Goal: Information Seeking & Learning: Learn about a topic

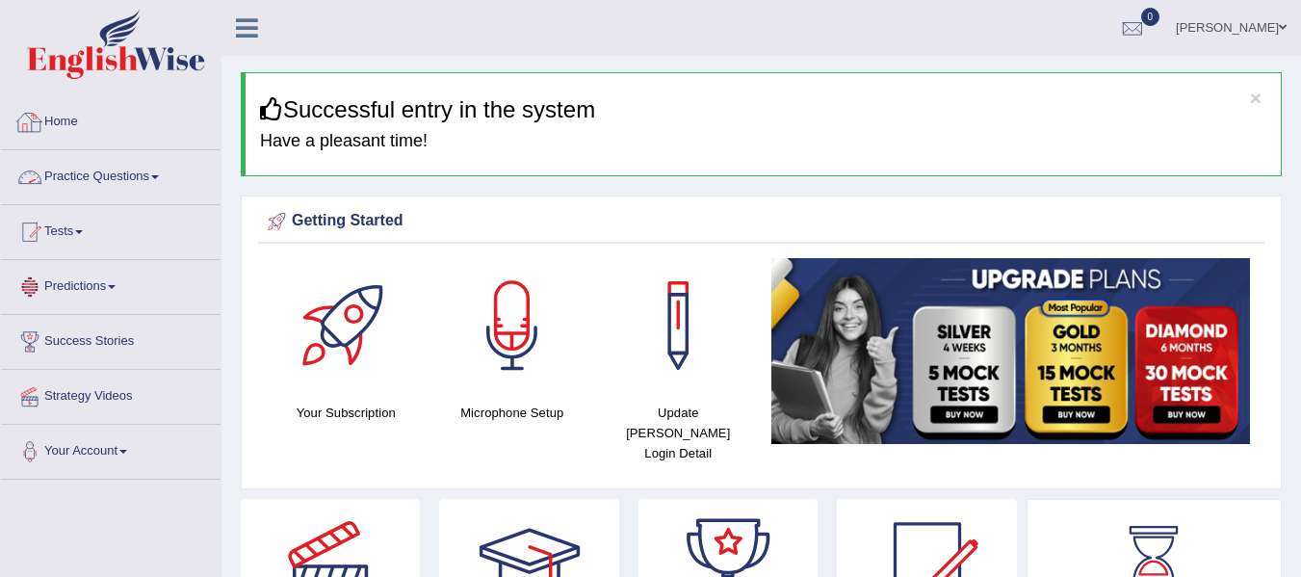
click at [128, 170] on link "Practice Questions" at bounding box center [111, 174] width 220 height 48
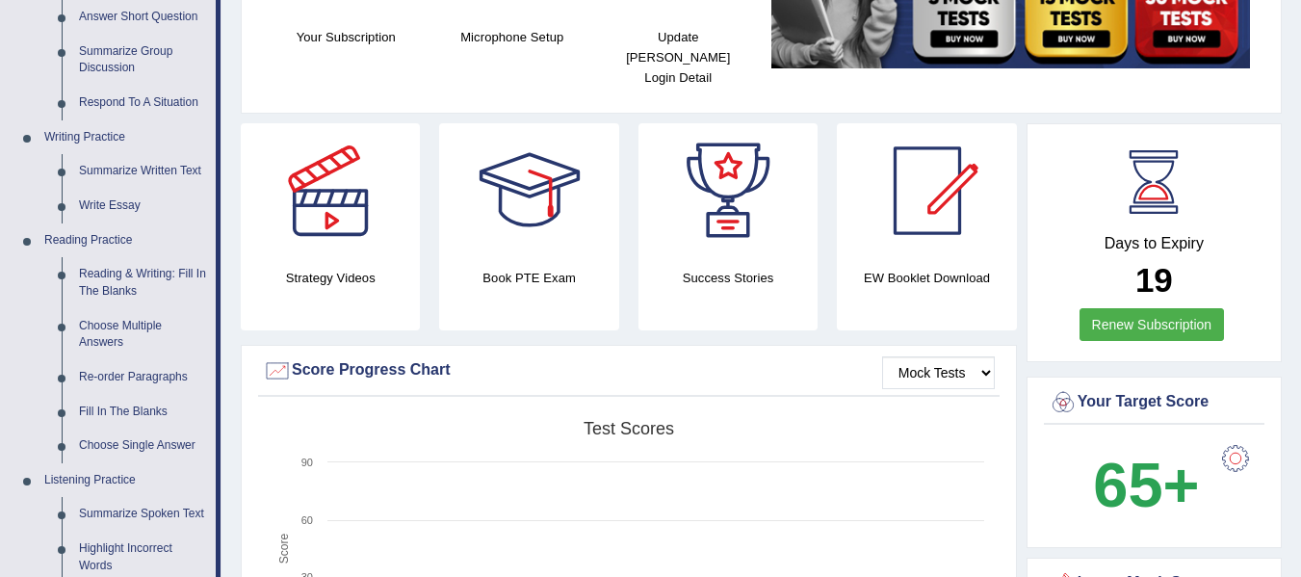
scroll to position [385, 0]
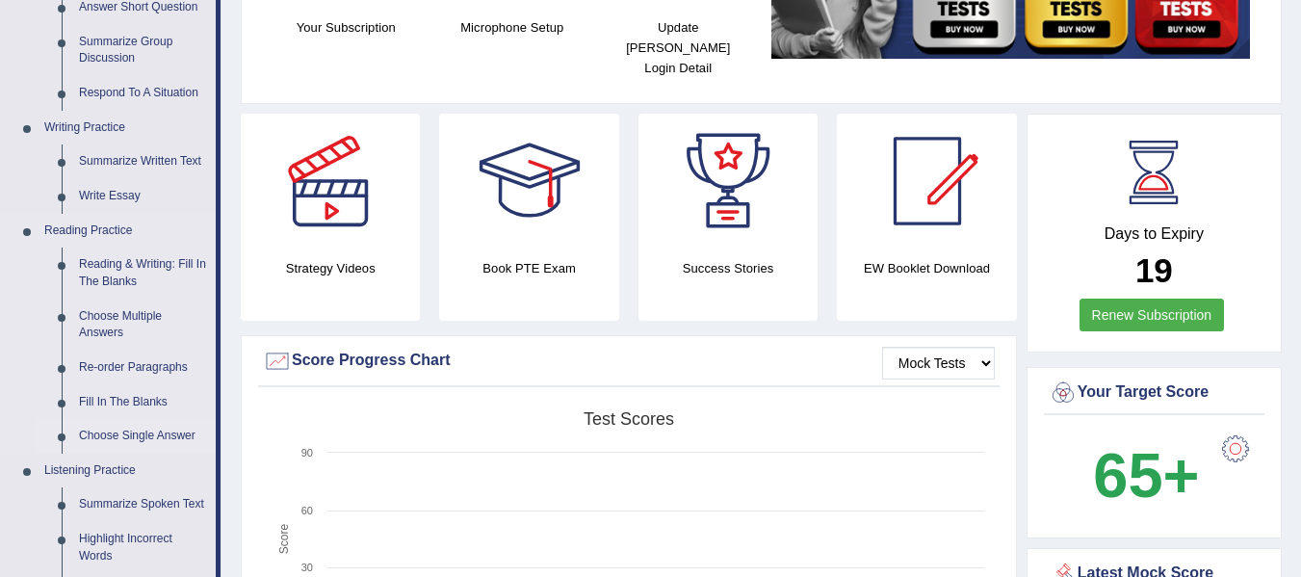
click at [138, 448] on link "Choose Single Answer" at bounding box center [142, 436] width 145 height 35
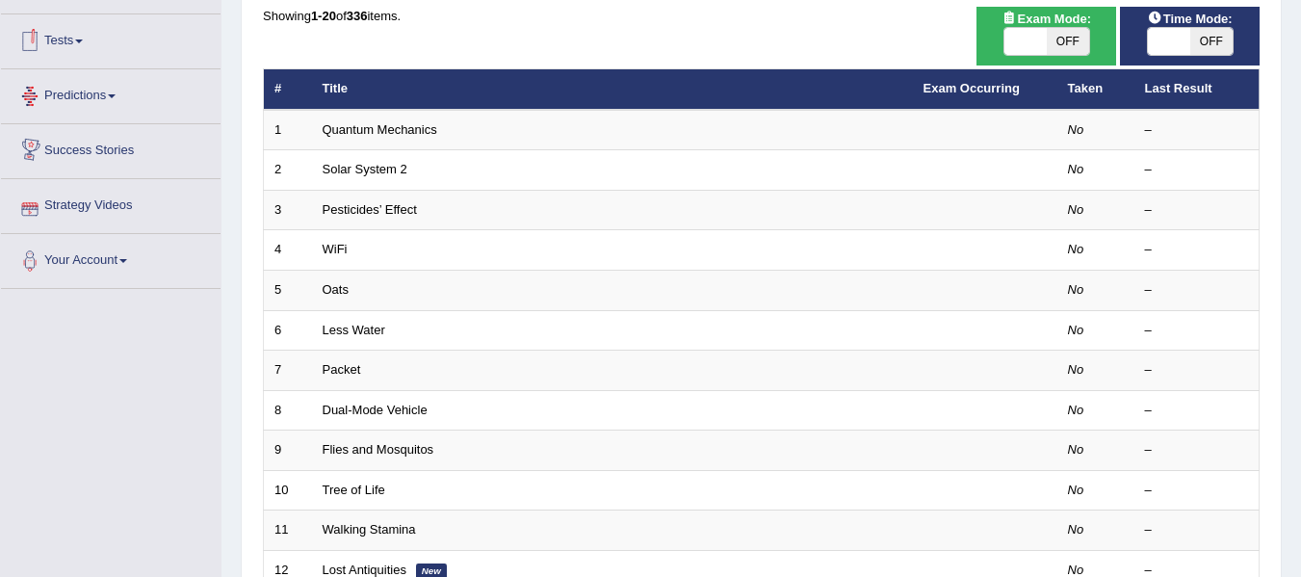
scroll to position [193, 0]
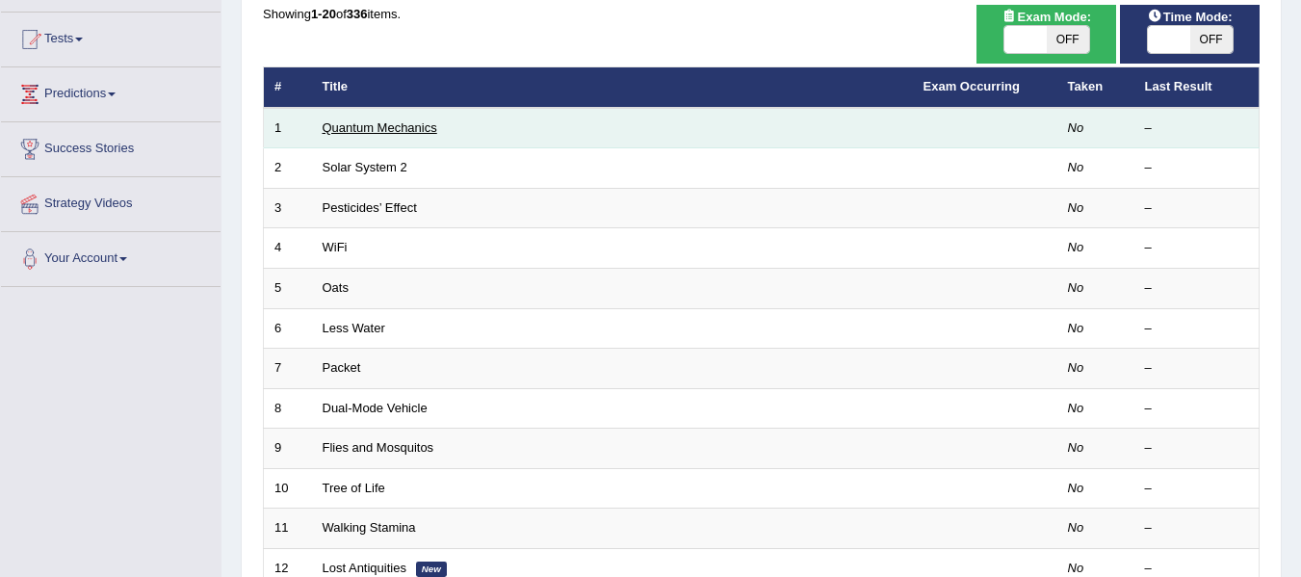
click at [366, 129] on link "Quantum Mechanics" at bounding box center [380, 127] width 115 height 14
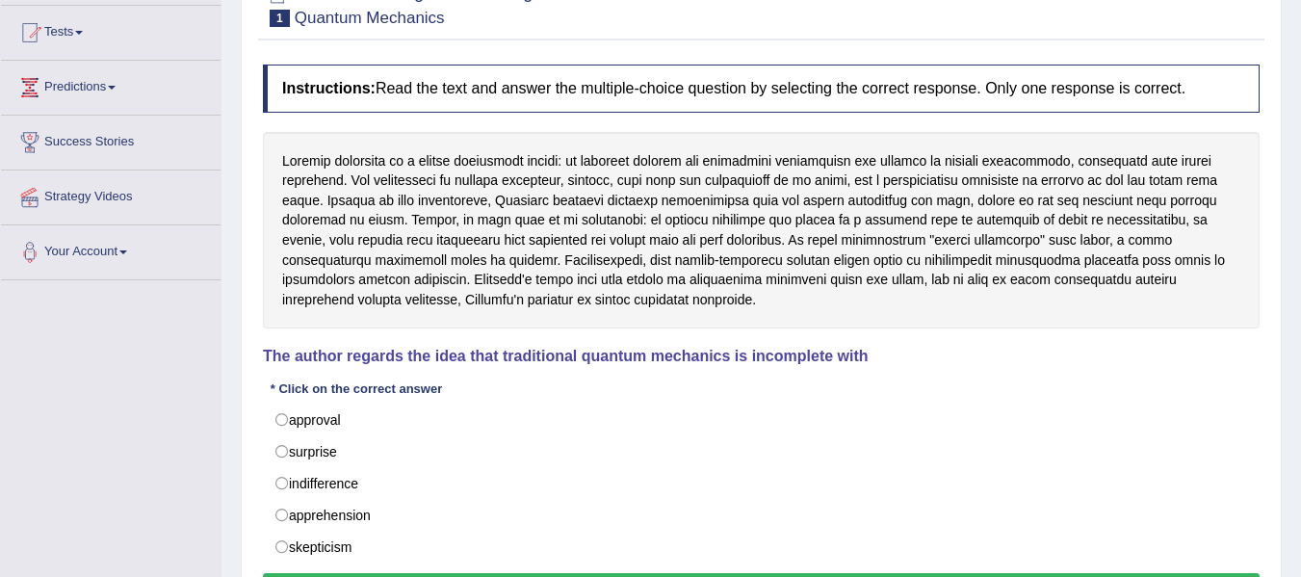
scroll to position [193, 0]
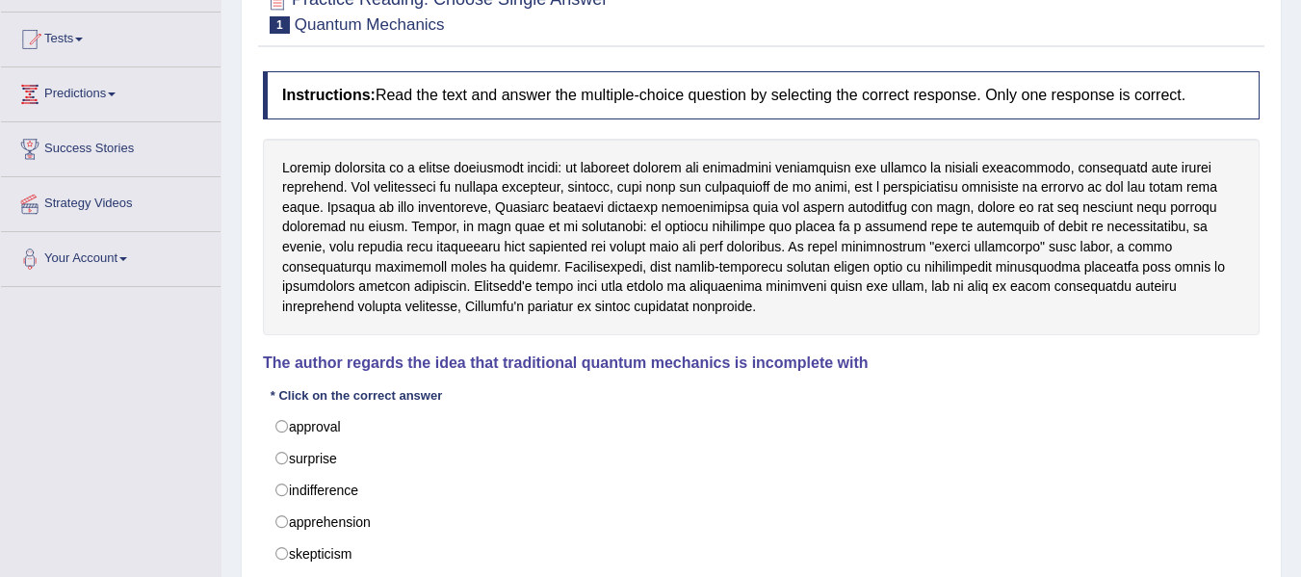
drag, startPoint x: 742, startPoint y: 191, endPoint x: 860, endPoint y: 198, distance: 118.7
click at [860, 198] on div at bounding box center [761, 237] width 997 height 197
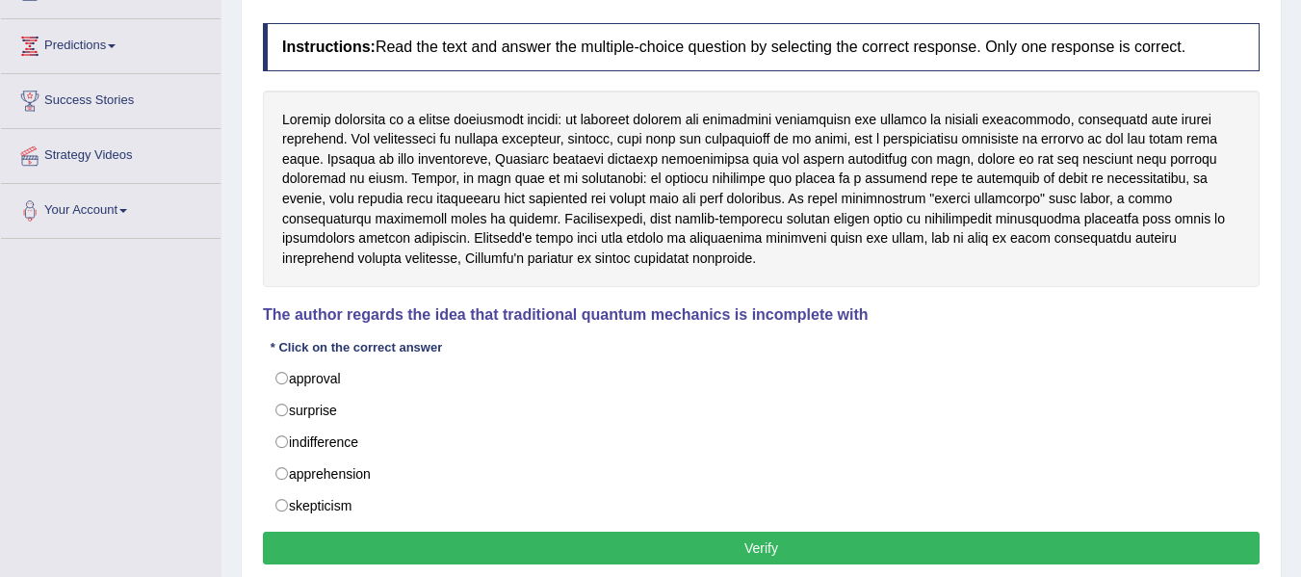
scroll to position [257, 0]
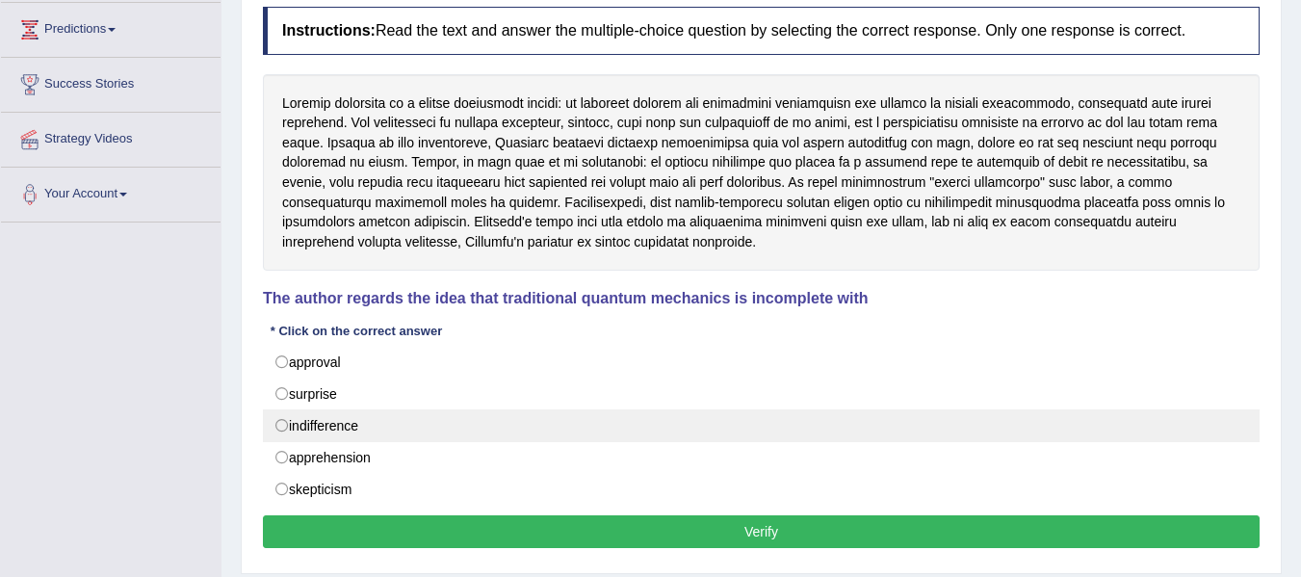
drag, startPoint x: 278, startPoint y: 421, endPoint x: 289, endPoint y: 421, distance: 10.6
click at [279, 421] on label "indifference" at bounding box center [761, 425] width 997 height 33
radio input "true"
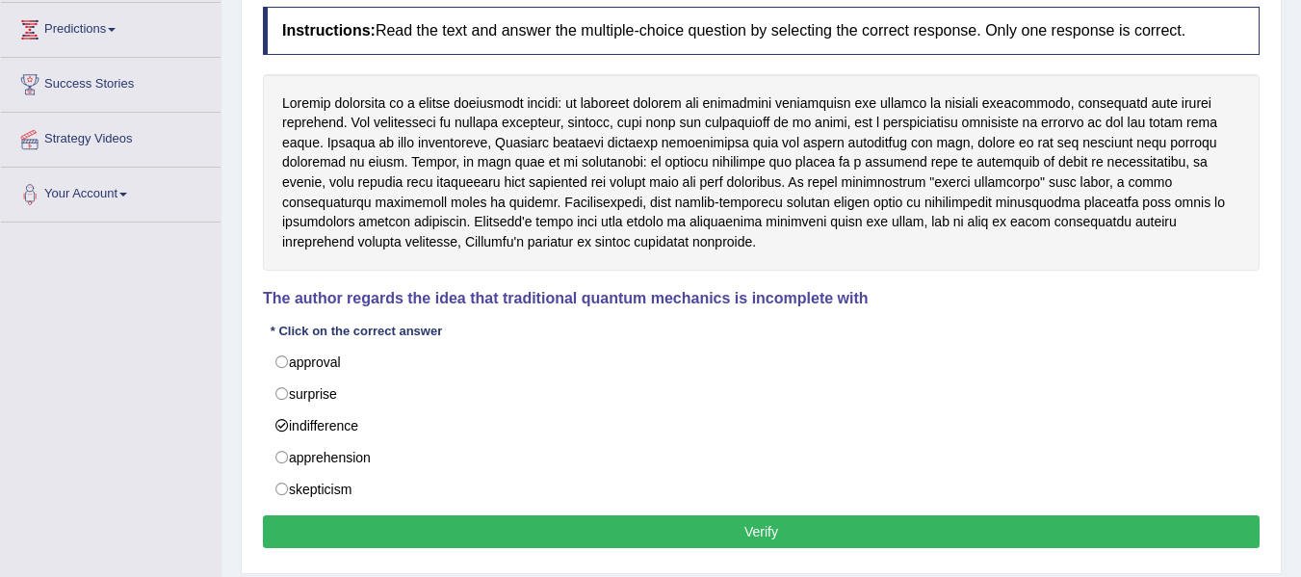
click at [600, 535] on button "Verify" at bounding box center [761, 531] width 997 height 33
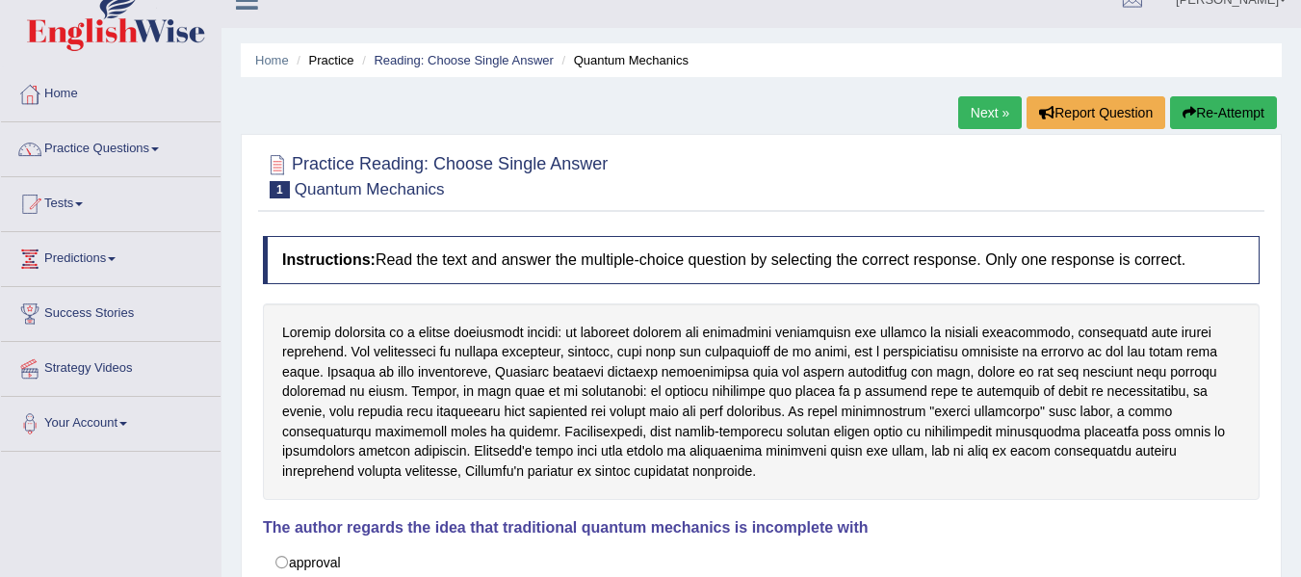
scroll to position [0, 0]
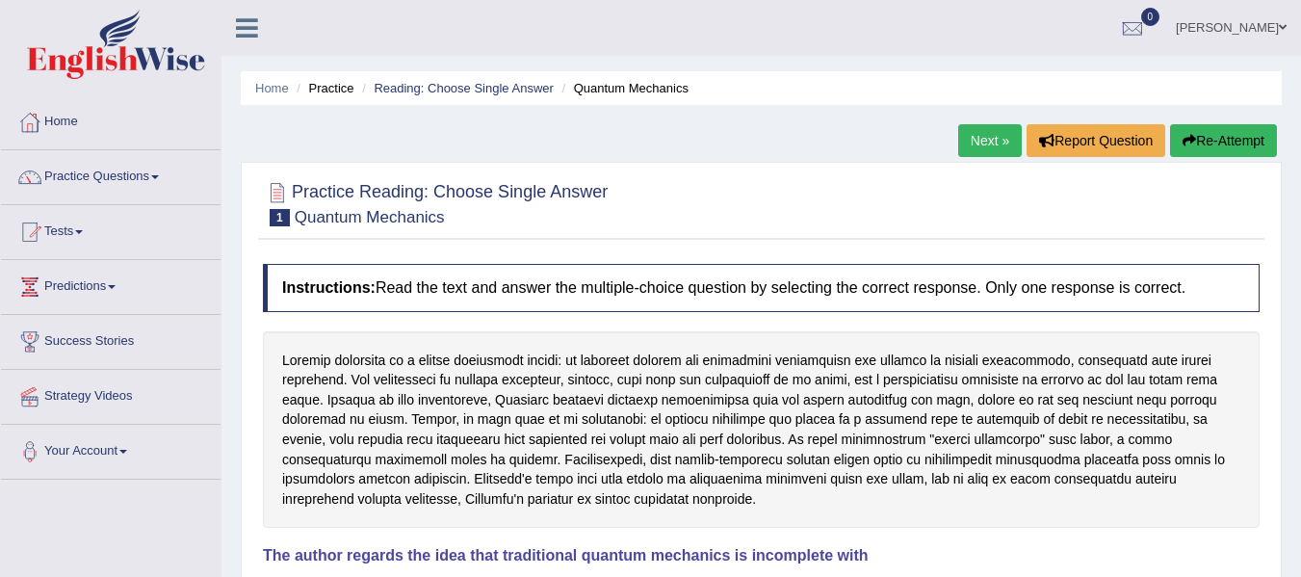
click at [984, 133] on link "Next »" at bounding box center [990, 140] width 64 height 33
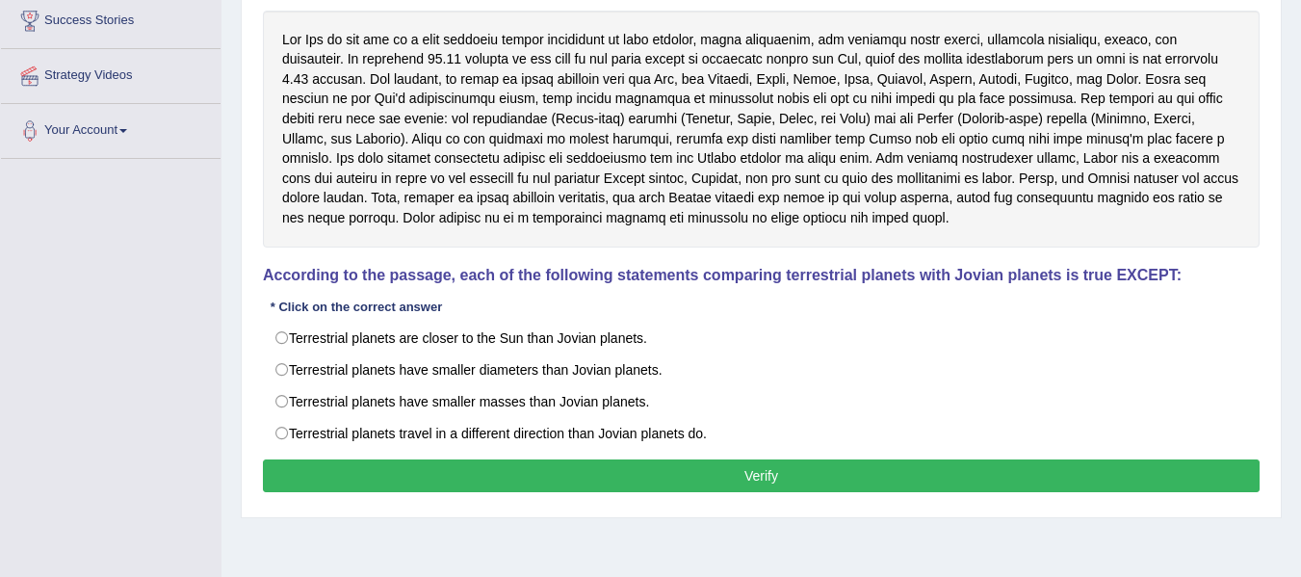
scroll to position [289, 0]
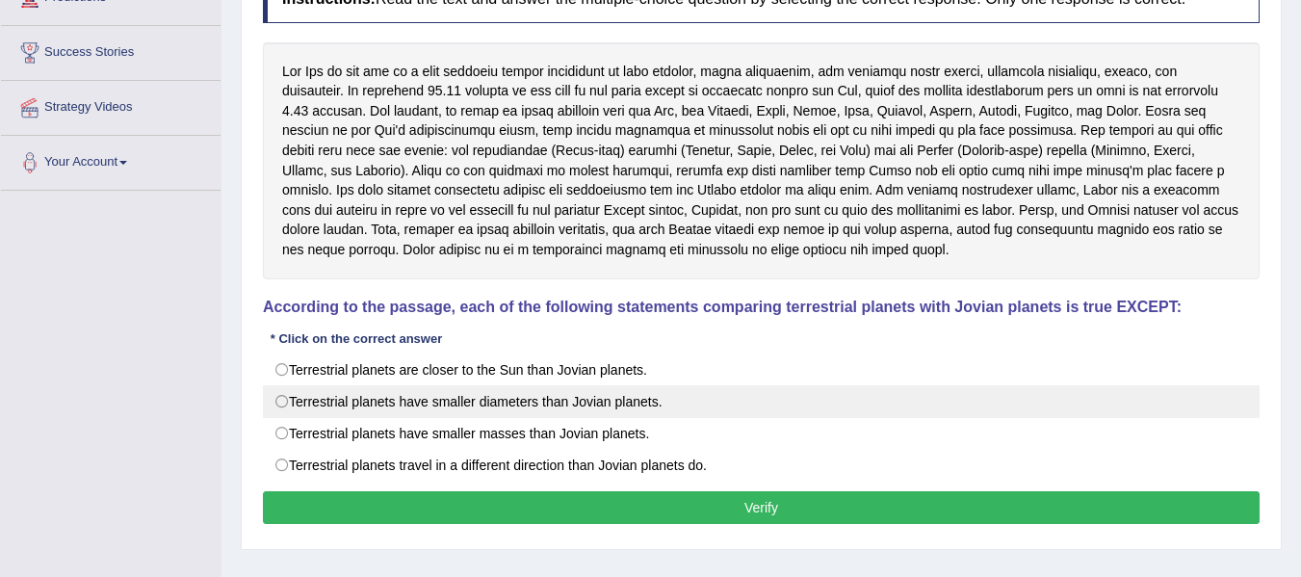
drag, startPoint x: 434, startPoint y: 368, endPoint x: 686, endPoint y: 397, distance: 253.0
click at [686, 397] on div "Terrestrial planets are closer to the Sun than Jovian planets. Terrestrial plan…" at bounding box center [761, 417] width 997 height 128
click at [276, 401] on label "Terrestrial planets have smaller diameters than Jovian planets." at bounding box center [761, 401] width 997 height 33
radio input "true"
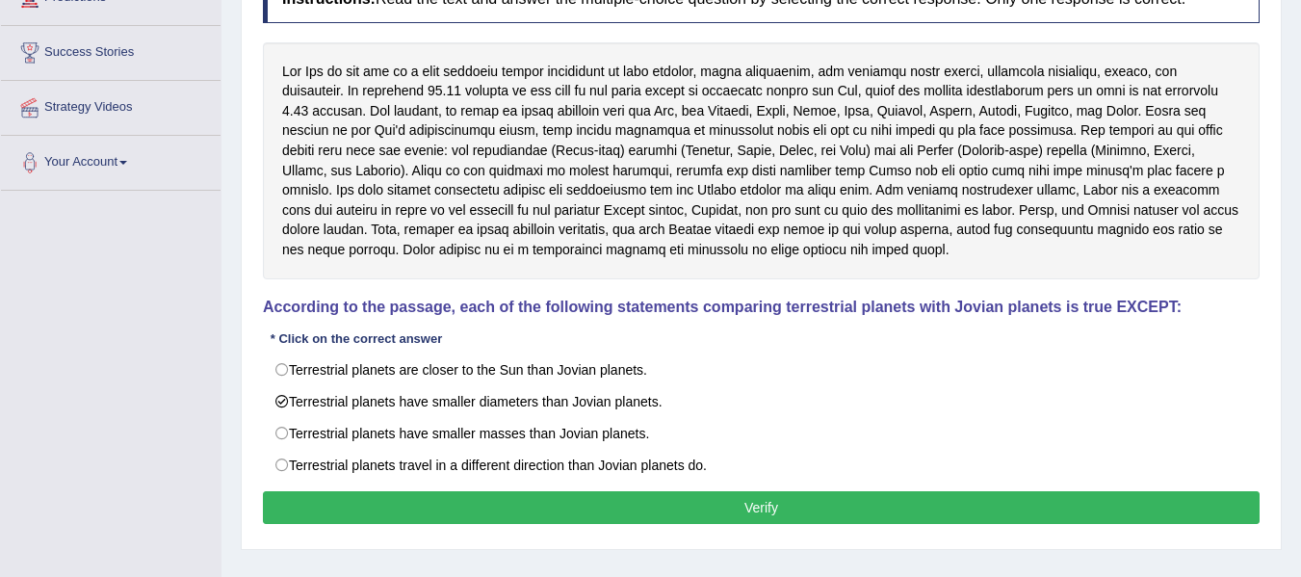
click at [723, 504] on button "Verify" at bounding box center [761, 507] width 997 height 33
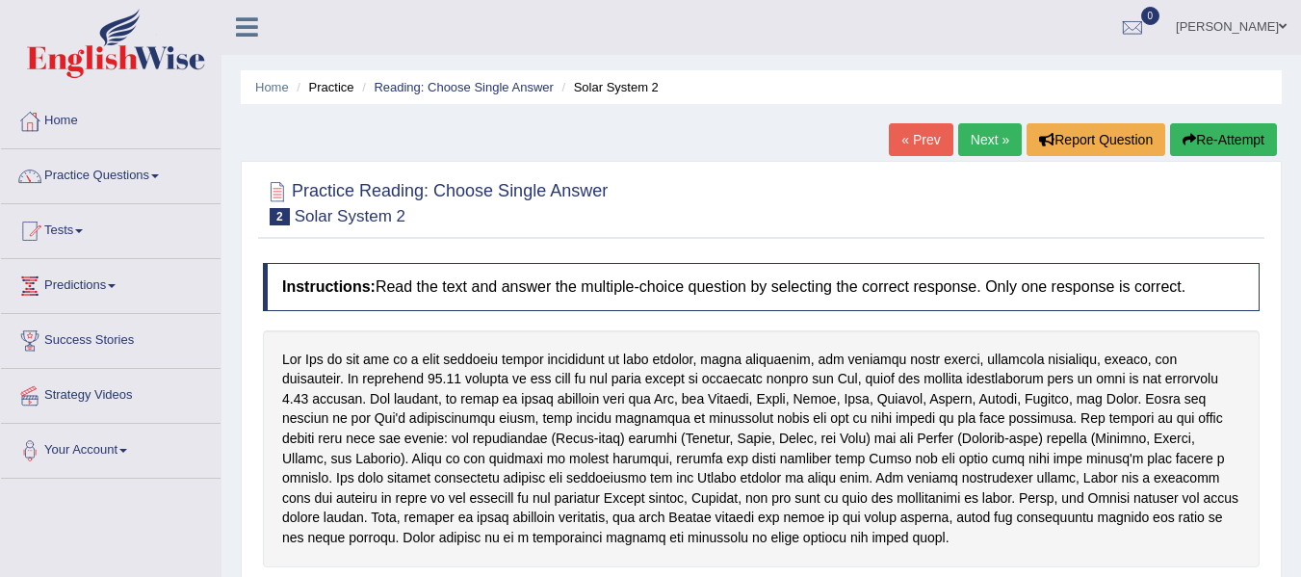
scroll to position [0, 0]
click at [996, 148] on link "Next »" at bounding box center [990, 140] width 64 height 33
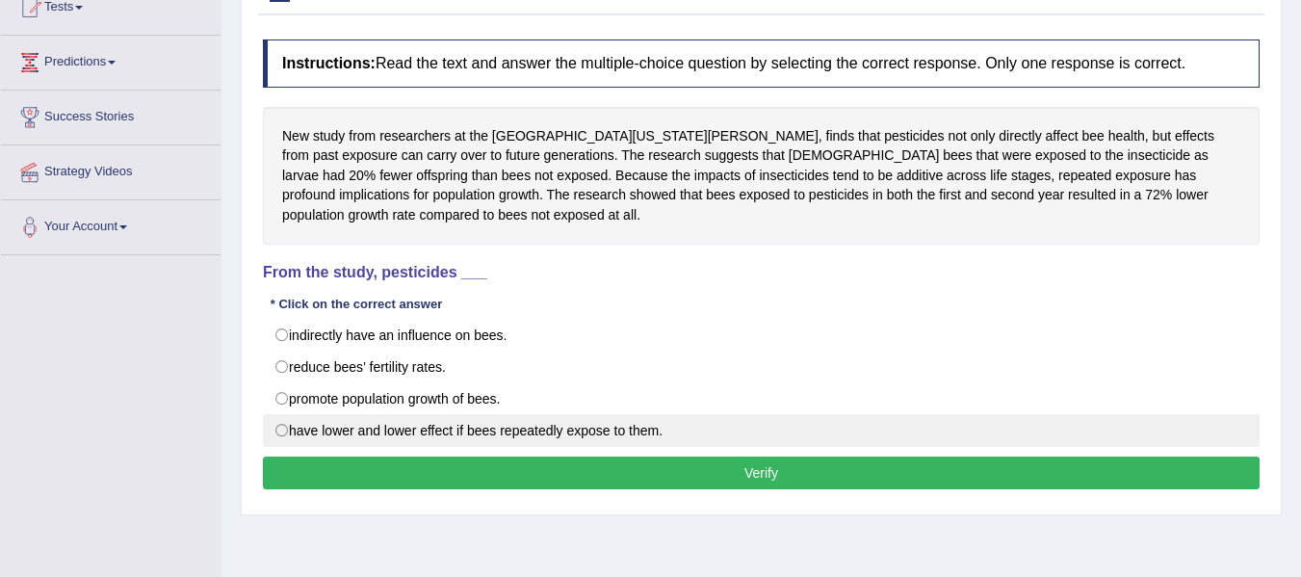
click at [378, 437] on label "have lower and lower effect if bees repeatedly expose to them." at bounding box center [761, 430] width 997 height 33
radio input "true"
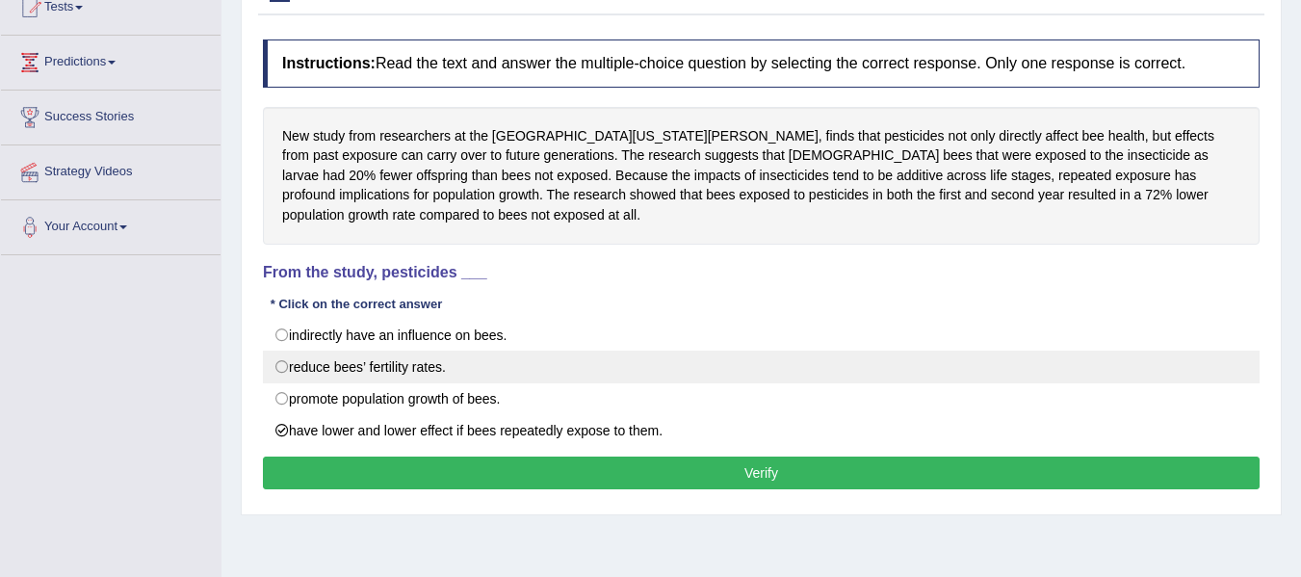
click at [452, 377] on label "reduce bees’ fertility rates." at bounding box center [761, 367] width 997 height 33
radio input "true"
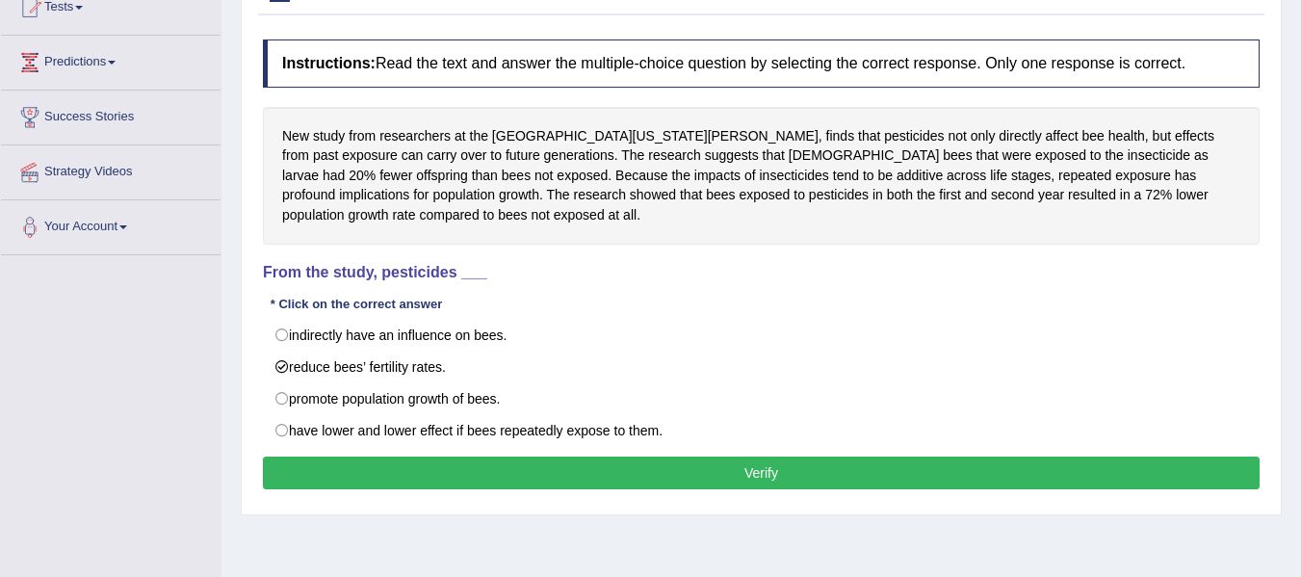
click at [770, 461] on button "Verify" at bounding box center [761, 472] width 997 height 33
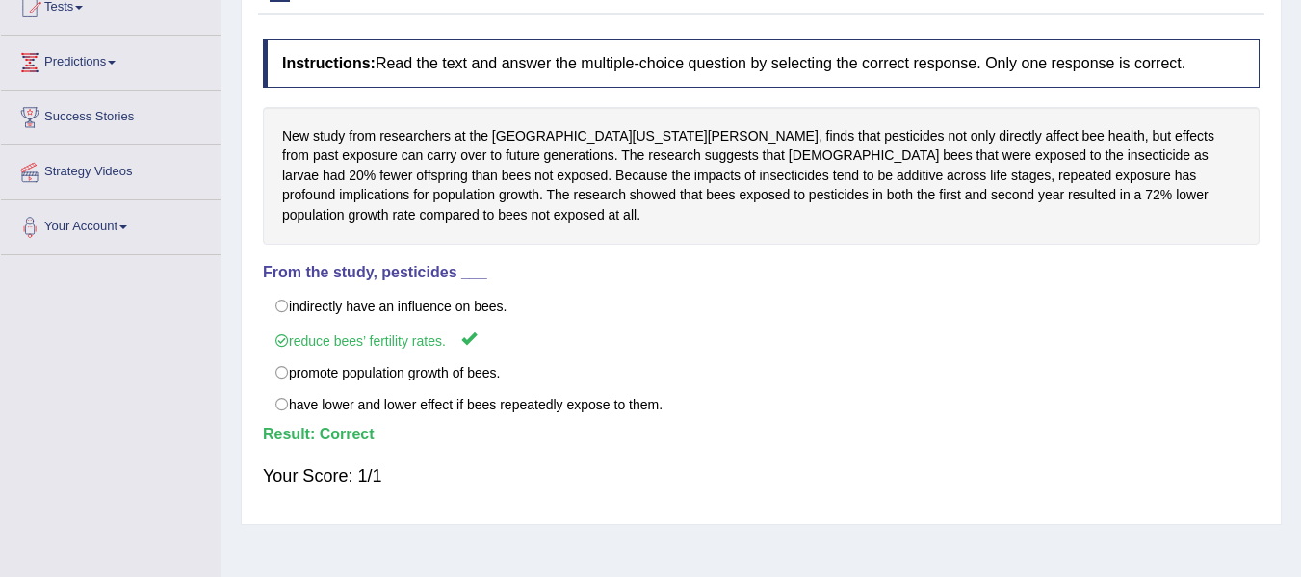
scroll to position [65, 0]
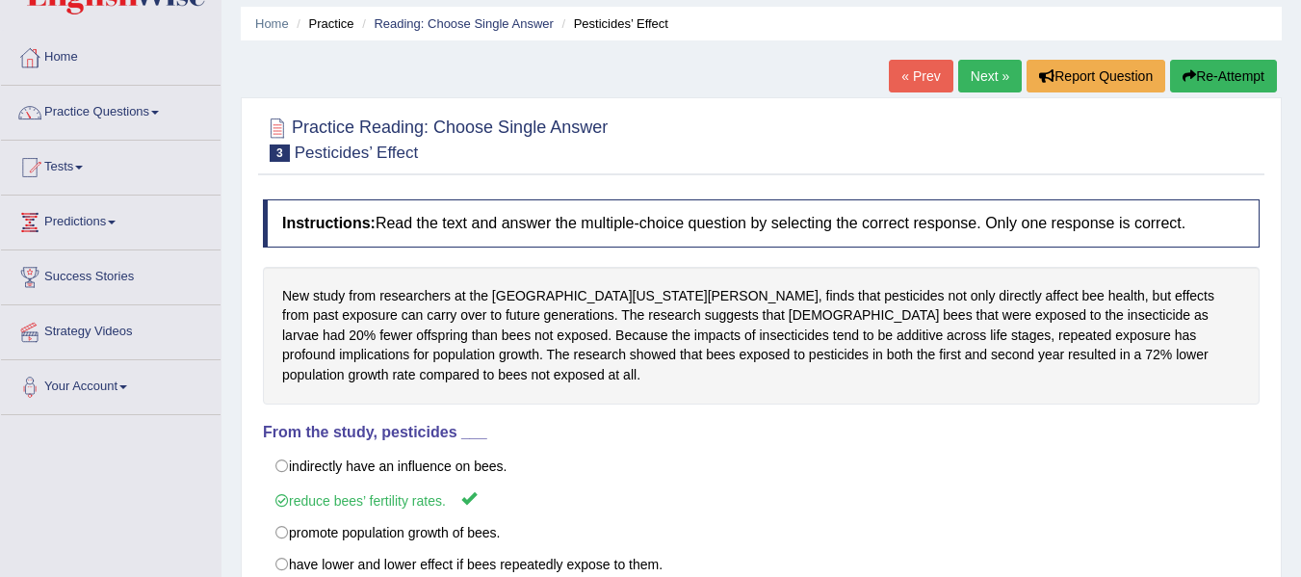
click at [984, 66] on link "Next »" at bounding box center [990, 76] width 64 height 33
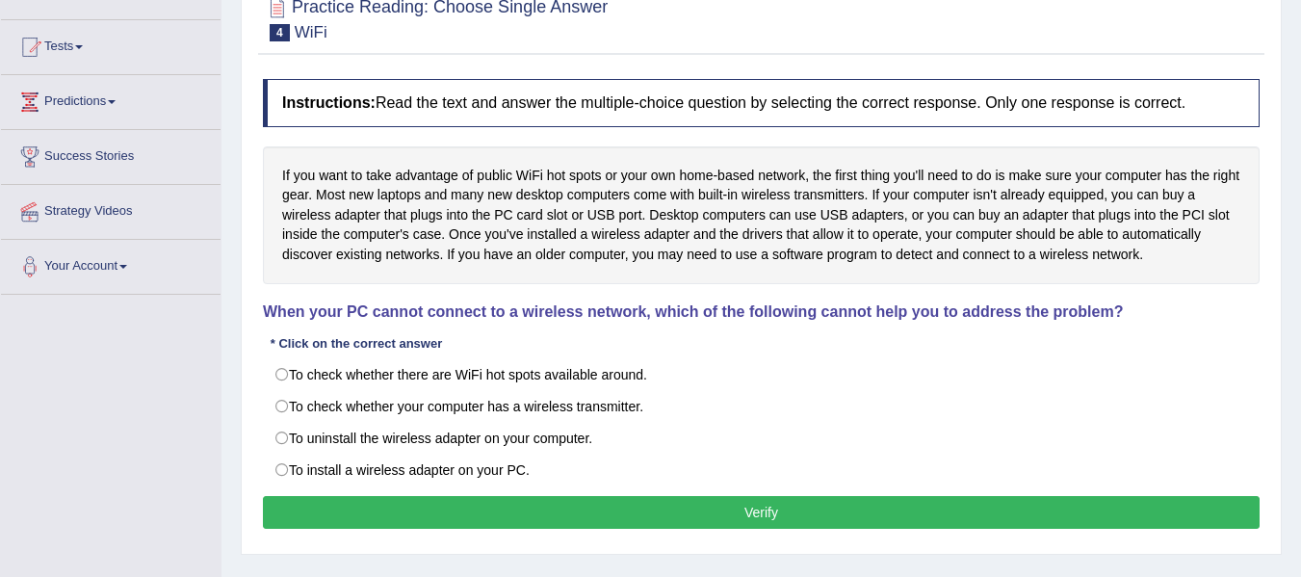
scroll to position [193, 0]
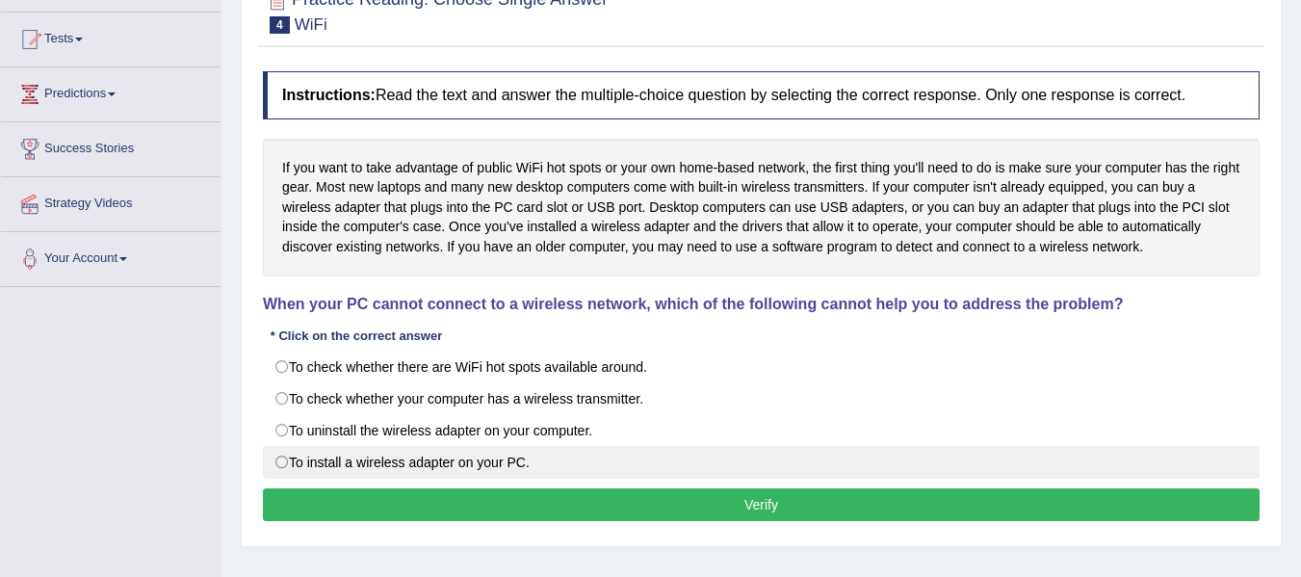
click at [285, 453] on label "To install a wireless adapter on your PC." at bounding box center [761, 462] width 997 height 33
radio input "true"
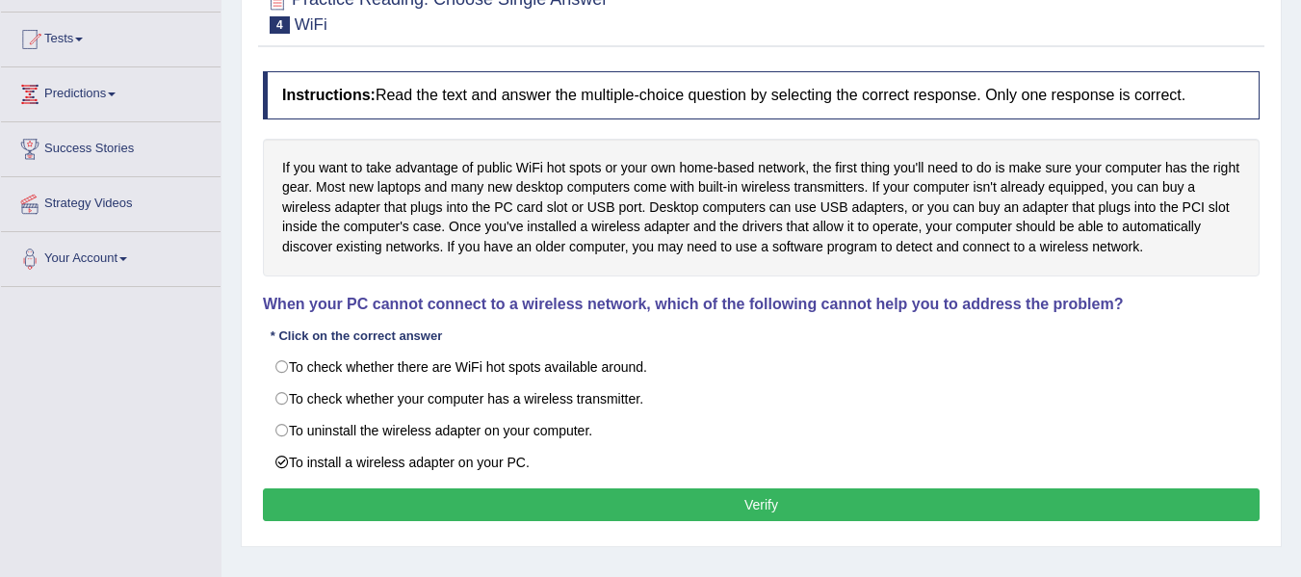
click at [504, 513] on button "Verify" at bounding box center [761, 504] width 997 height 33
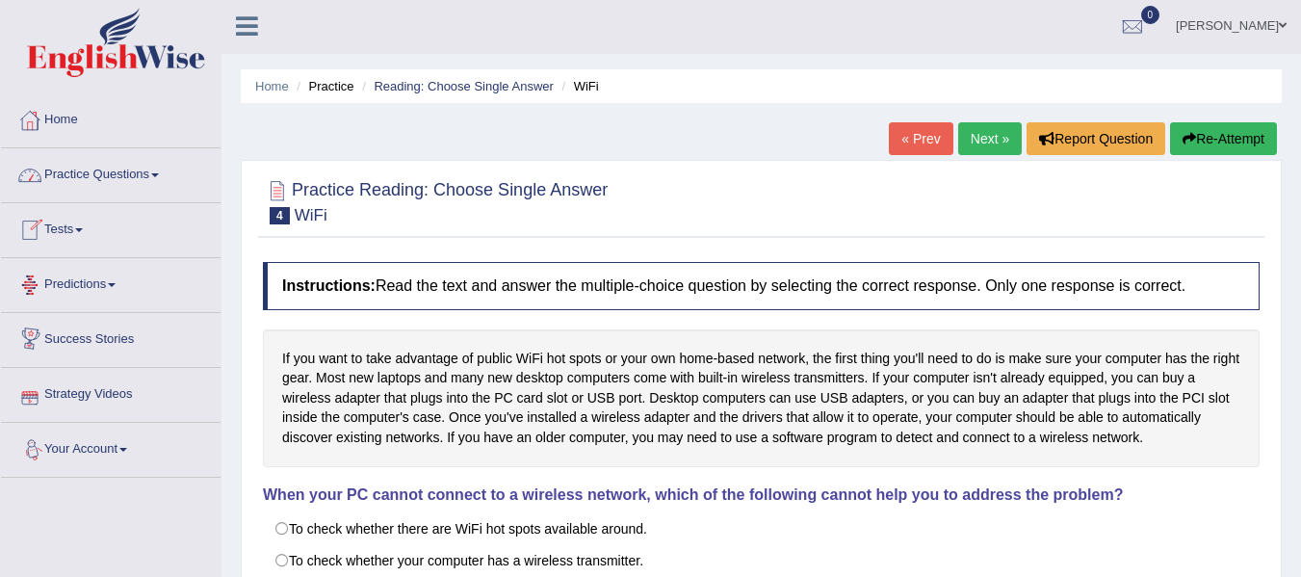
scroll to position [0, 0]
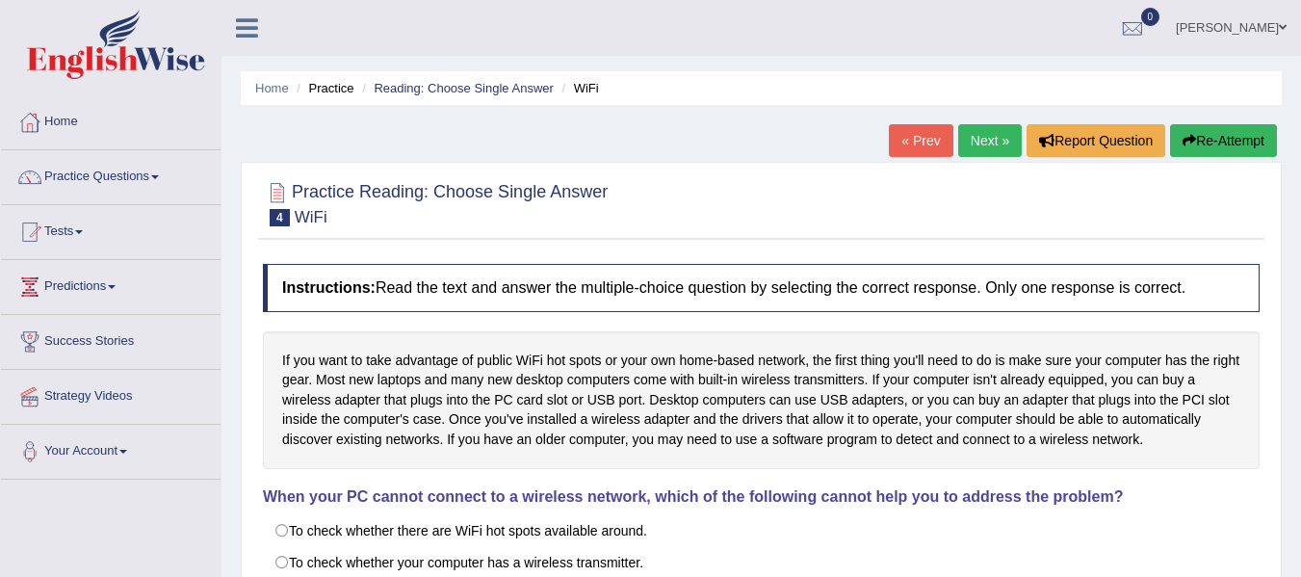
click at [978, 139] on link "Next »" at bounding box center [990, 140] width 64 height 33
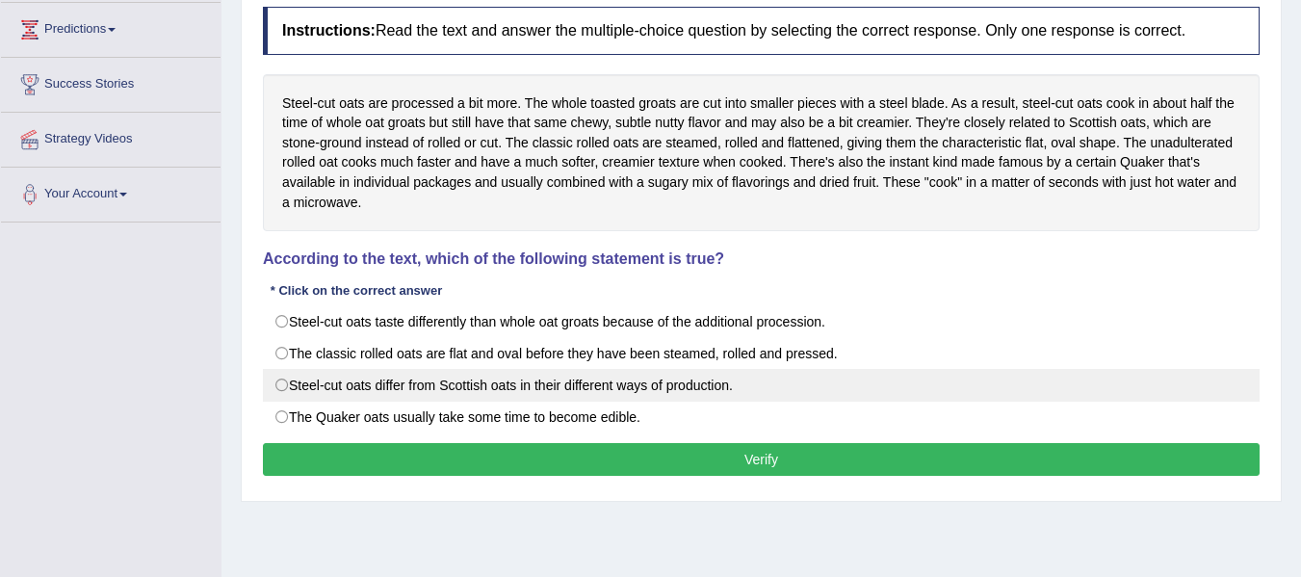
scroll to position [224, 0]
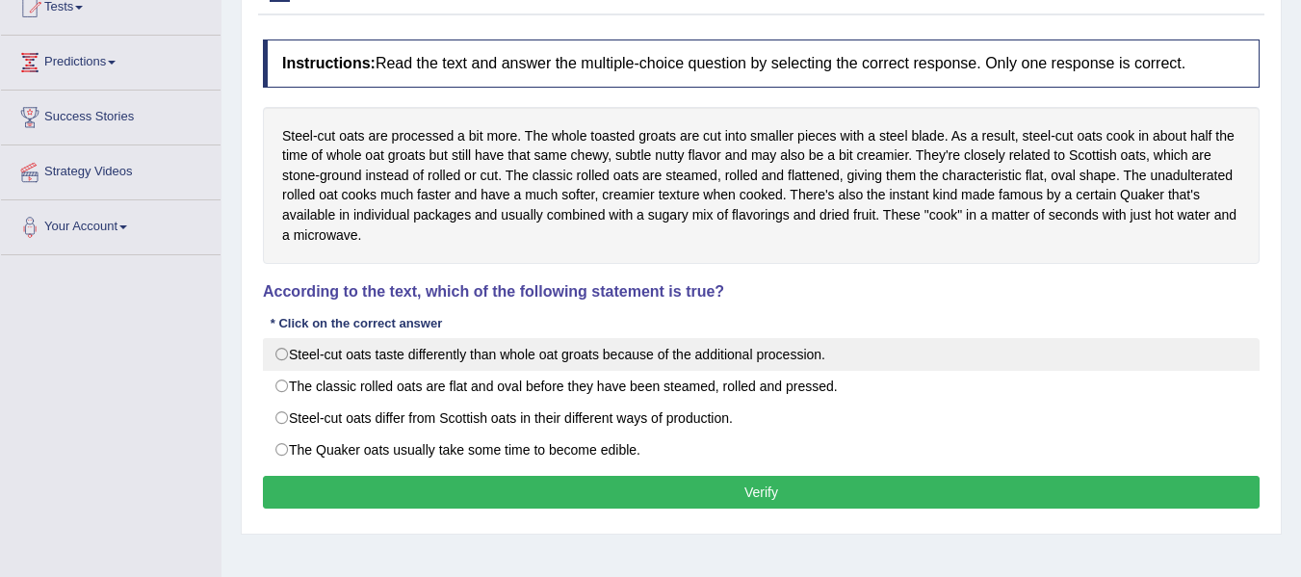
click at [282, 348] on label "Steel-cut oats taste differently than whole oat groats because of the additiona…" at bounding box center [761, 354] width 997 height 33
radio input "true"
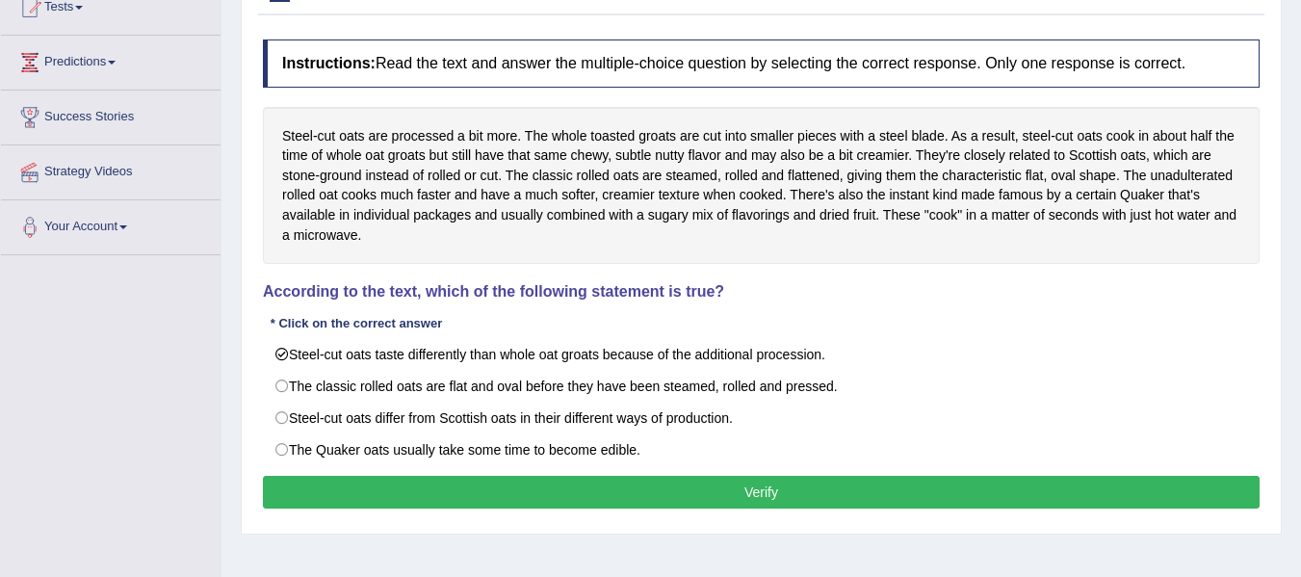
click at [738, 484] on button "Verify" at bounding box center [761, 492] width 997 height 33
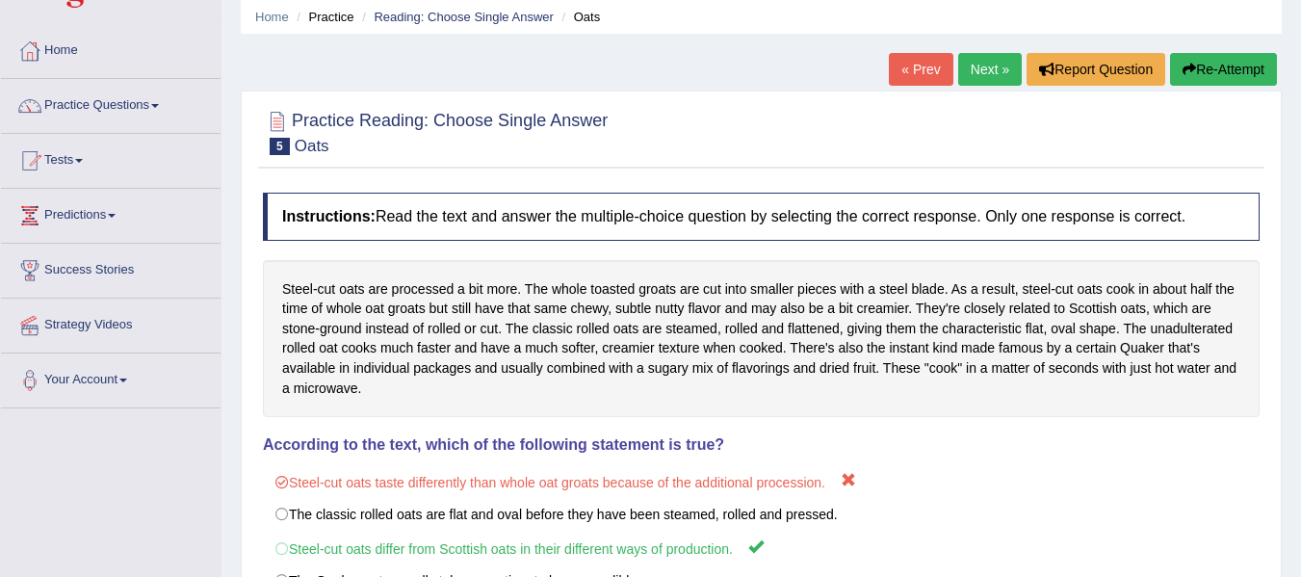
scroll to position [0, 0]
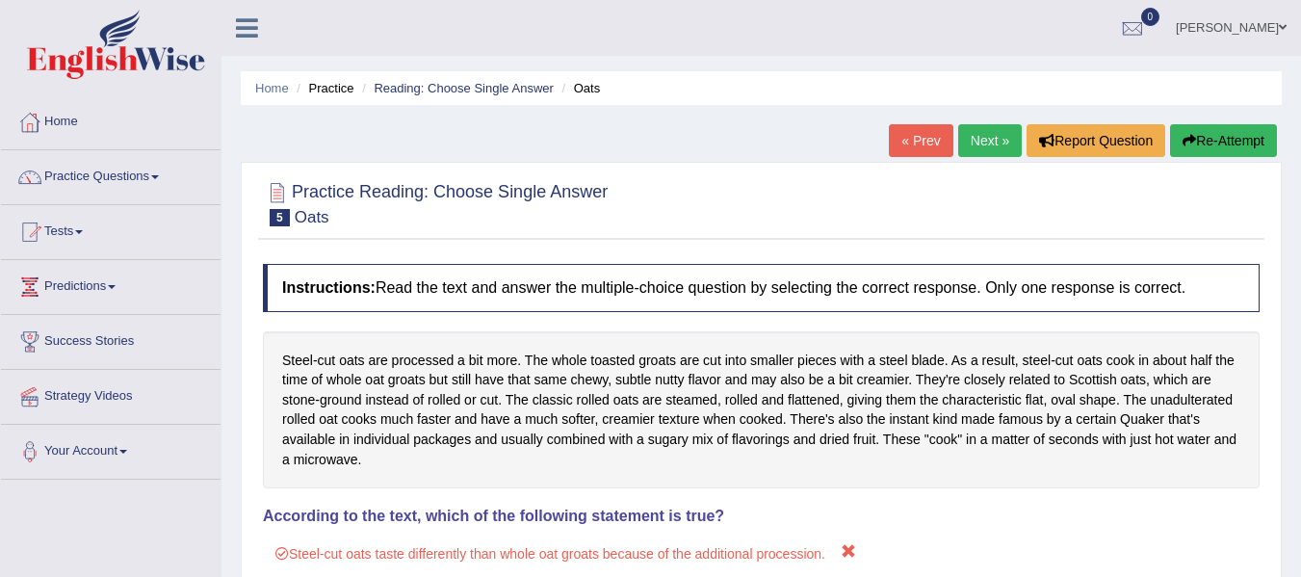
click at [973, 146] on link "Next »" at bounding box center [990, 140] width 64 height 33
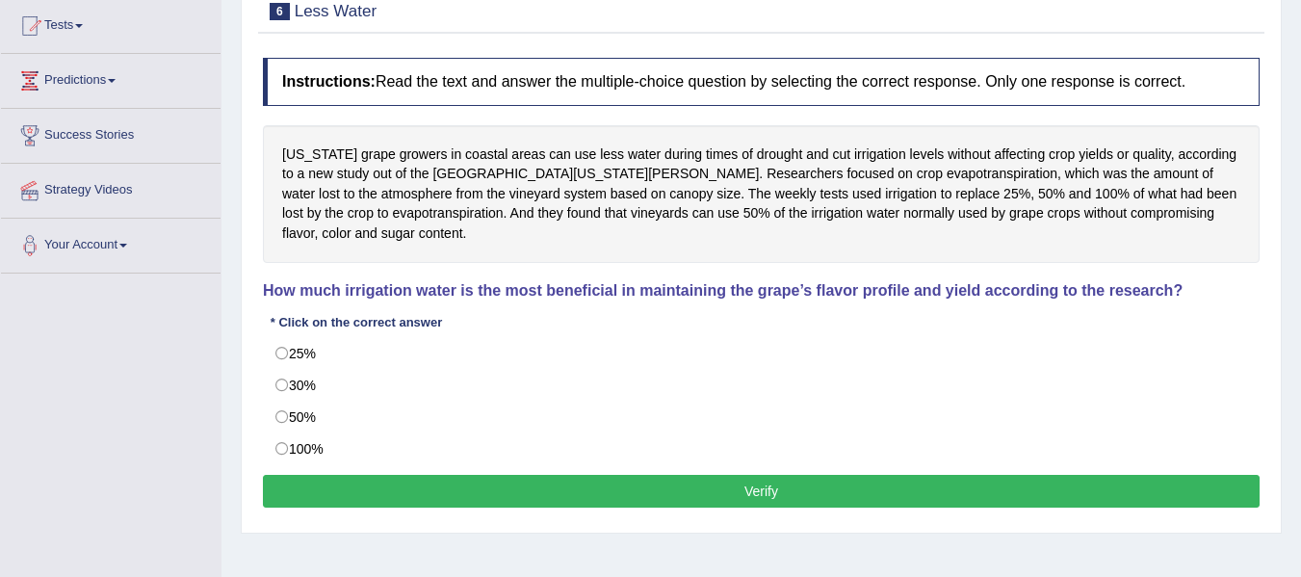
scroll to position [193, 0]
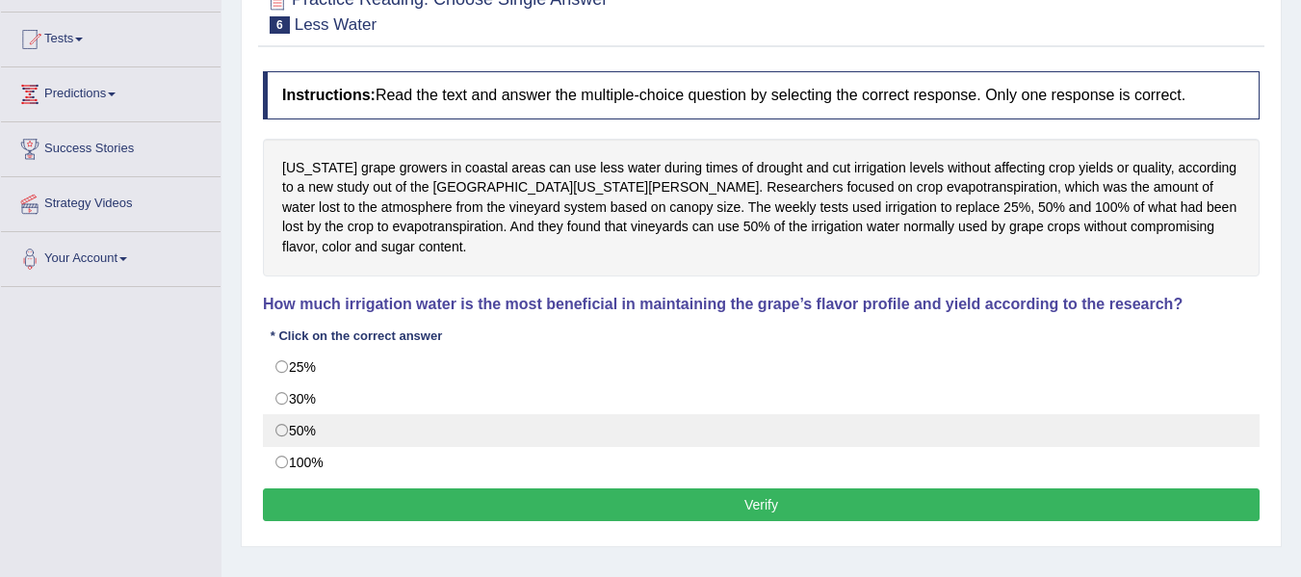
click at [292, 435] on label "50%" at bounding box center [761, 430] width 997 height 33
radio input "true"
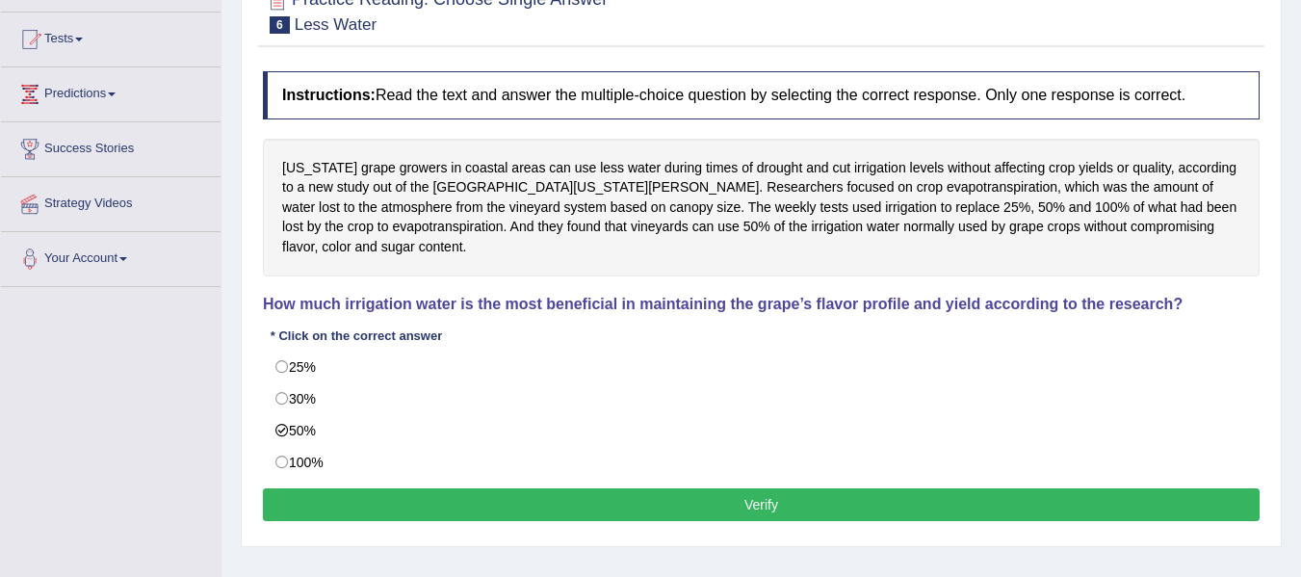
click at [681, 514] on button "Verify" at bounding box center [761, 504] width 997 height 33
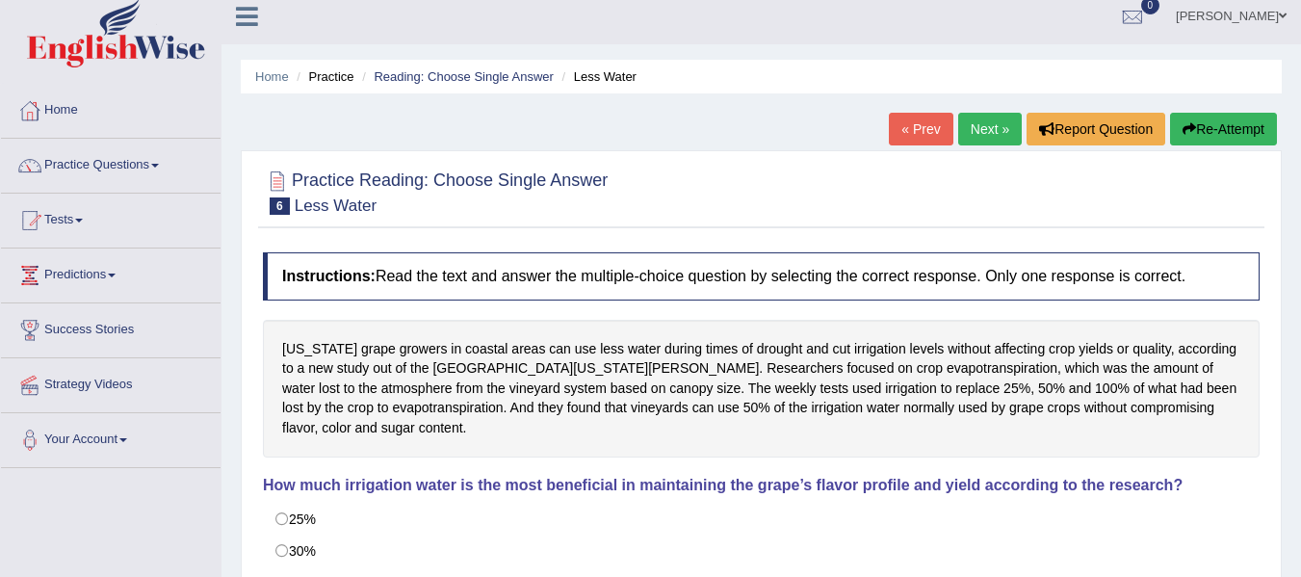
scroll to position [0, 0]
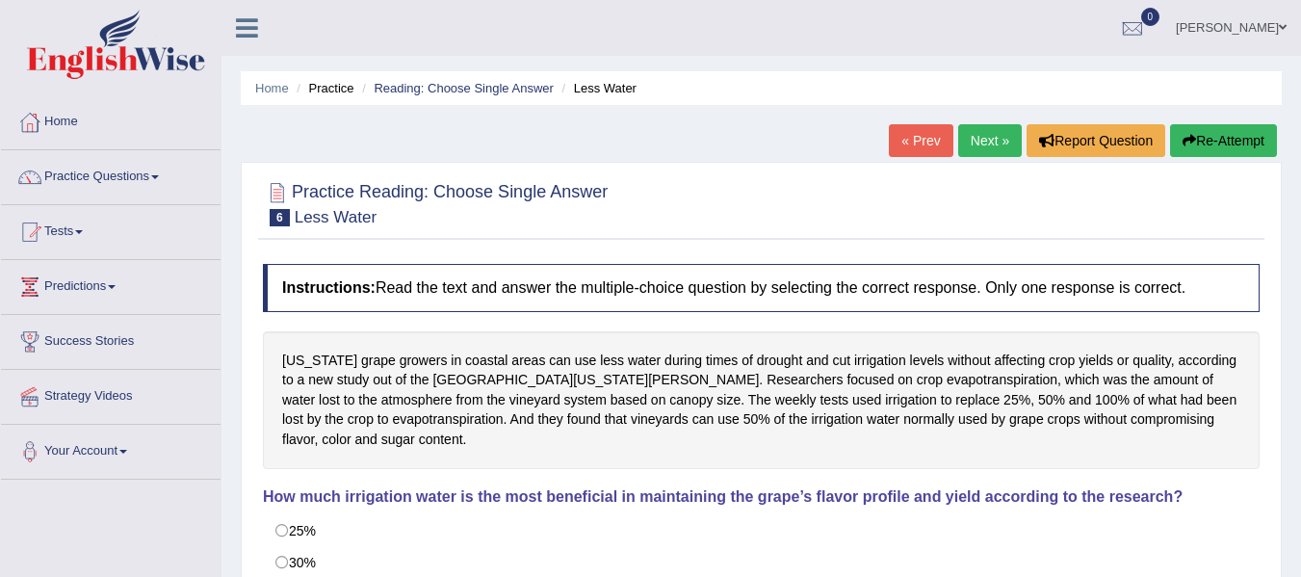
click at [994, 129] on link "Next »" at bounding box center [990, 140] width 64 height 33
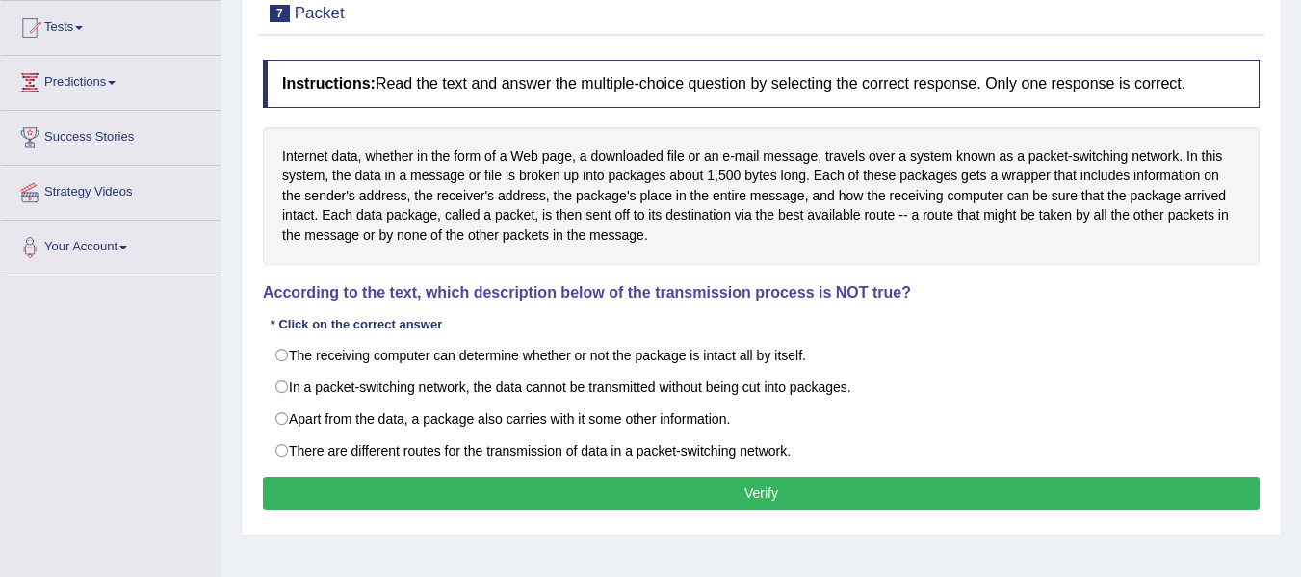
scroll to position [224, 0]
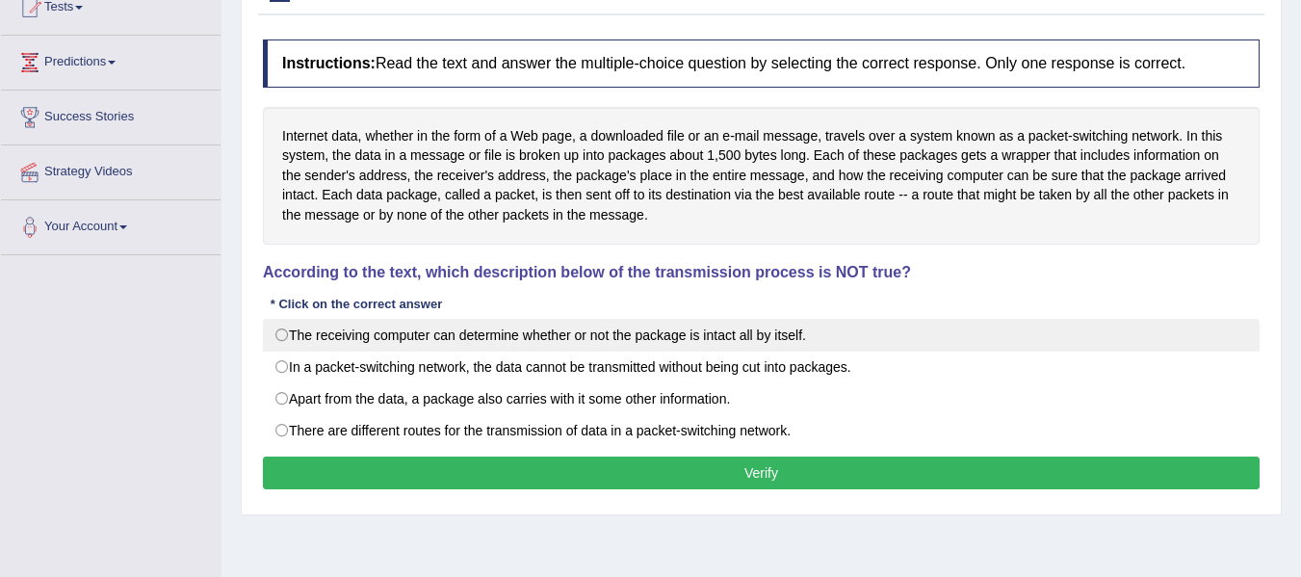
click at [287, 338] on label "The receiving computer can determine whether or not the package is intact all b…" at bounding box center [761, 335] width 997 height 33
radio input "true"
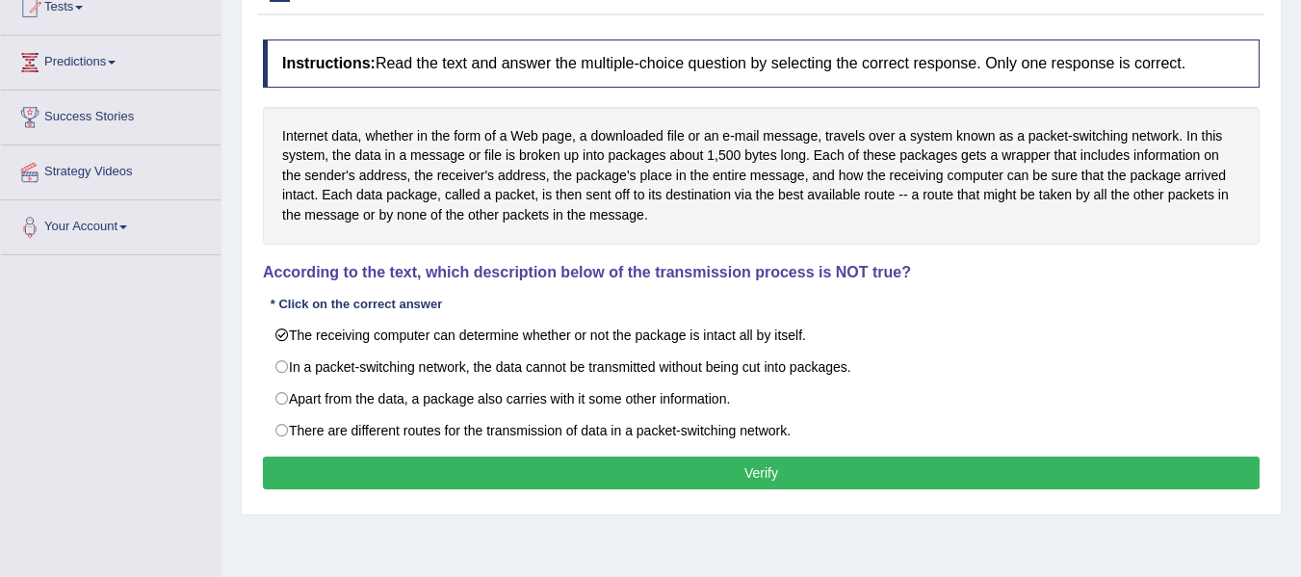
click at [791, 469] on button "Verify" at bounding box center [761, 472] width 997 height 33
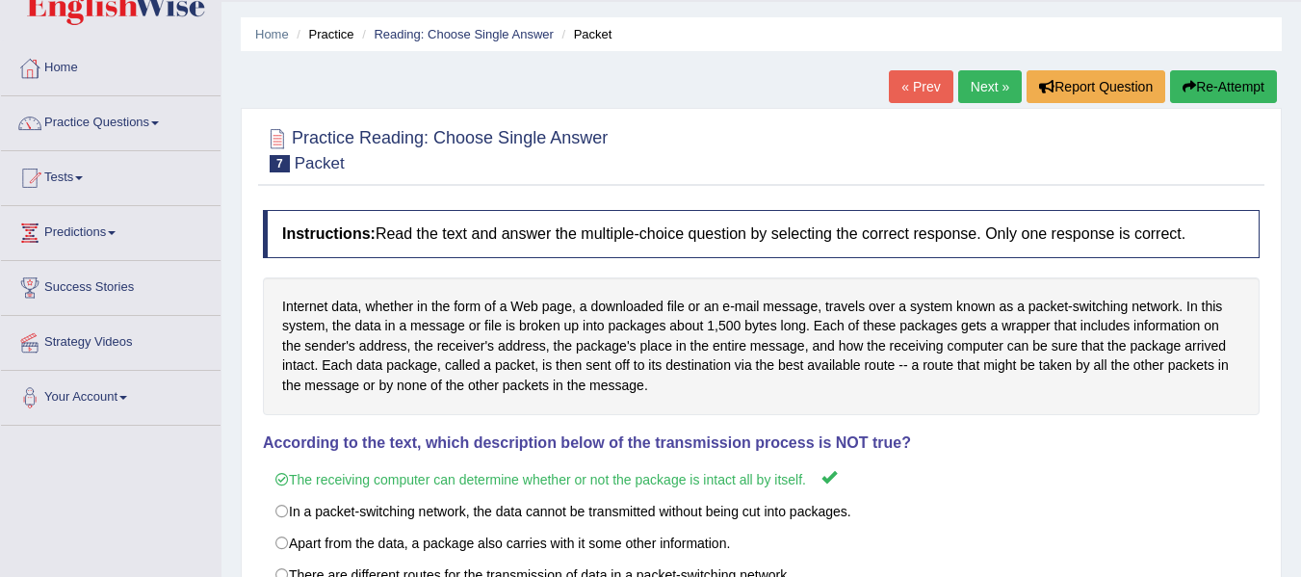
scroll to position [32, 0]
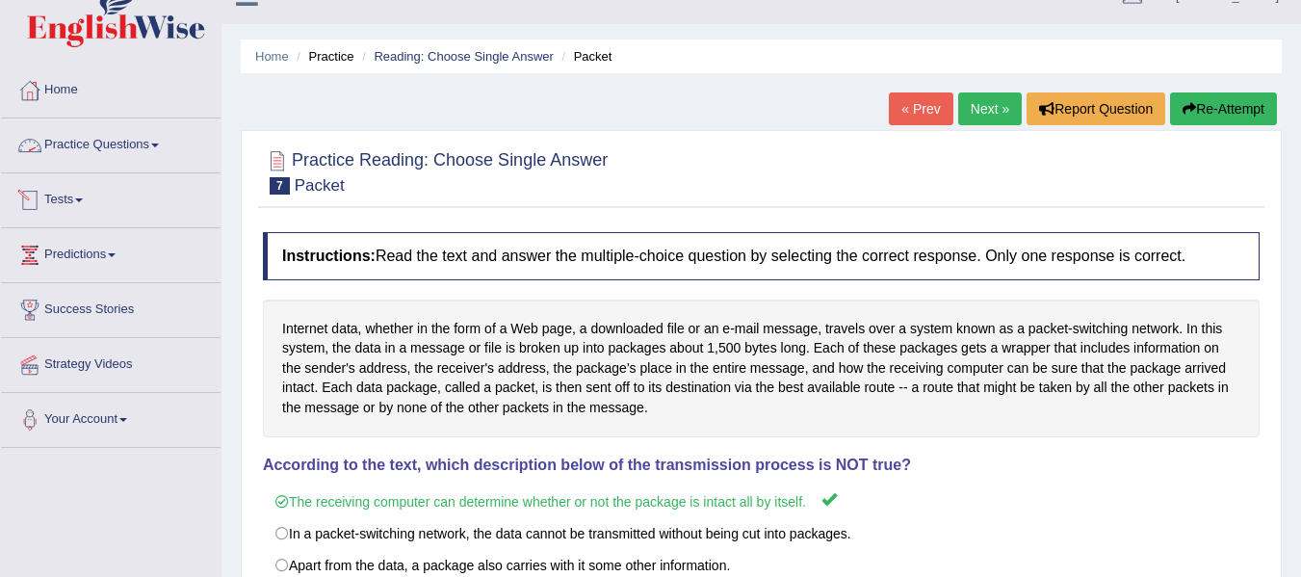
click at [106, 159] on link "Practice Questions" at bounding box center [111, 142] width 220 height 48
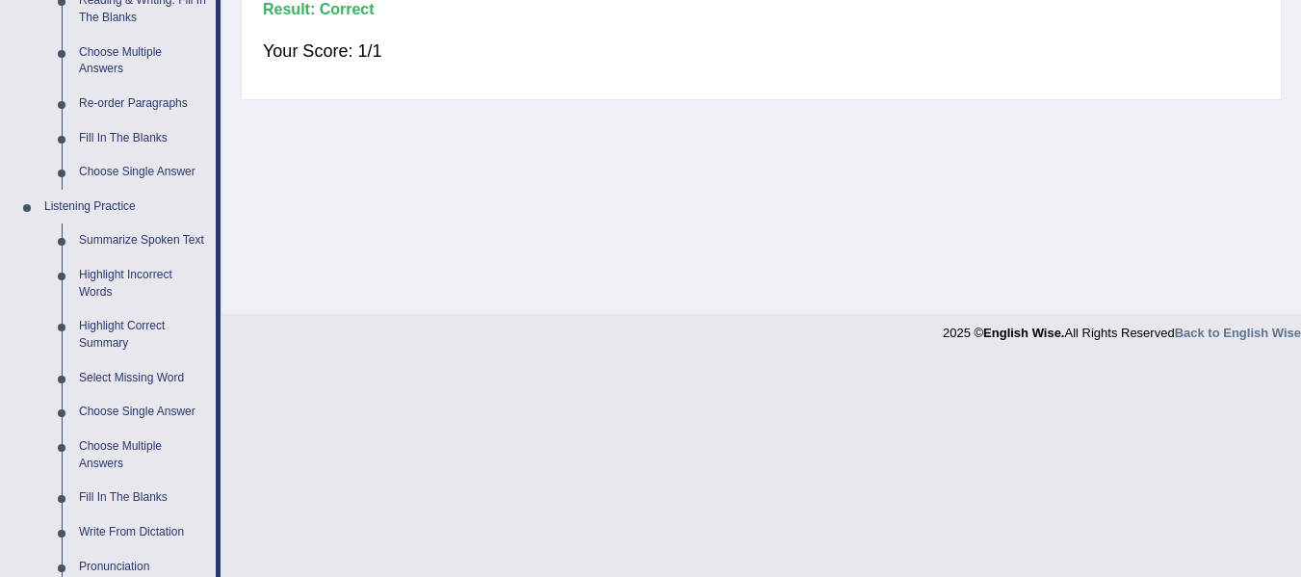
scroll to position [642, 0]
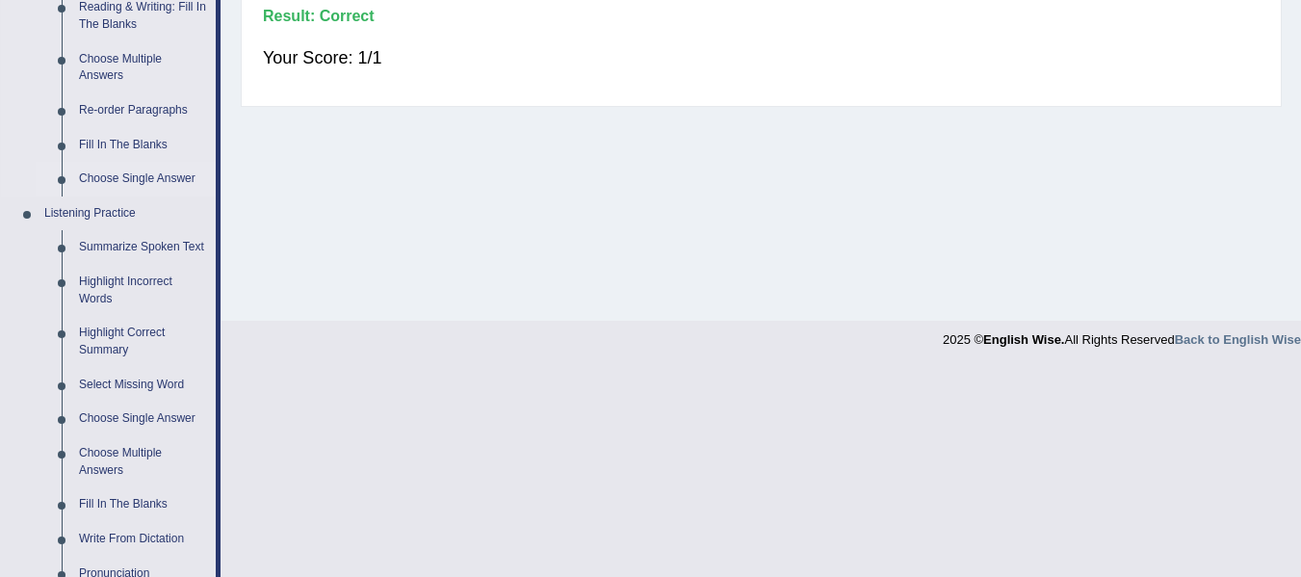
click at [117, 188] on link "Choose Single Answer" at bounding box center [142, 179] width 145 height 35
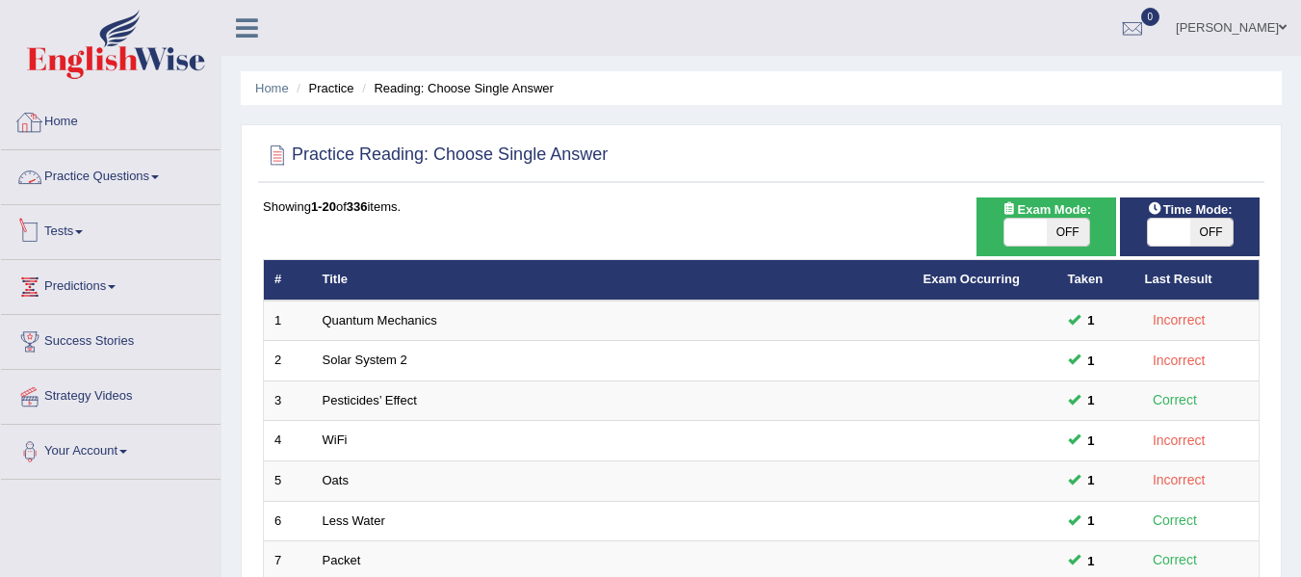
click at [123, 191] on link "Practice Questions" at bounding box center [111, 174] width 220 height 48
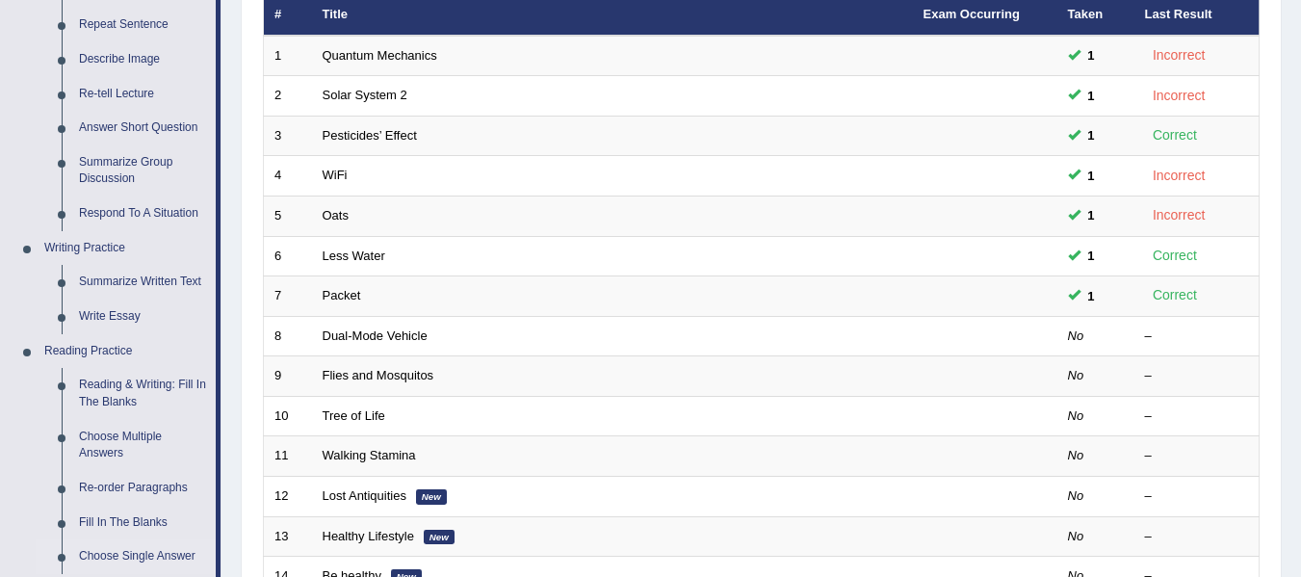
scroll to position [482, 0]
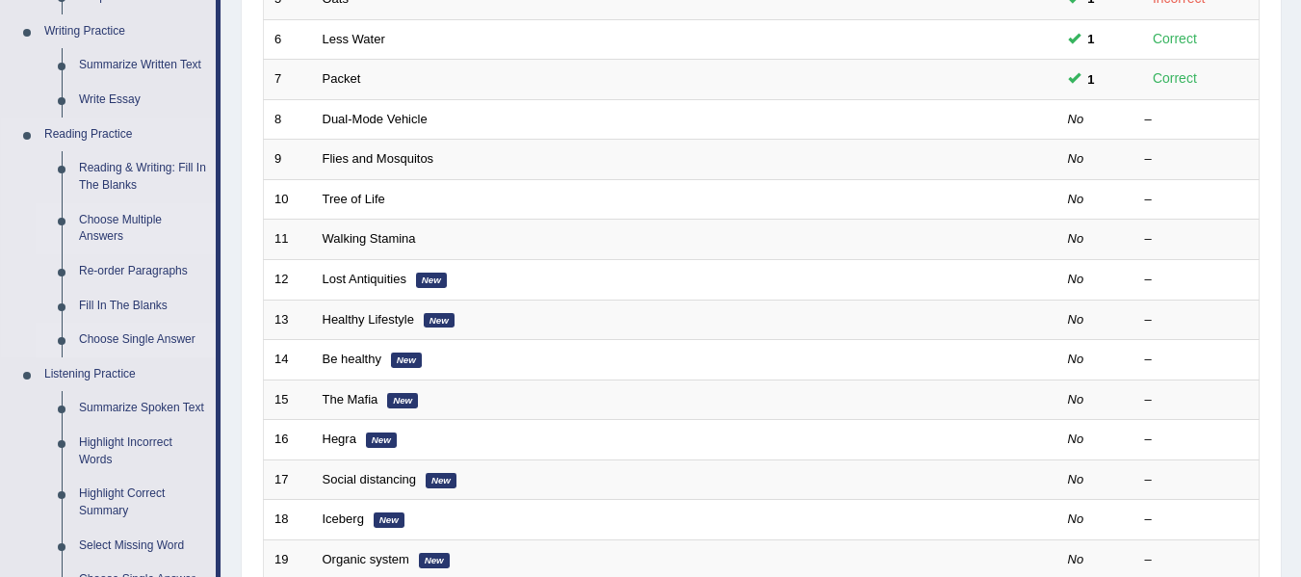
click at [108, 225] on link "Choose Multiple Answers" at bounding box center [142, 228] width 145 height 51
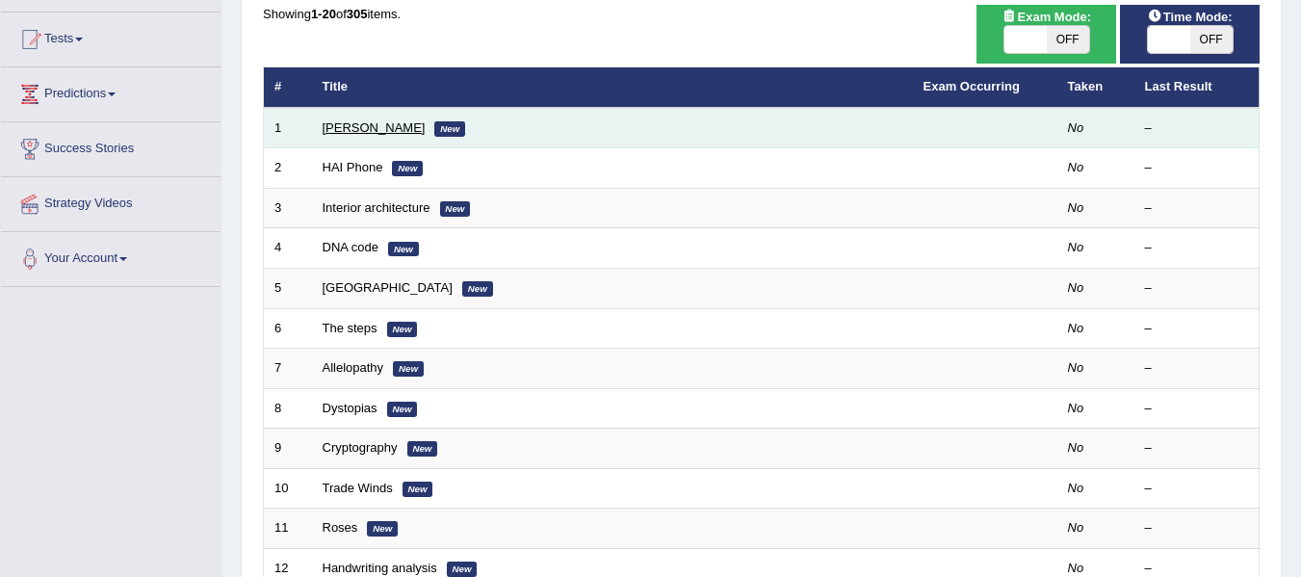
click at [341, 129] on link "Damian Scarf" at bounding box center [374, 127] width 103 height 14
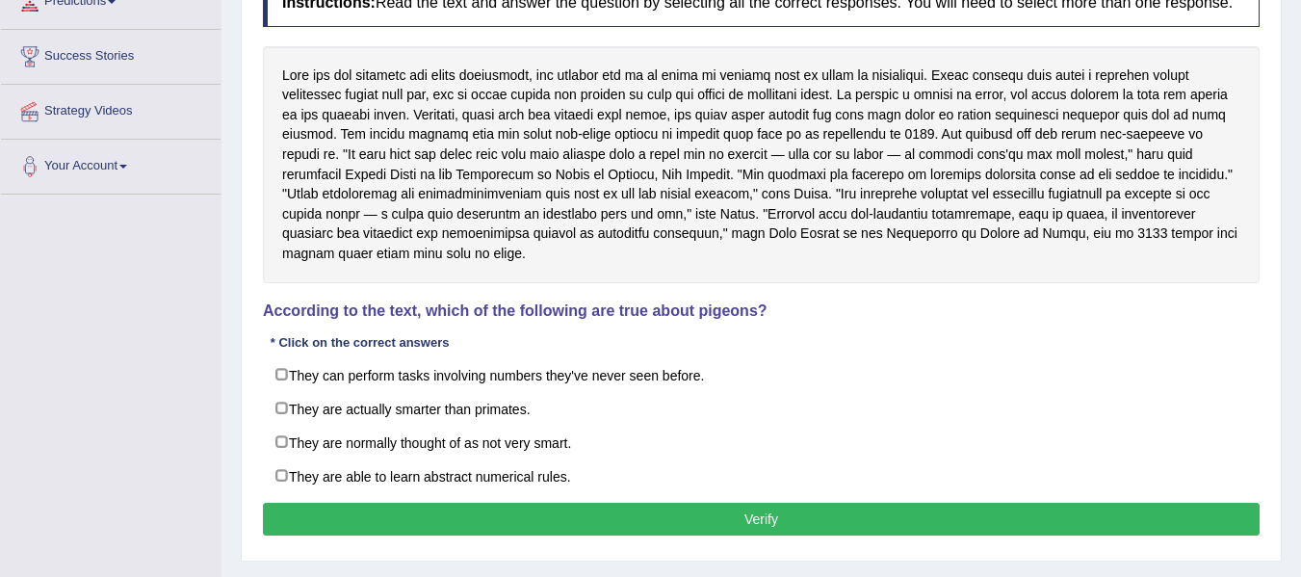
scroll to position [289, 0]
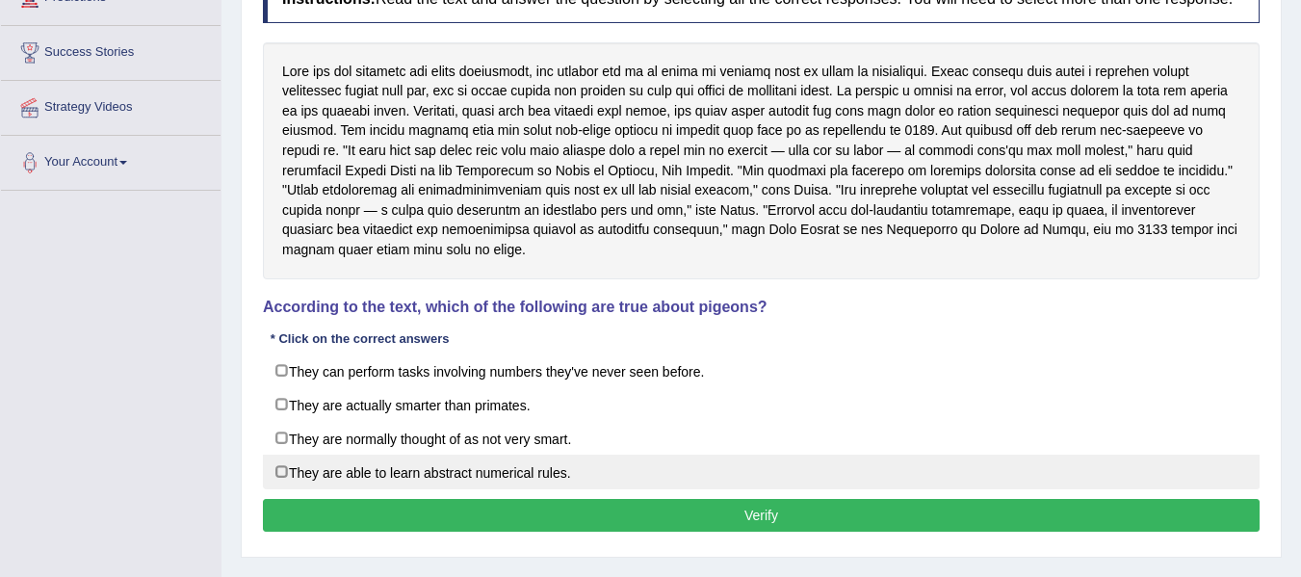
click at [280, 477] on label "They are able to learn abstract numerical rules." at bounding box center [761, 472] width 997 height 35
checkbox input "true"
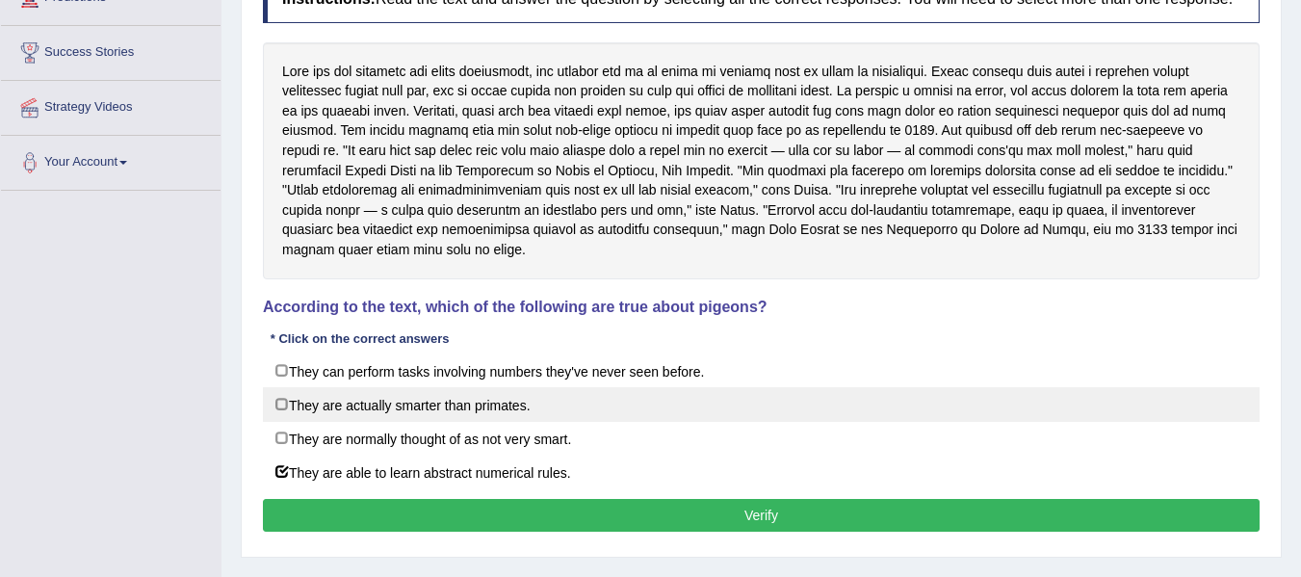
click at [290, 404] on label "They are actually smarter than primates." at bounding box center [761, 404] width 997 height 35
checkbox input "true"
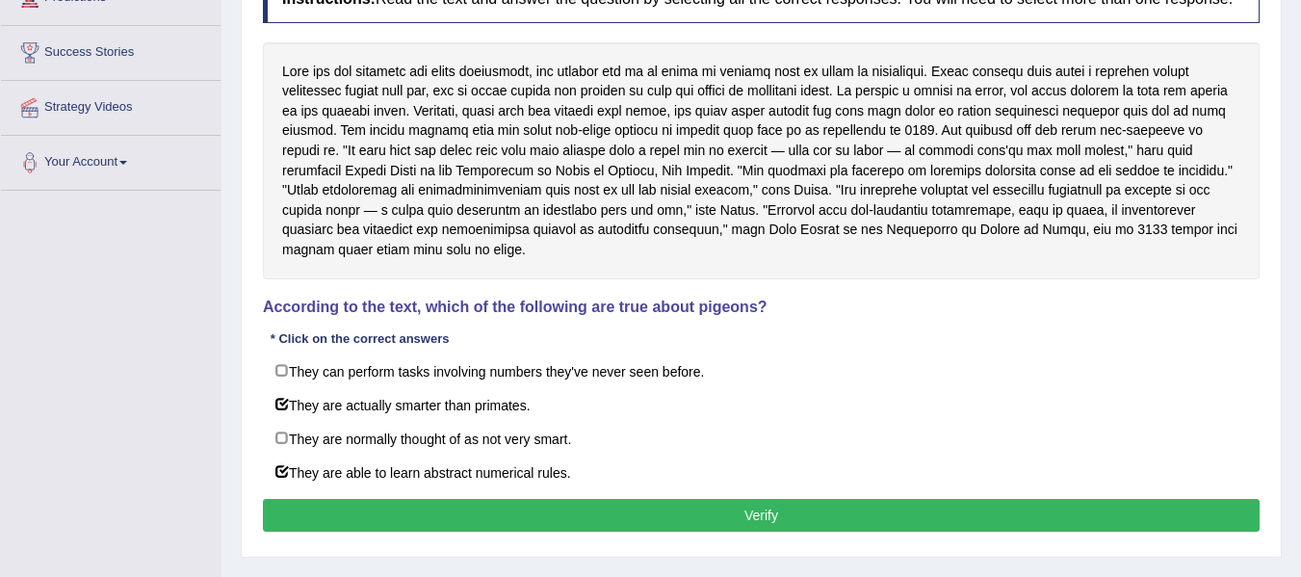
click at [746, 520] on button "Verify" at bounding box center [761, 515] width 997 height 33
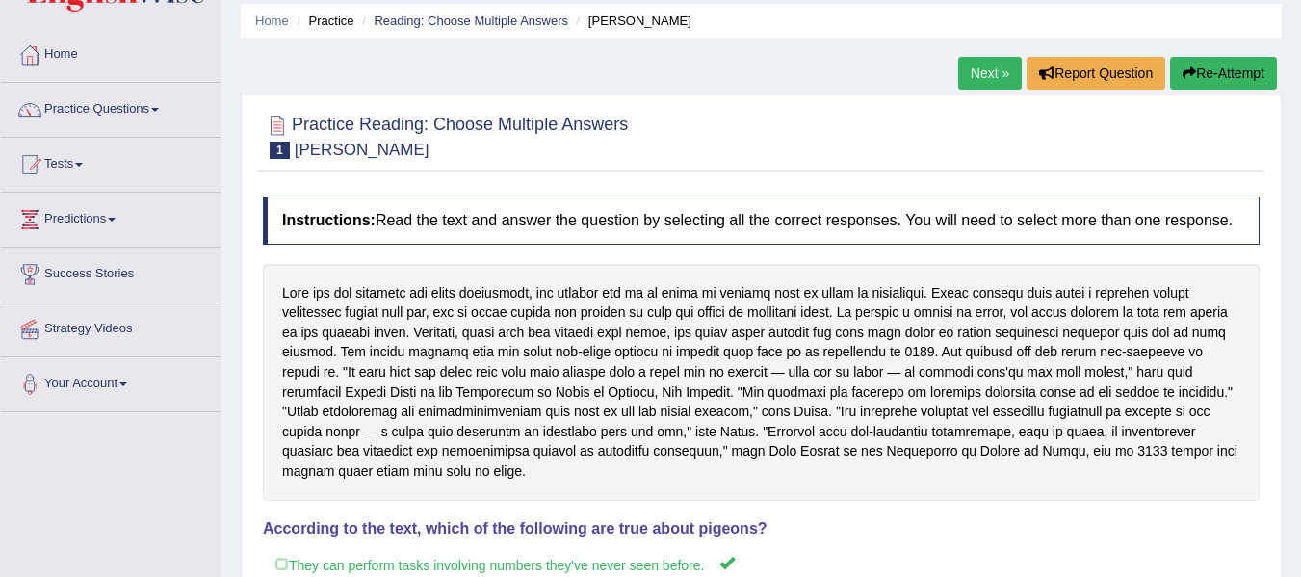
scroll to position [65, 0]
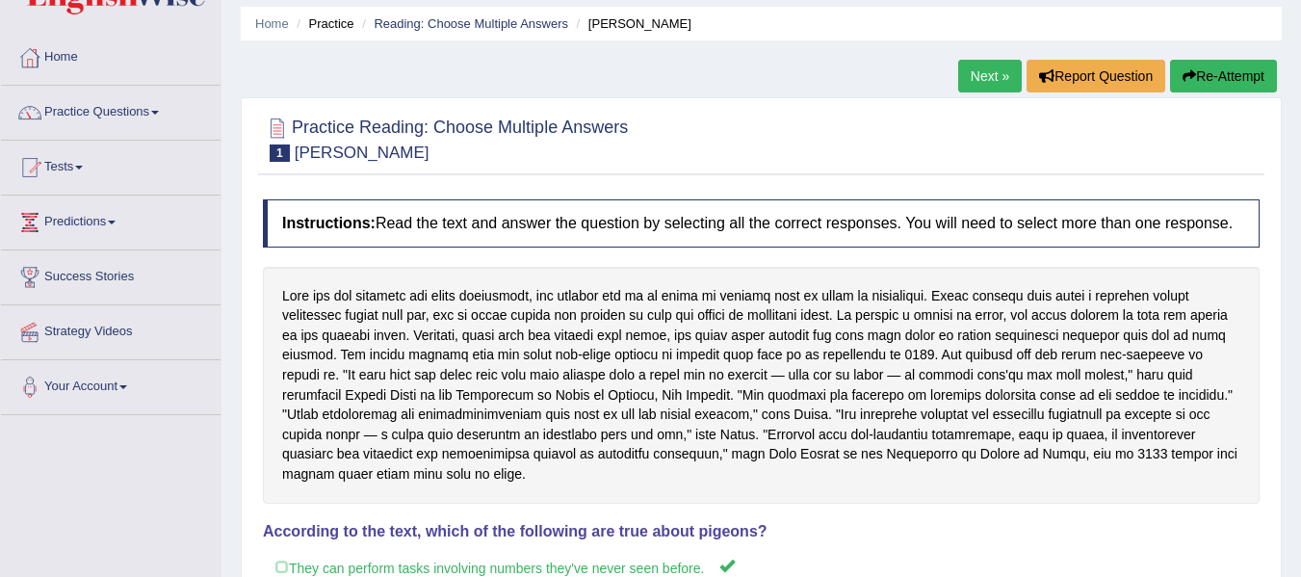
click at [958, 70] on link "Next »" at bounding box center [990, 76] width 64 height 33
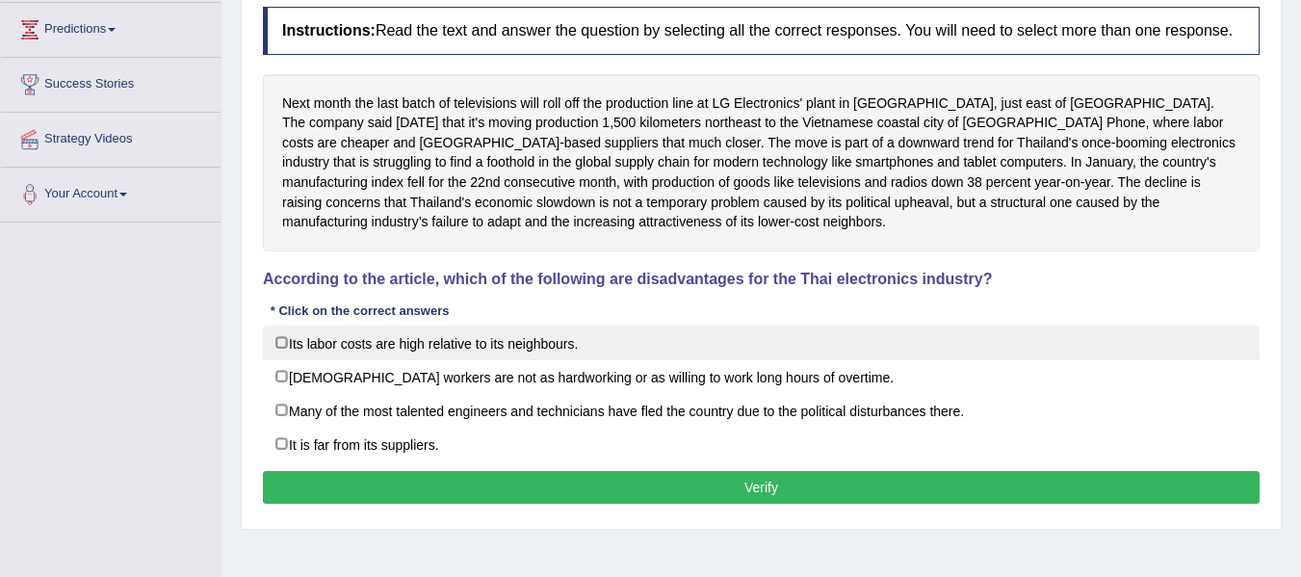
click at [339, 350] on label "Its labor costs are high relative to its neighbours." at bounding box center [761, 343] width 997 height 35
checkbox input "true"
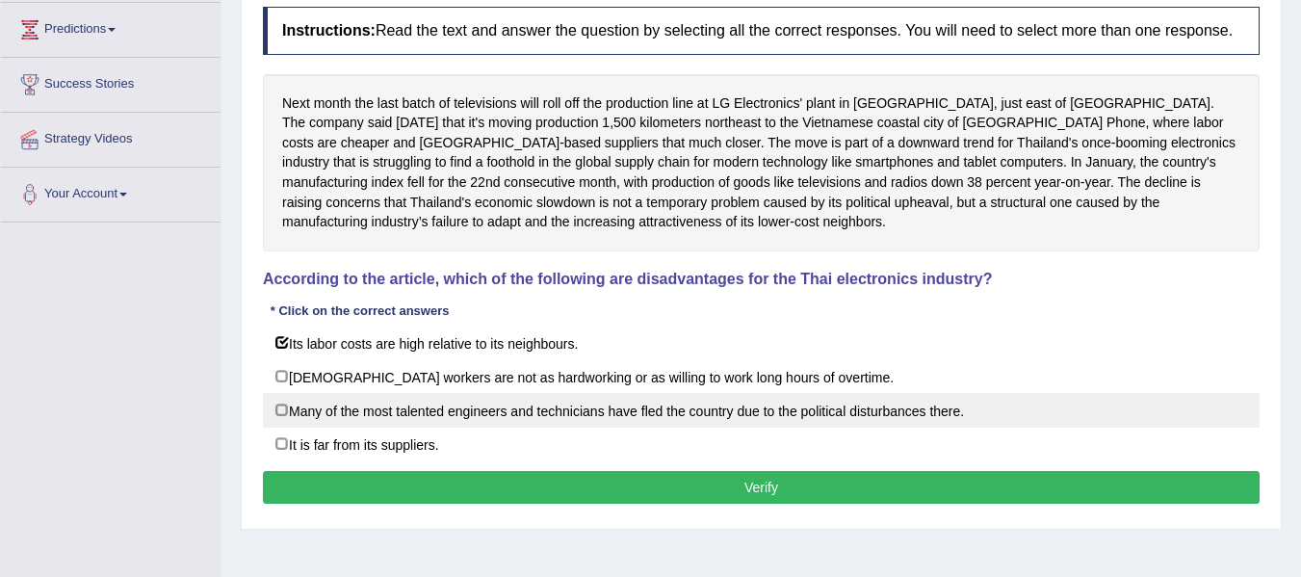
click at [354, 421] on label "Many of the most talented engineers and technicians have fled the country due t…" at bounding box center [761, 410] width 997 height 35
checkbox input "true"
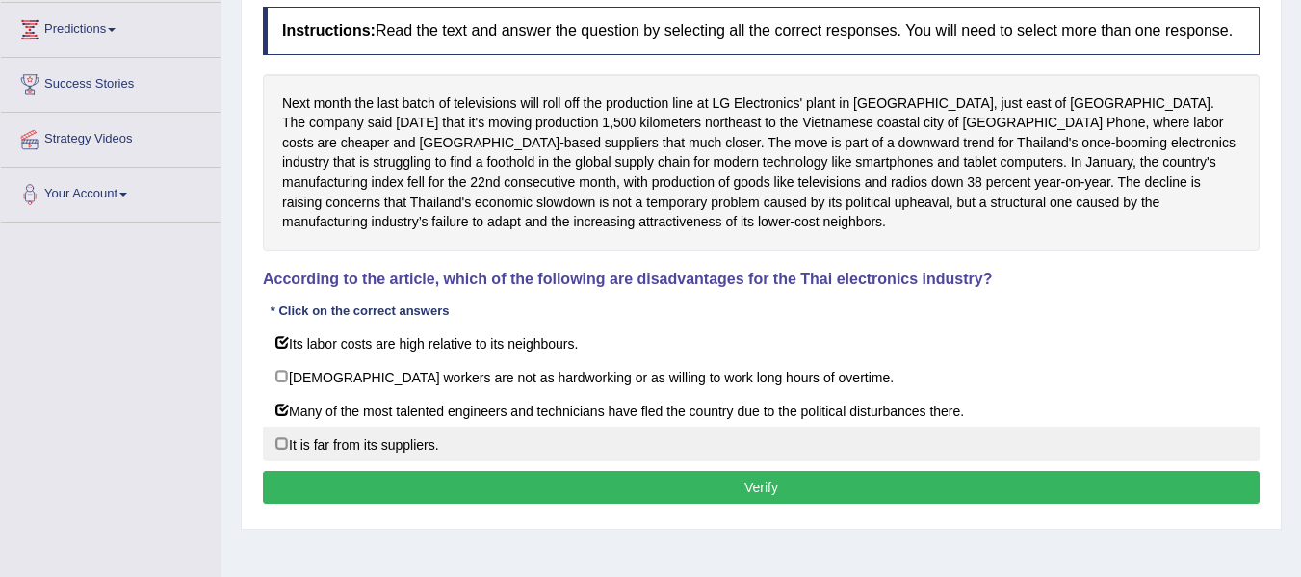
click at [360, 440] on label "It is far from its suppliers." at bounding box center [761, 444] width 997 height 35
checkbox input "true"
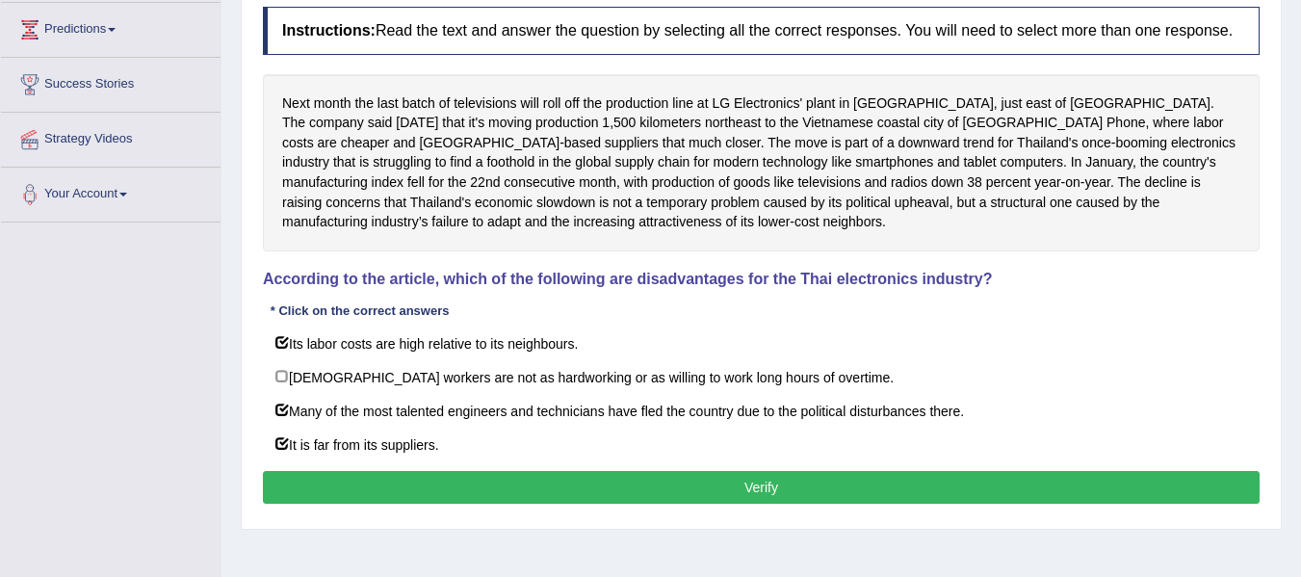
click at [458, 479] on button "Verify" at bounding box center [761, 487] width 997 height 33
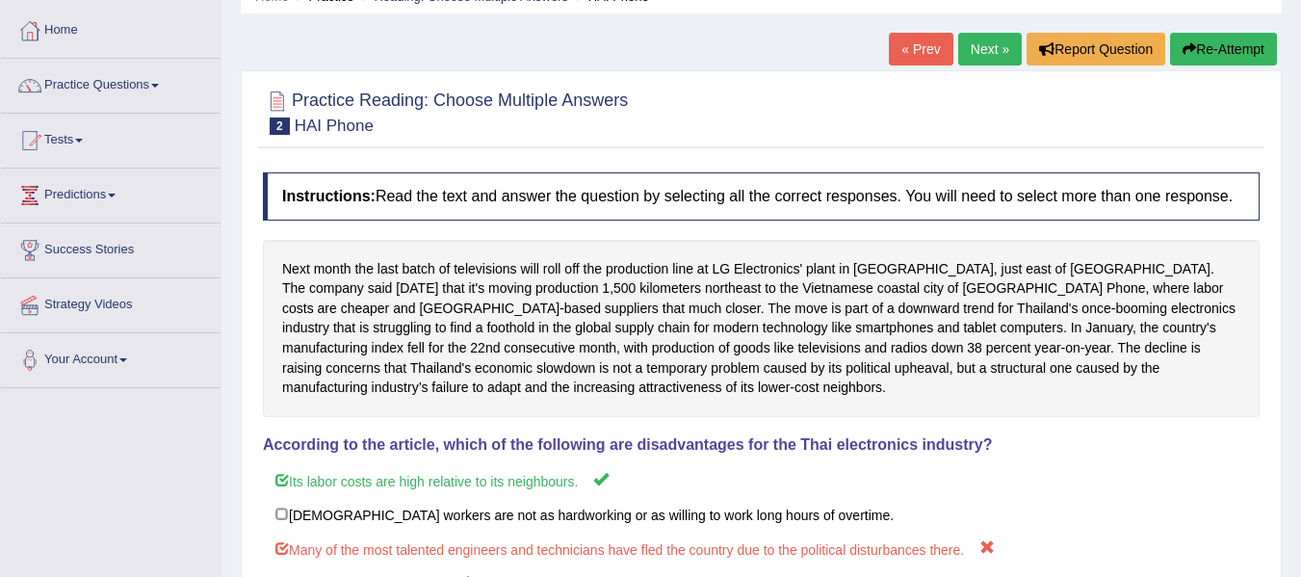
scroll to position [81, 0]
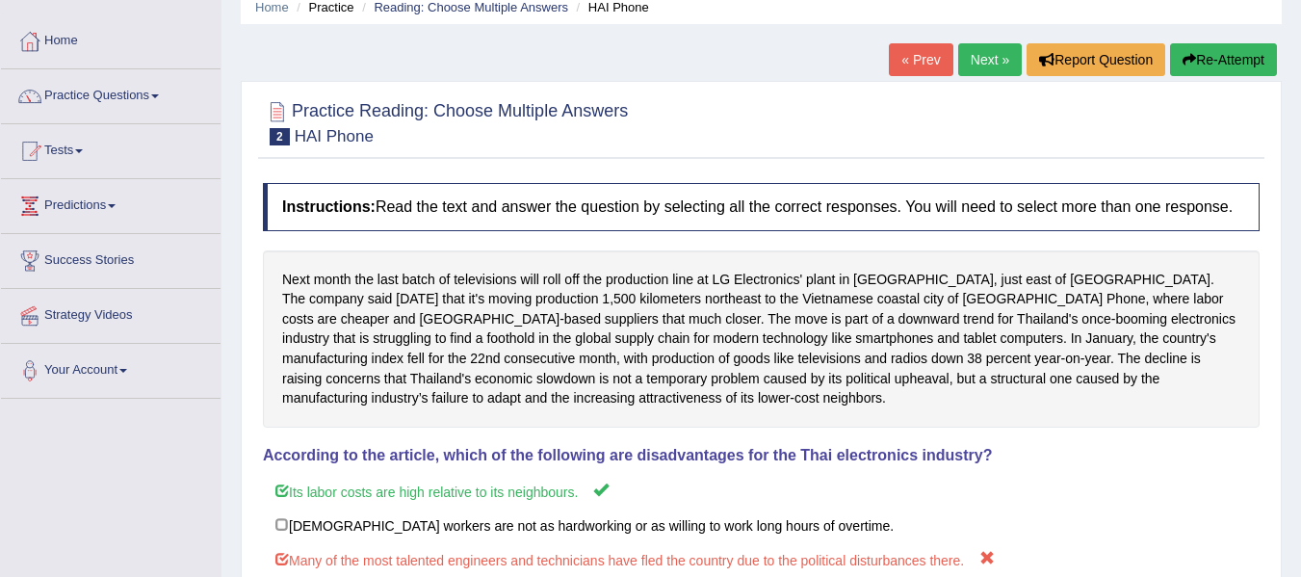
click at [983, 65] on link "Next »" at bounding box center [990, 59] width 64 height 33
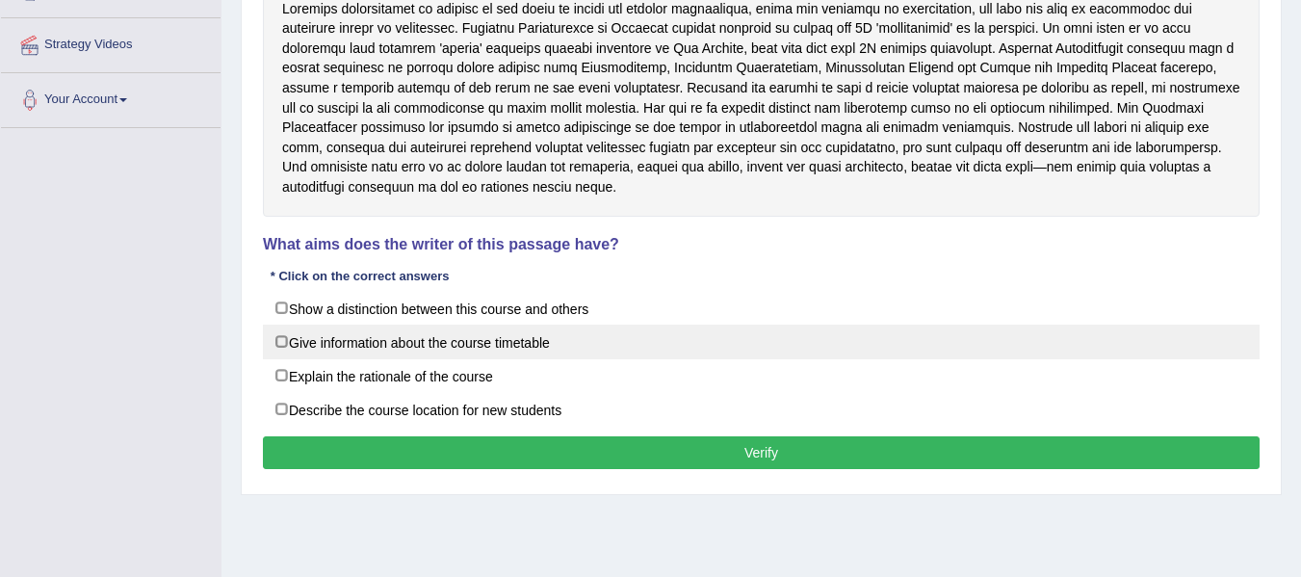
scroll to position [353, 0]
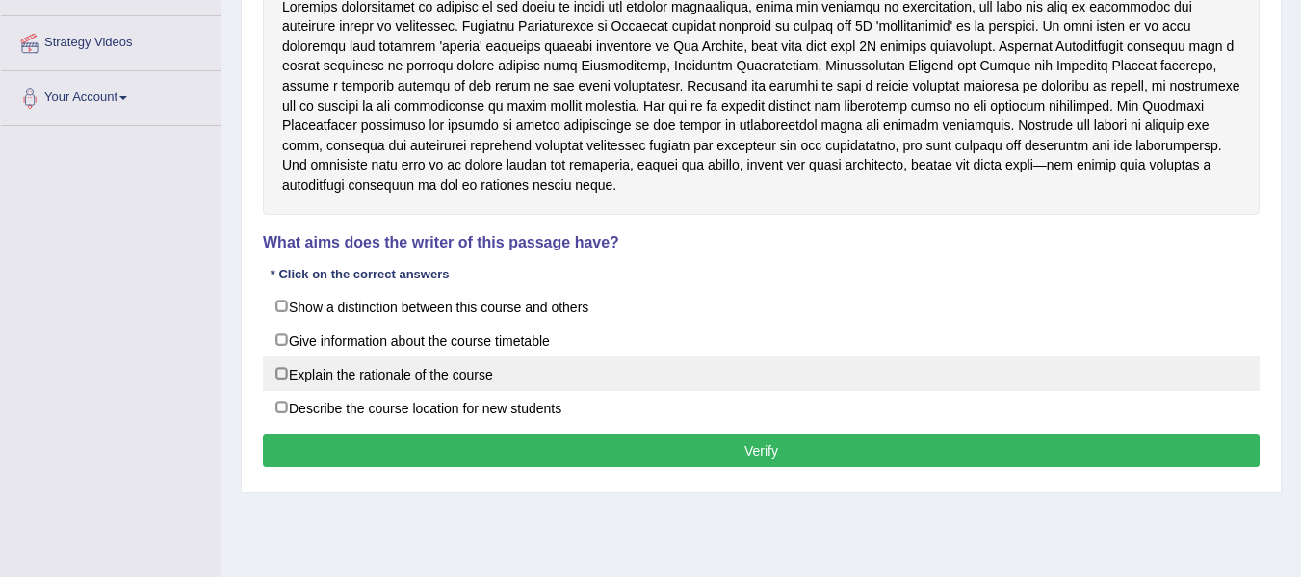
click at [282, 376] on label "Explain the rationale of the course" at bounding box center [761, 373] width 997 height 35
checkbox input "true"
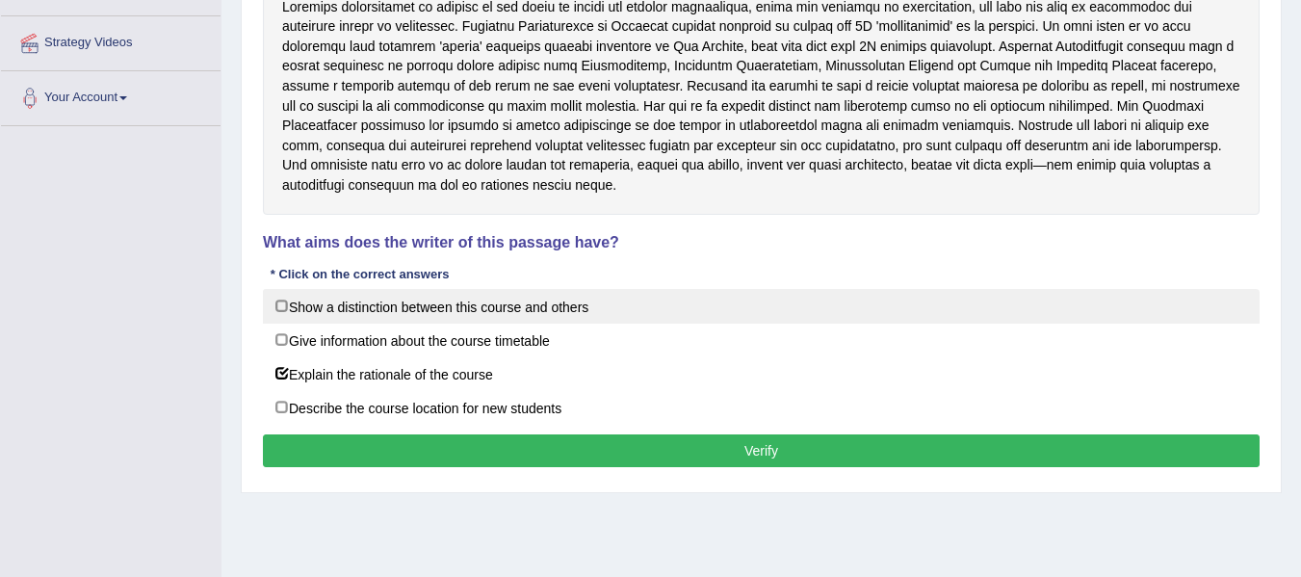
click at [282, 299] on label "Show a distinction between this course and others" at bounding box center [761, 306] width 997 height 35
checkbox input "true"
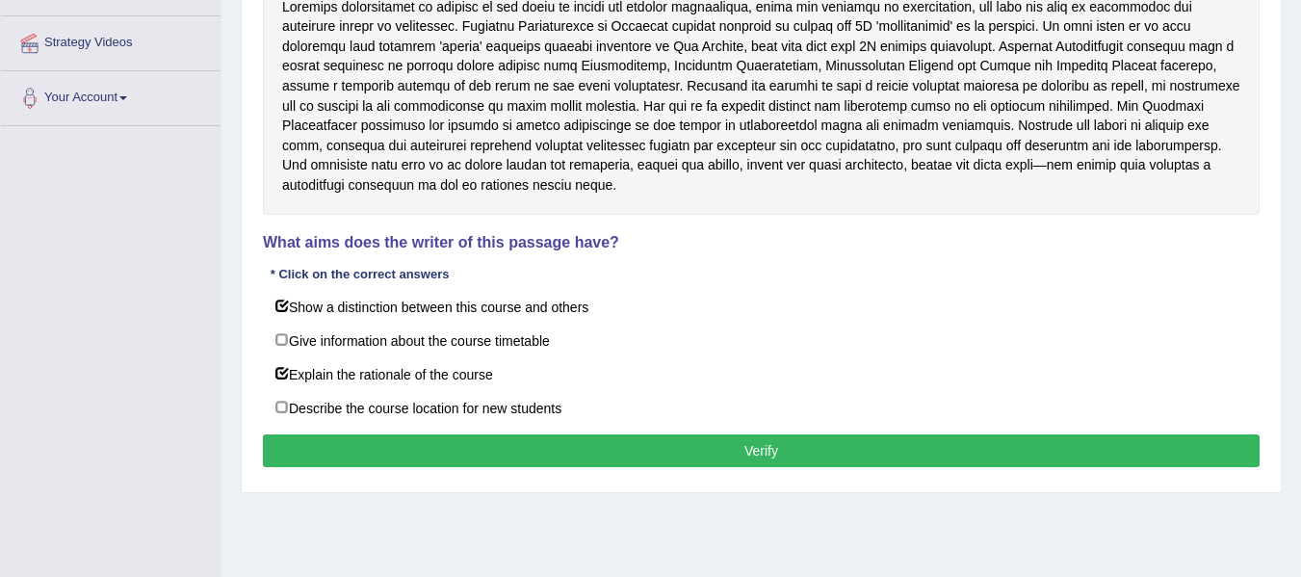
click at [775, 455] on button "Verify" at bounding box center [761, 450] width 997 height 33
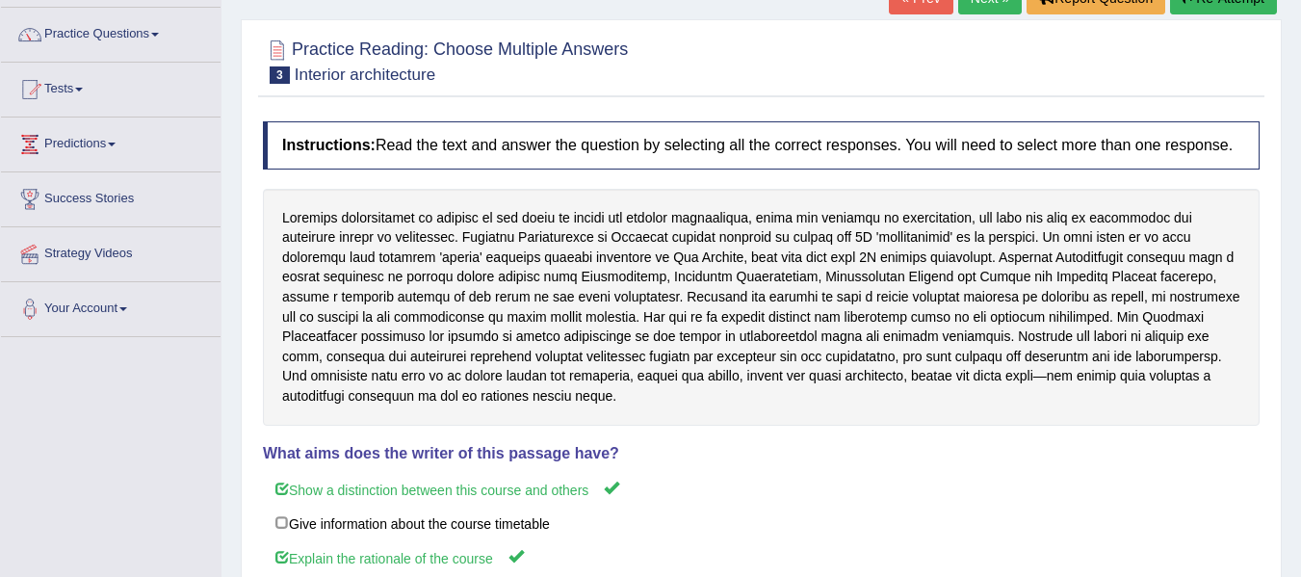
scroll to position [114, 0]
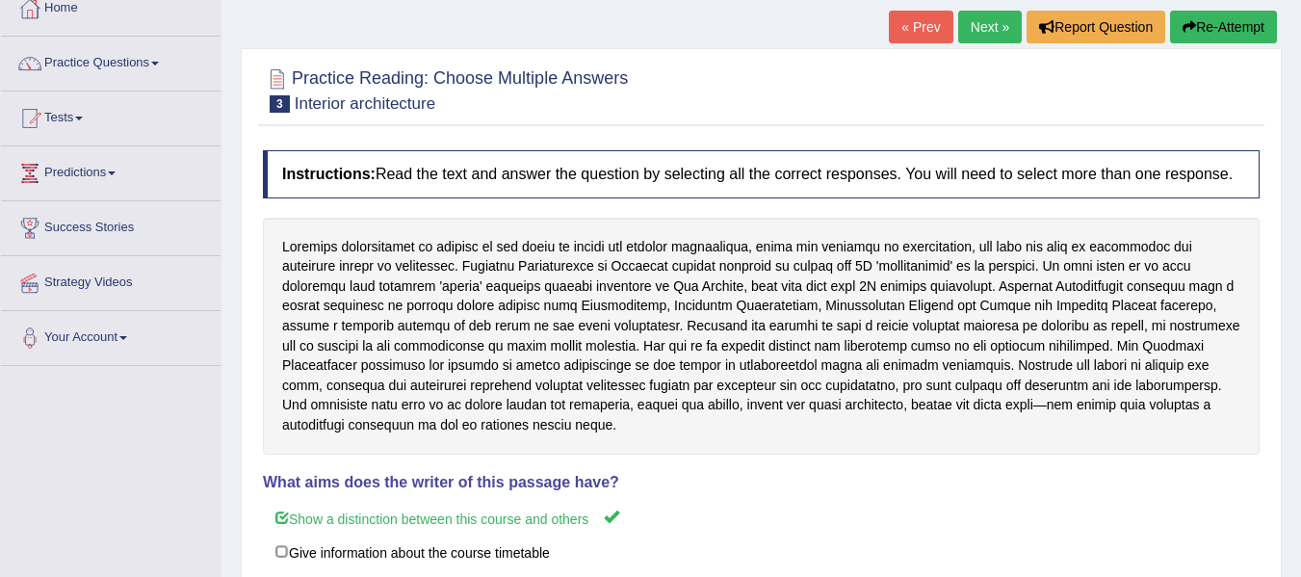
click at [958, 22] on link "Next »" at bounding box center [990, 27] width 64 height 33
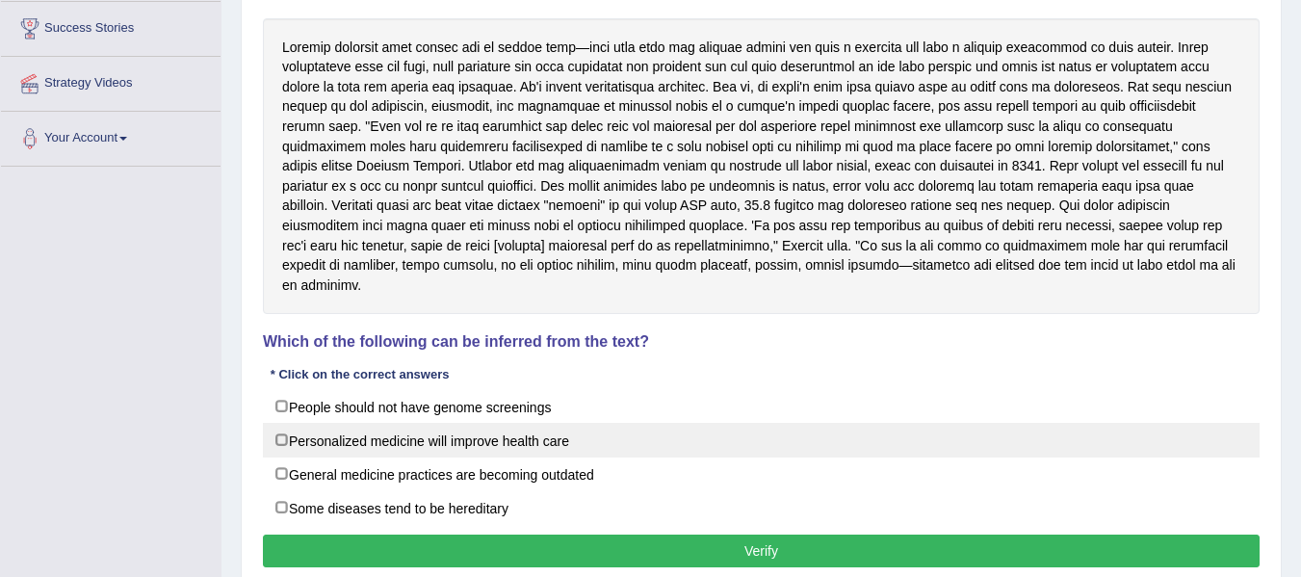
scroll to position [321, 0]
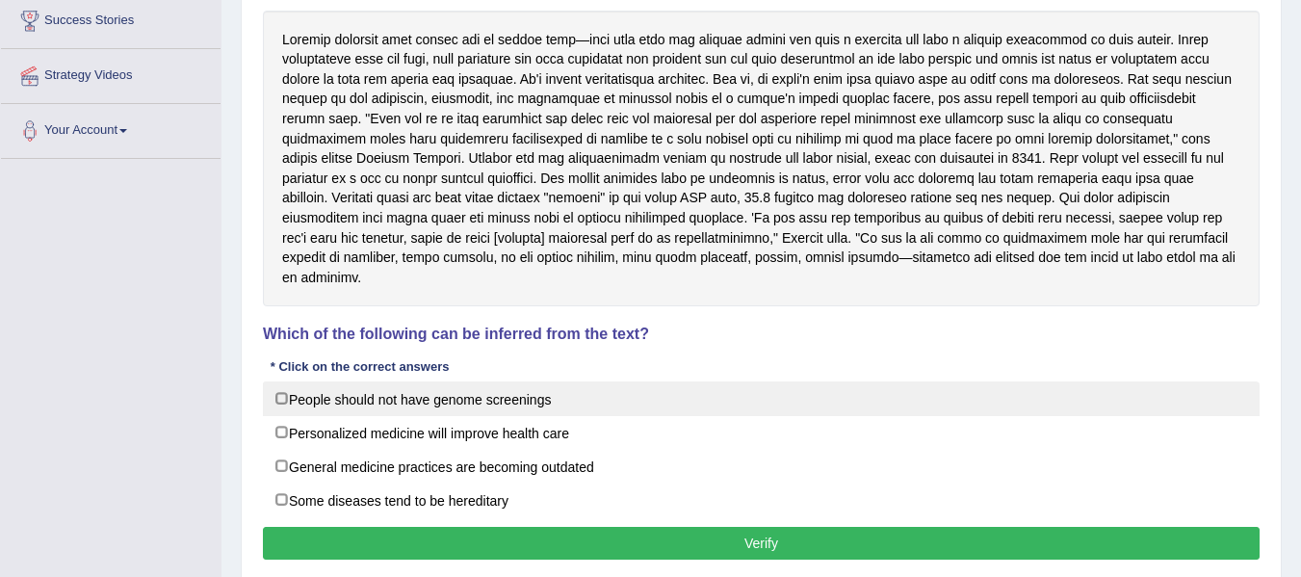
click at [311, 384] on label "People should not have genome screenings" at bounding box center [761, 398] width 997 height 35
checkbox input "true"
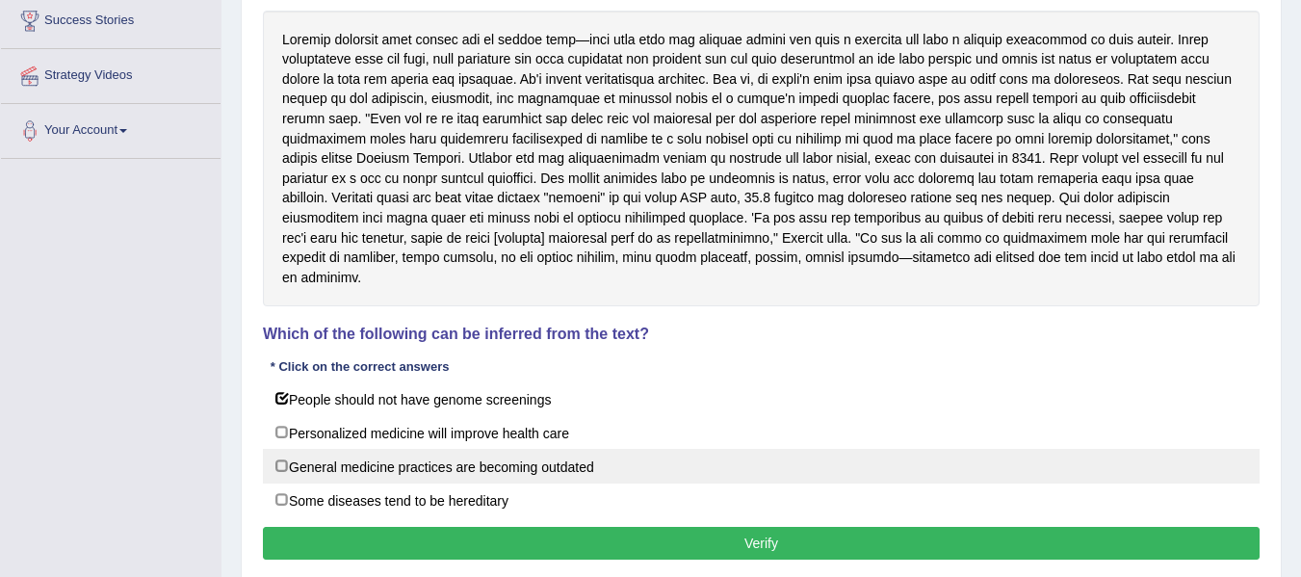
click at [312, 449] on label "General medicine practices are becoming outdated" at bounding box center [761, 466] width 997 height 35
click at [444, 449] on label "General medicine practices are becoming outdated" at bounding box center [761, 466] width 997 height 35
checkbox input "false"
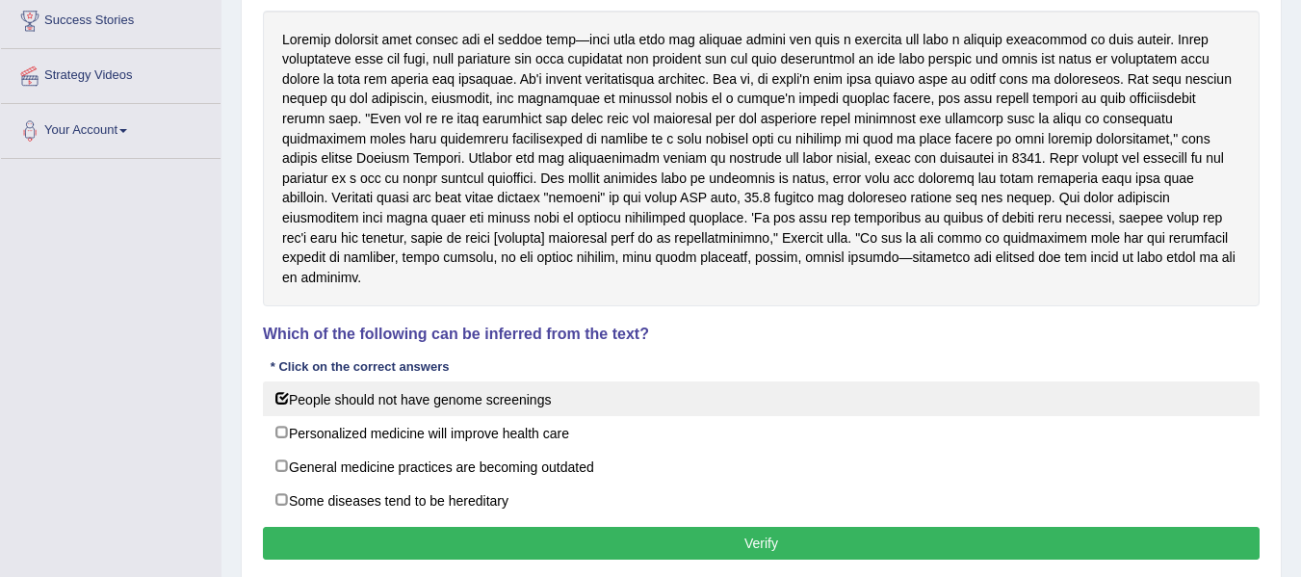
click at [376, 381] on label "People should not have genome screenings" at bounding box center [761, 398] width 997 height 35
checkbox input "false"
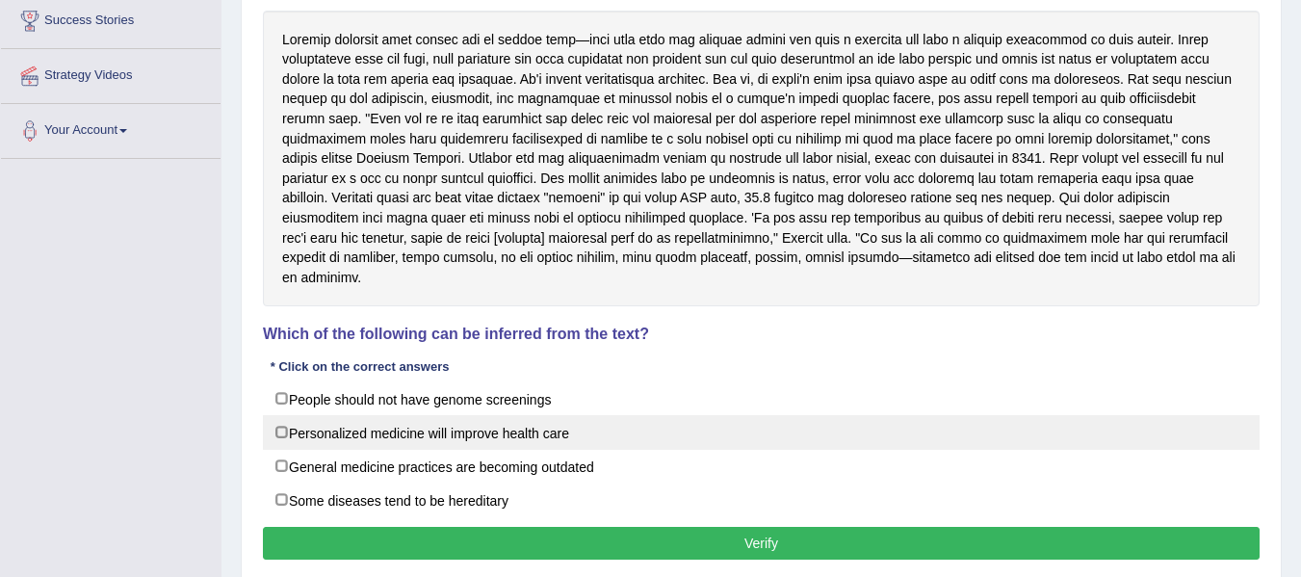
click at [376, 415] on label "Personalized medicine will improve health care" at bounding box center [761, 432] width 997 height 35
checkbox input "true"
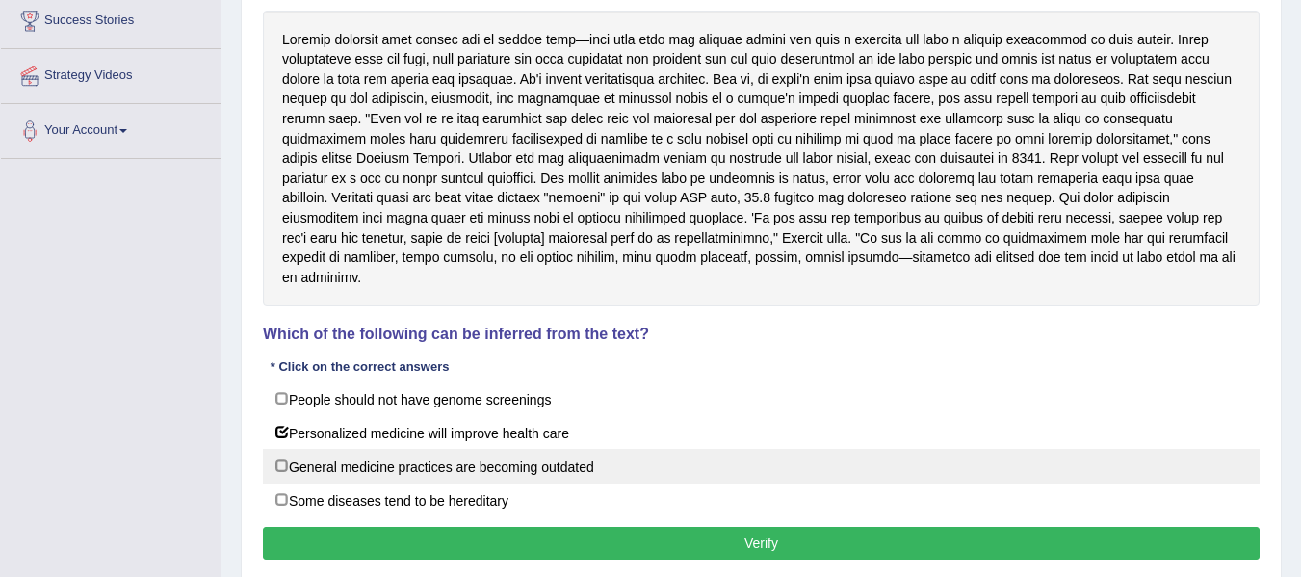
click at [378, 449] on label "General medicine practices are becoming outdated" at bounding box center [761, 466] width 997 height 35
checkbox input "true"
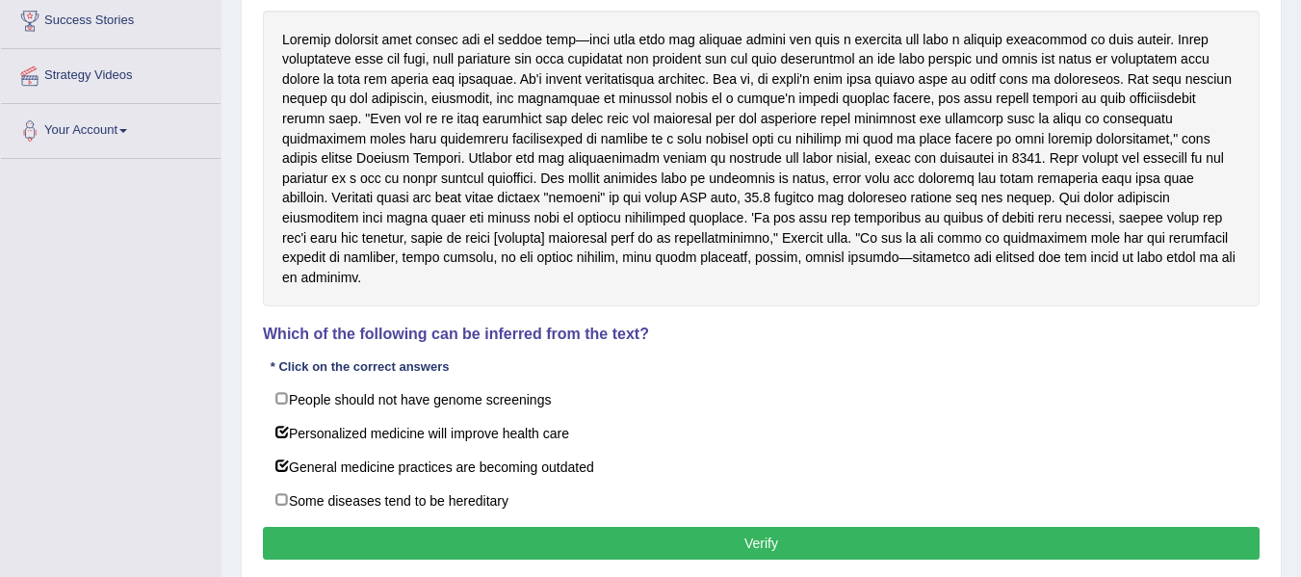
click at [707, 528] on button "Verify" at bounding box center [761, 543] width 997 height 33
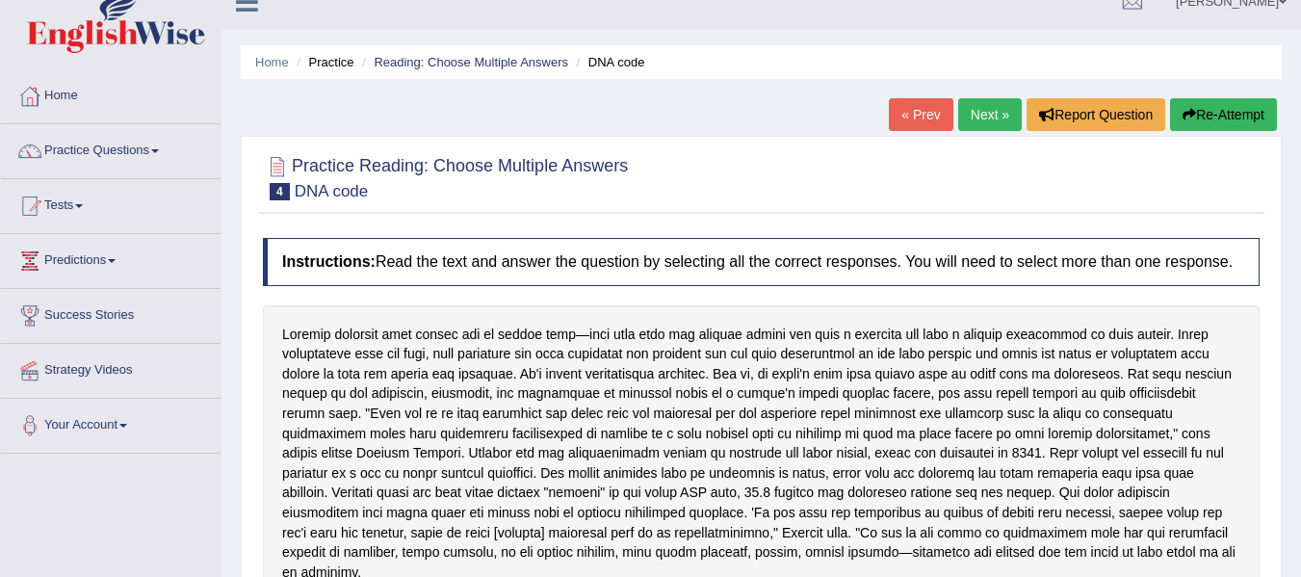
scroll to position [0, 0]
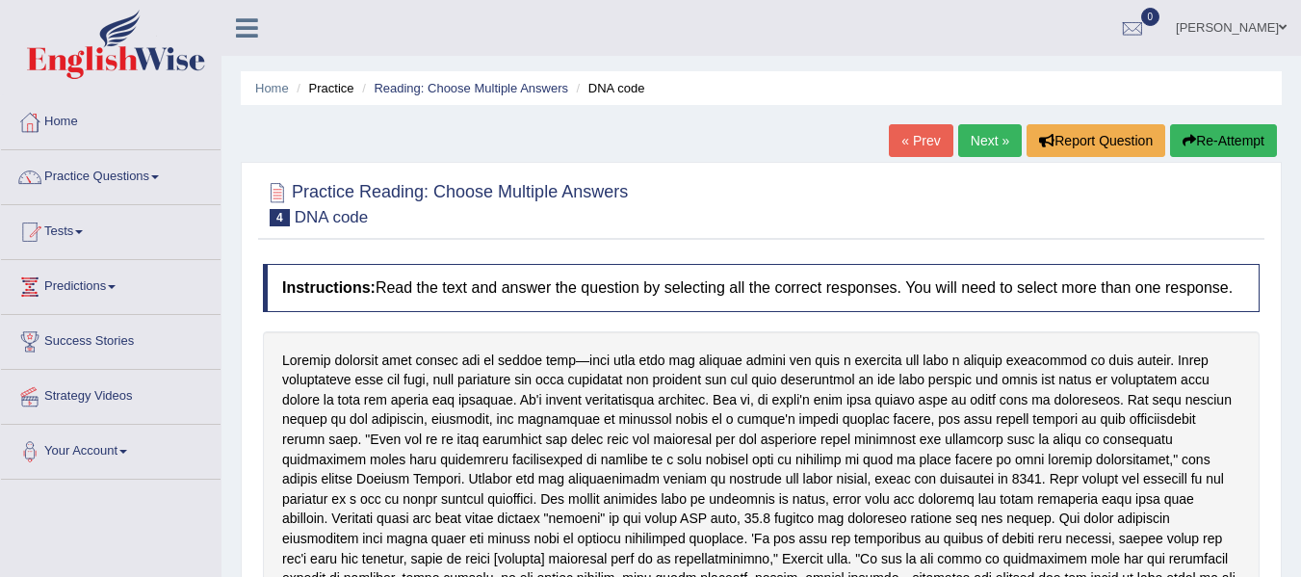
click at [977, 141] on link "Next »" at bounding box center [990, 140] width 64 height 33
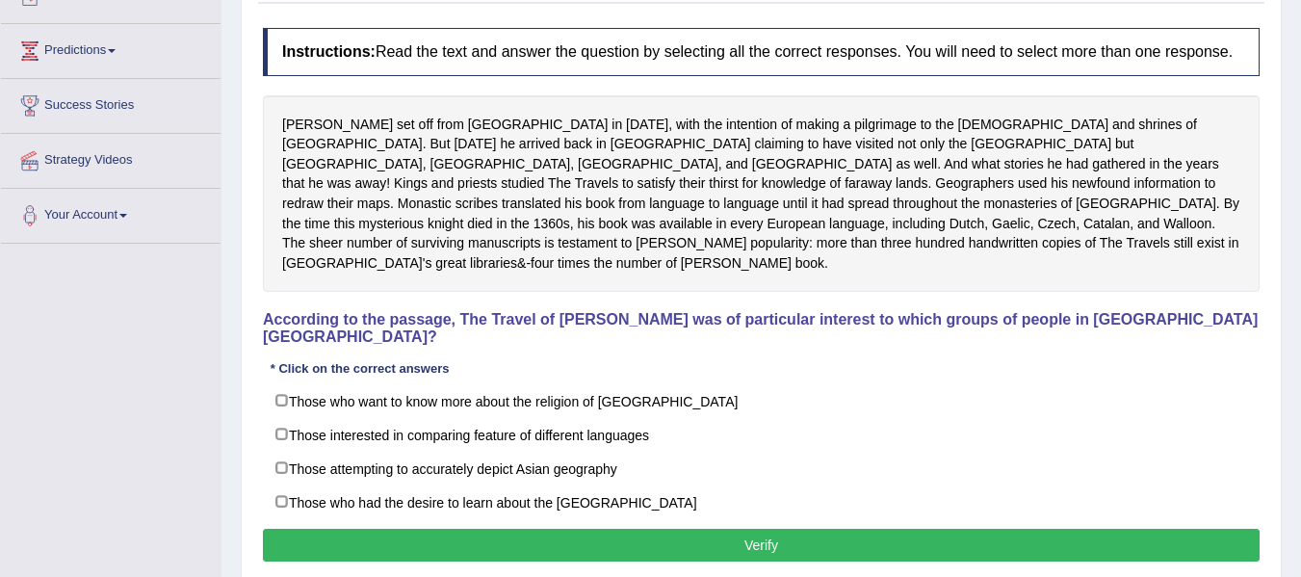
scroll to position [224, 0]
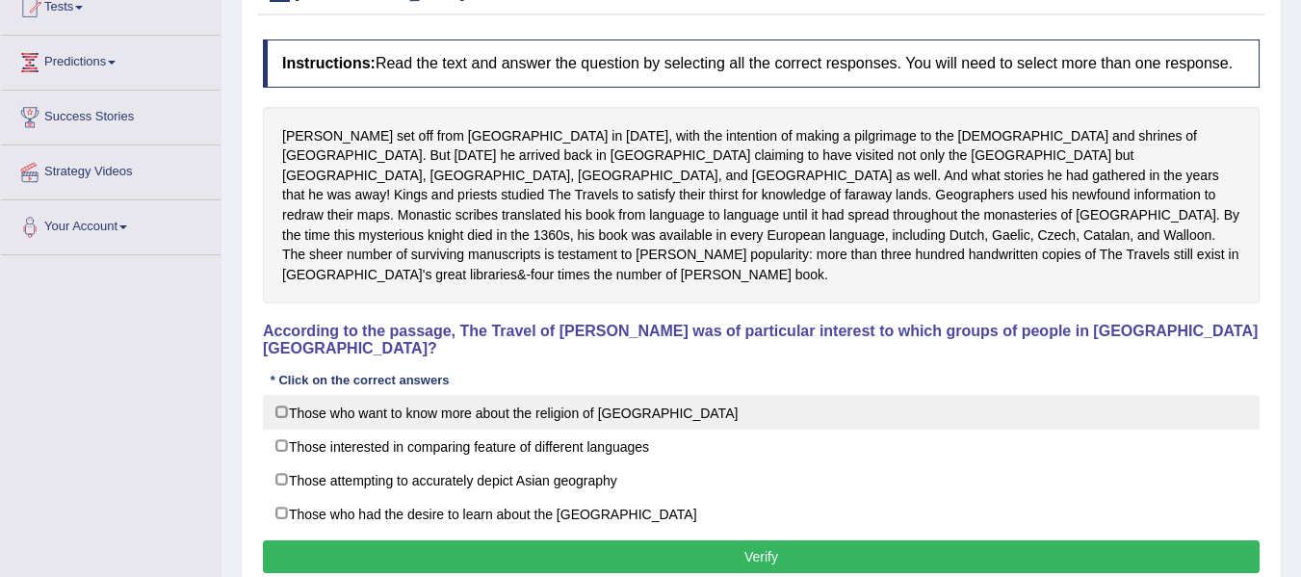
click at [361, 395] on label "Those who want to know more about the religion of [GEOGRAPHIC_DATA]" at bounding box center [761, 412] width 997 height 35
checkbox input "true"
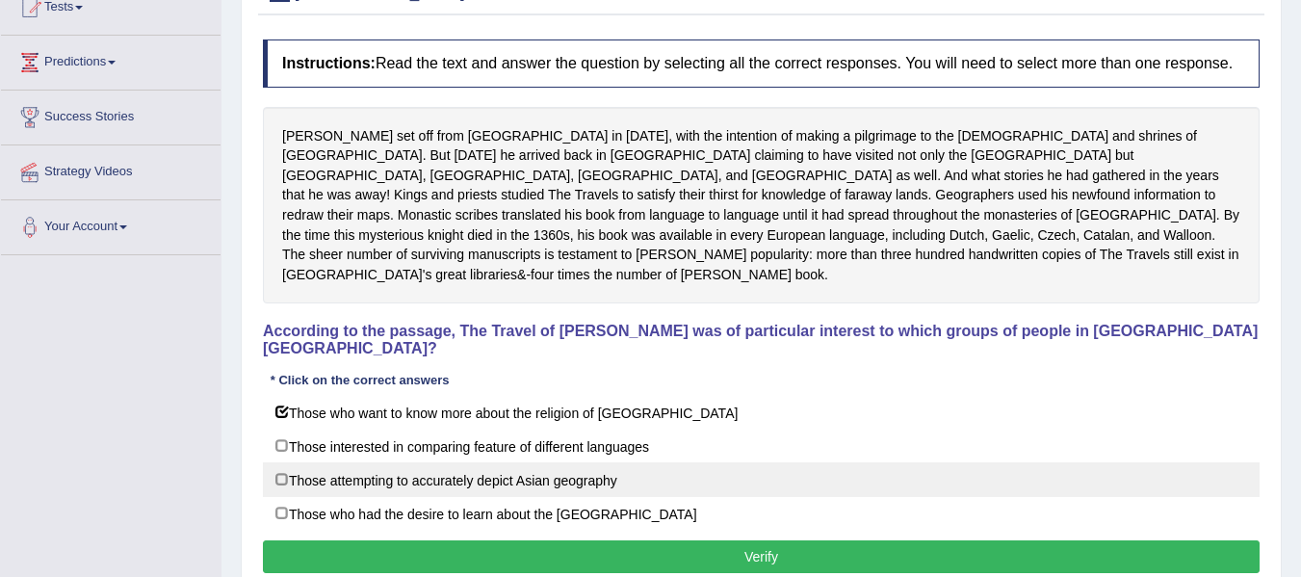
click at [316, 462] on label "Those attempting to accurately depict Asian geography" at bounding box center [761, 479] width 997 height 35
checkbox input "true"
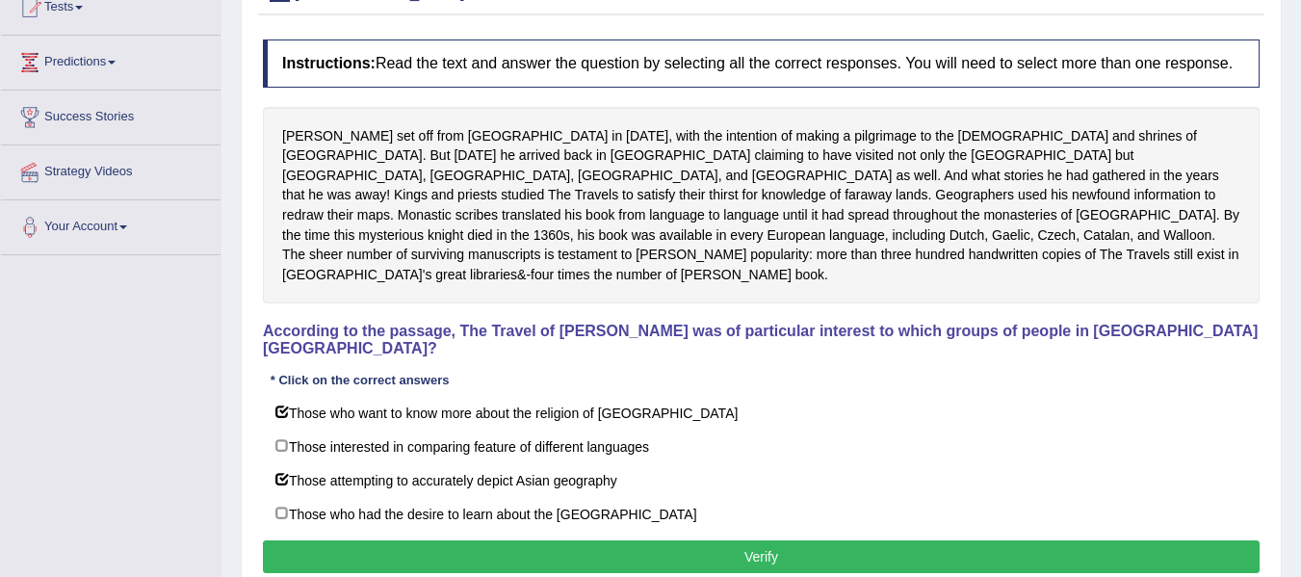
click at [669, 540] on button "Verify" at bounding box center [761, 556] width 997 height 33
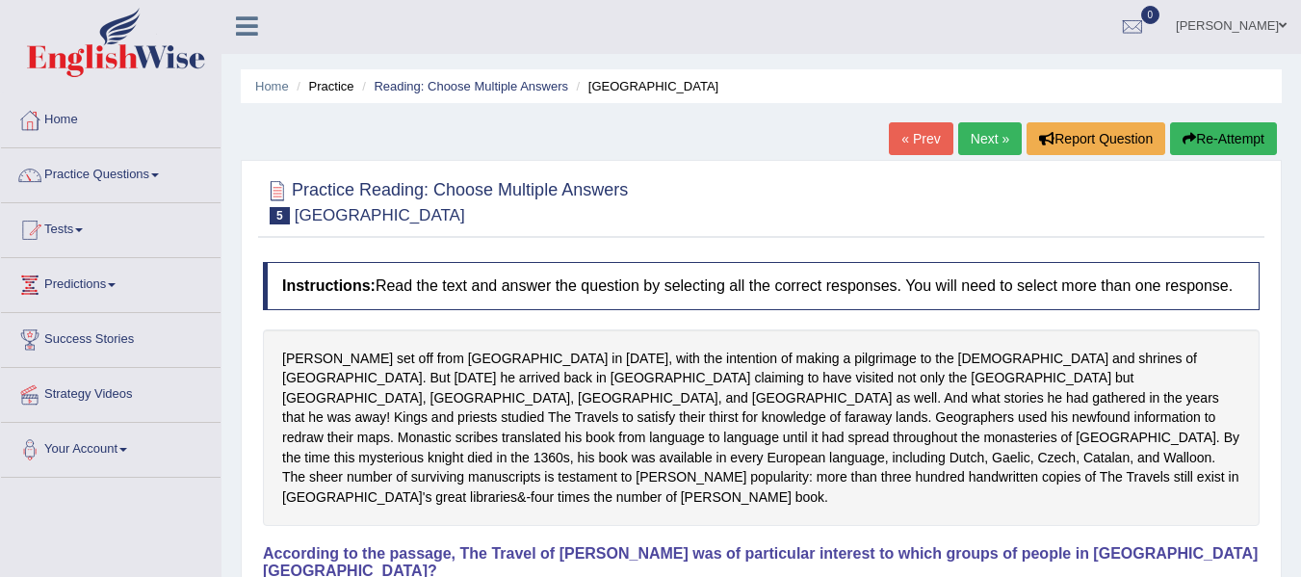
scroll to position [0, 0]
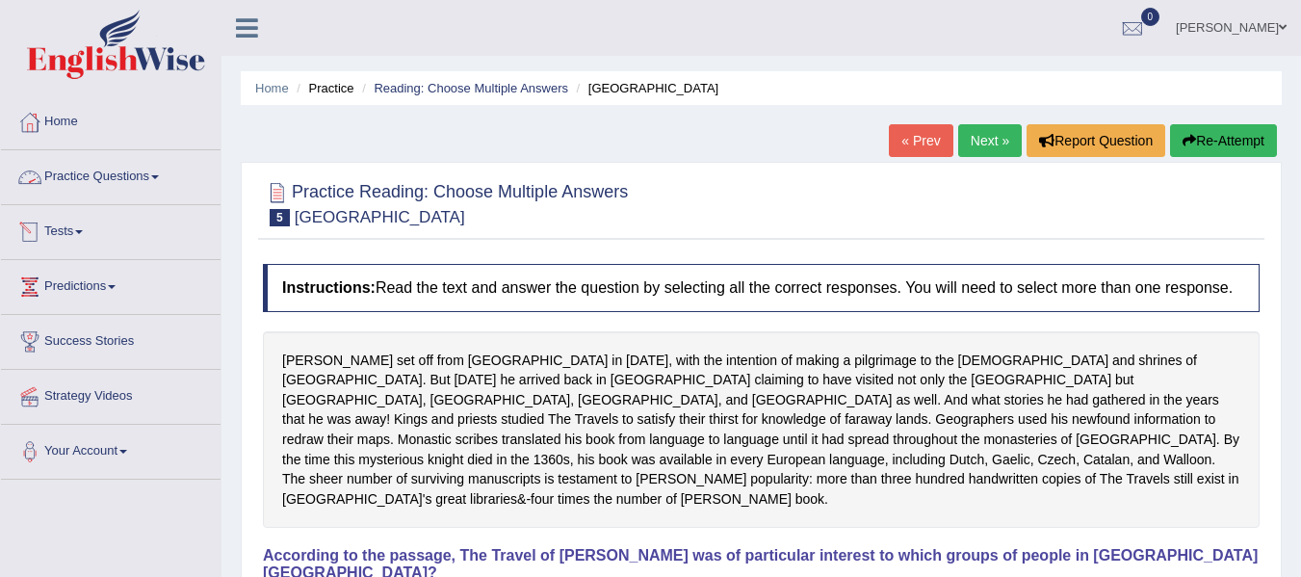
click at [154, 171] on link "Practice Questions" at bounding box center [111, 174] width 220 height 48
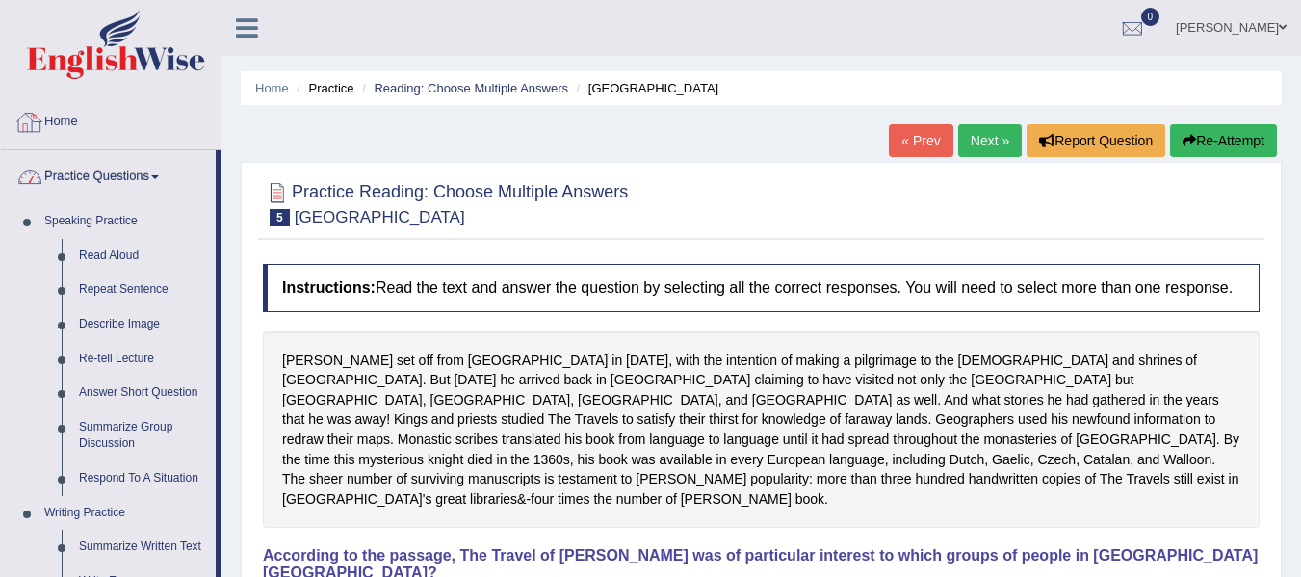
click at [75, 28] on img at bounding box center [116, 44] width 178 height 69
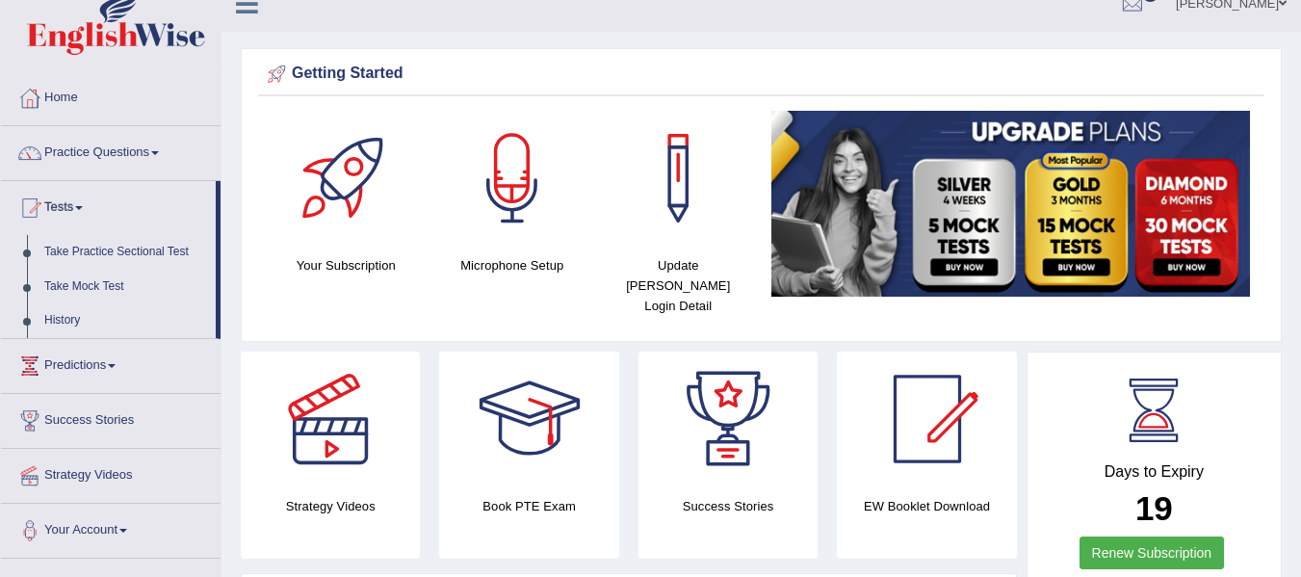
scroll to position [65, 0]
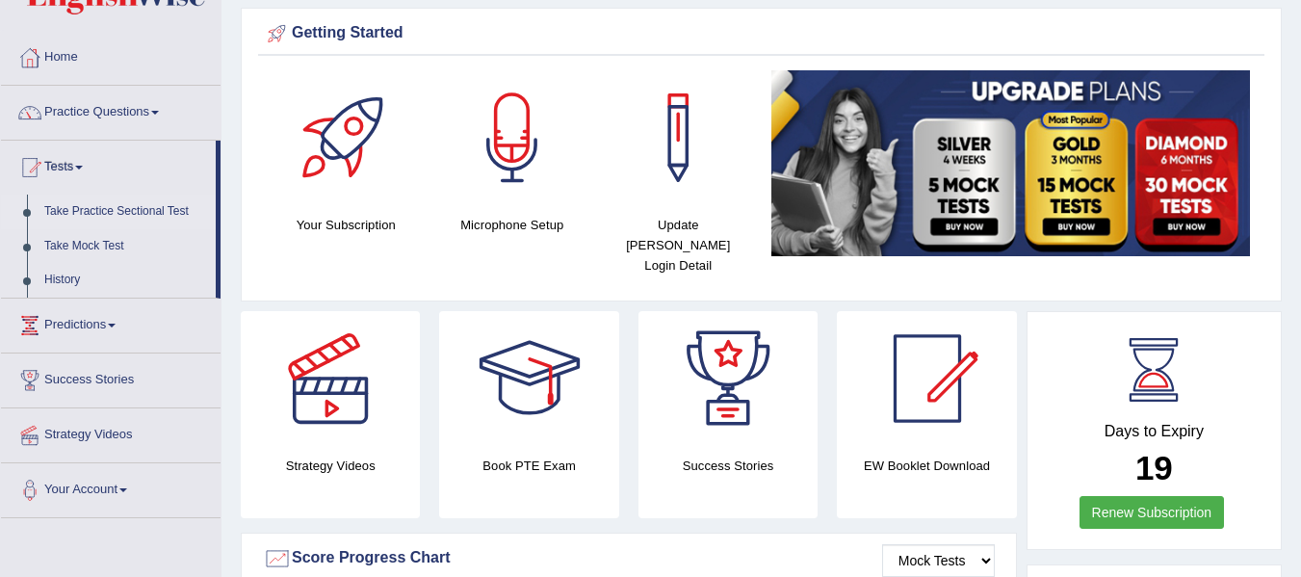
click at [89, 209] on link "Take Practice Sectional Test" at bounding box center [126, 212] width 180 height 35
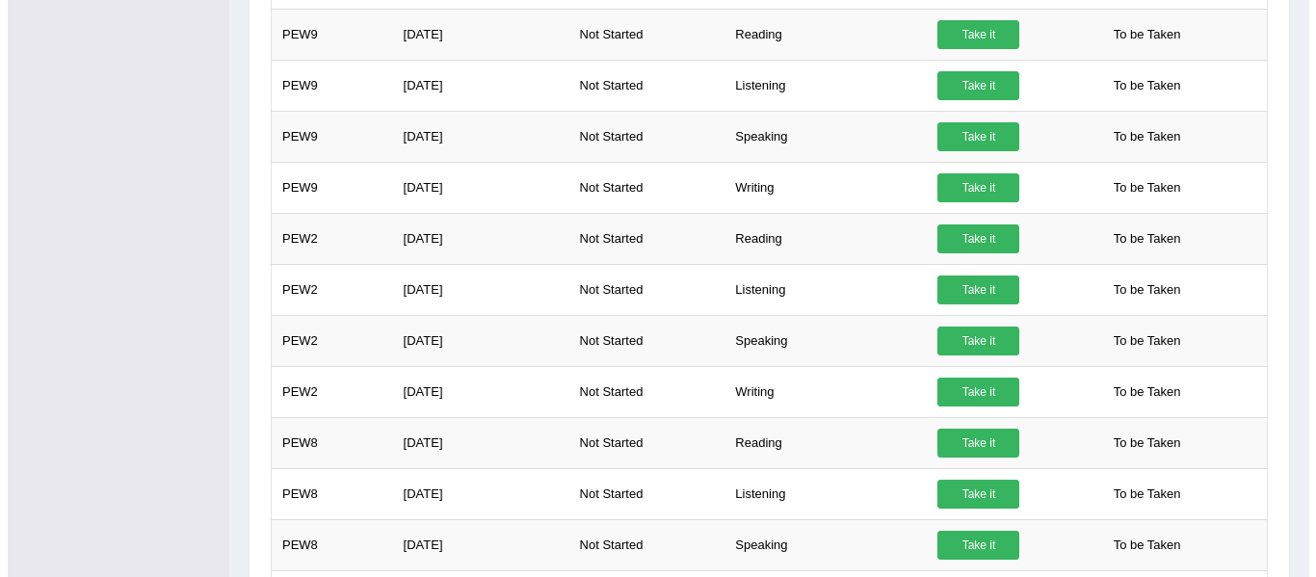
scroll to position [2034, 0]
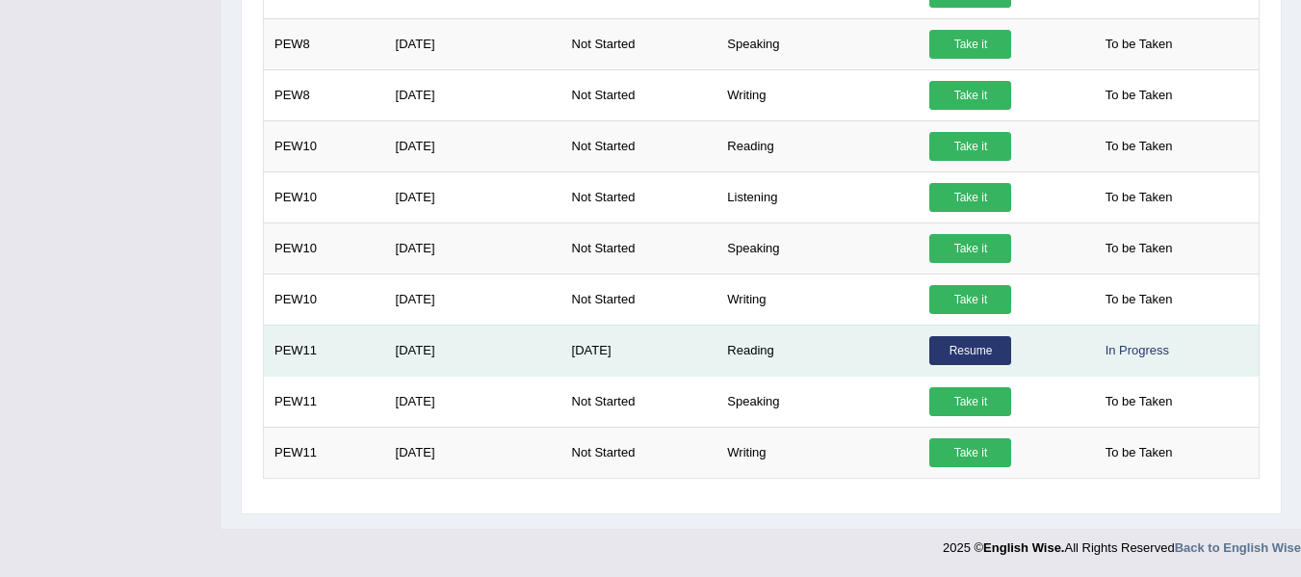
click at [977, 338] on link "Resume" at bounding box center [970, 350] width 82 height 29
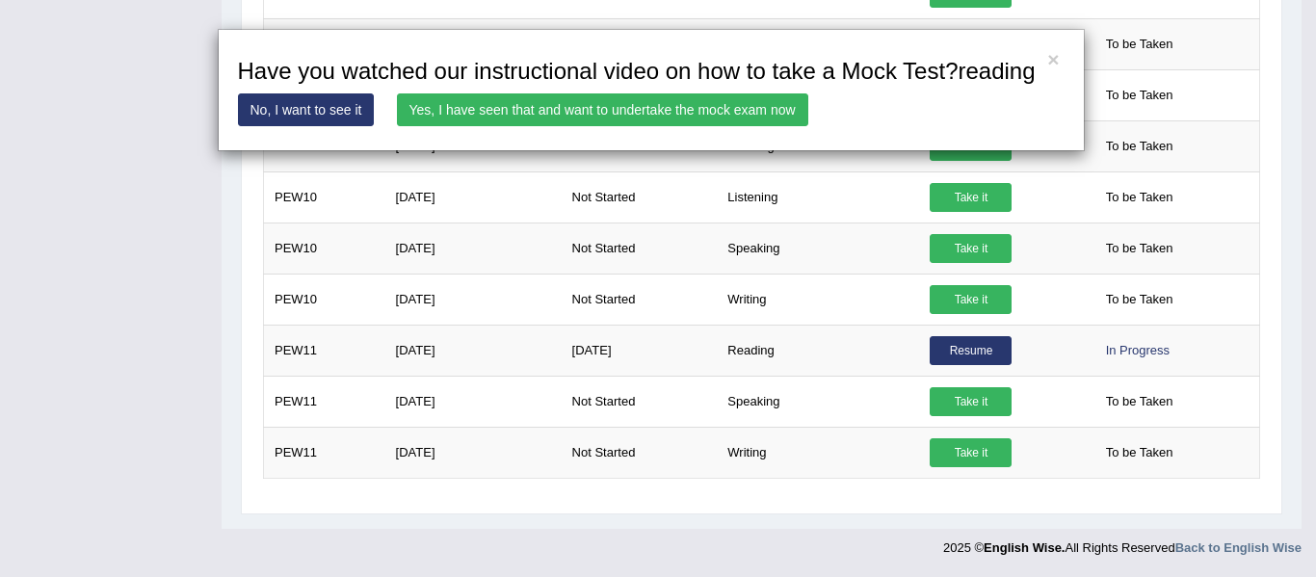
click at [422, 118] on link "Yes, I have seen that and want to undertake the mock exam now" at bounding box center [602, 109] width 411 height 33
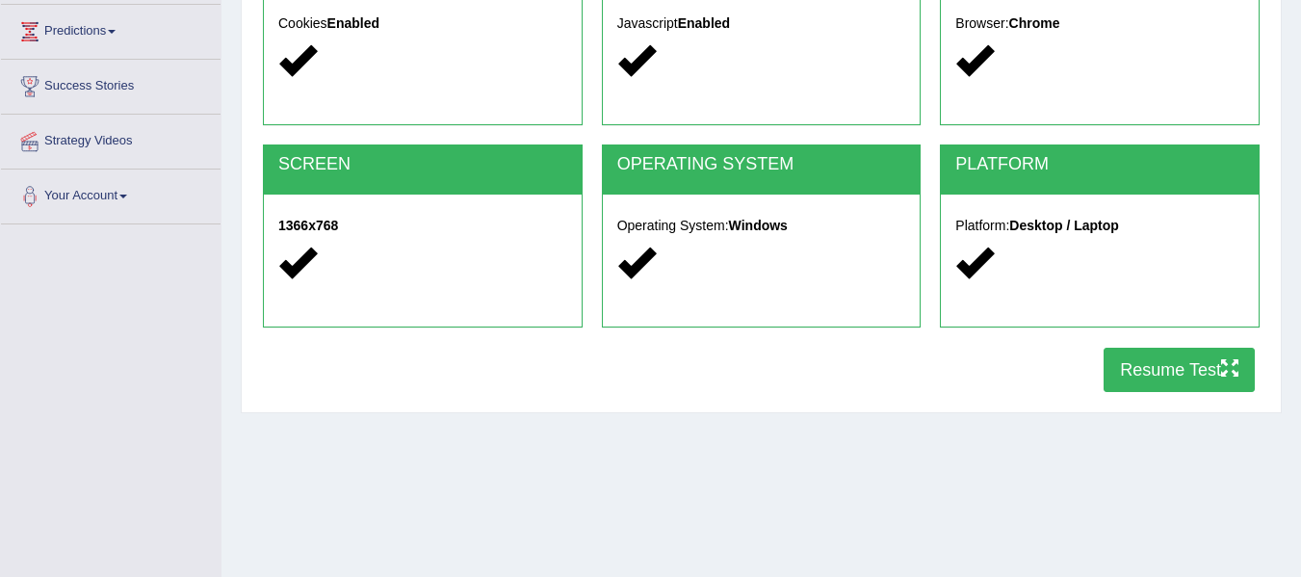
scroll to position [257, 0]
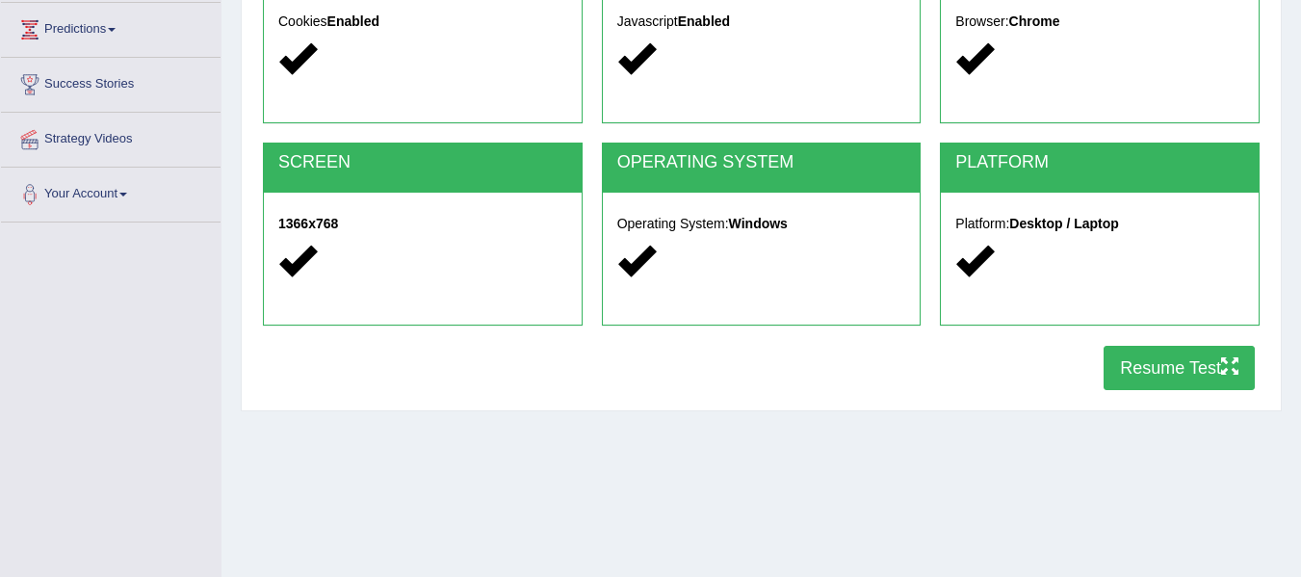
click at [1138, 376] on button "Resume Test" at bounding box center [1179, 368] width 151 height 44
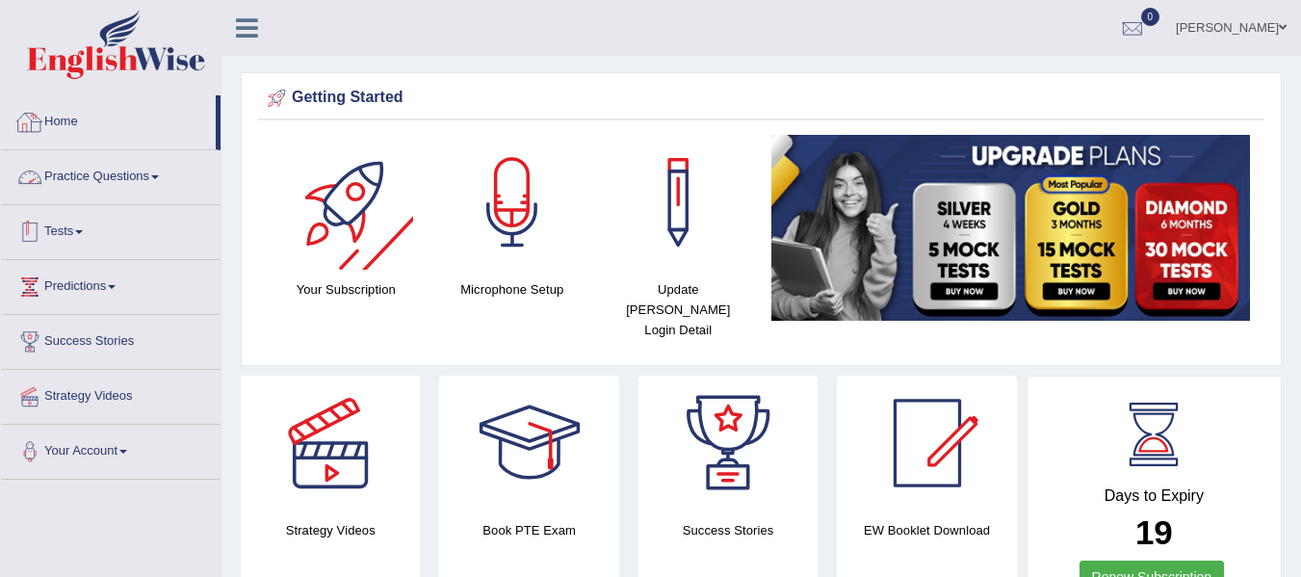
click at [91, 240] on link "Tests" at bounding box center [111, 229] width 220 height 48
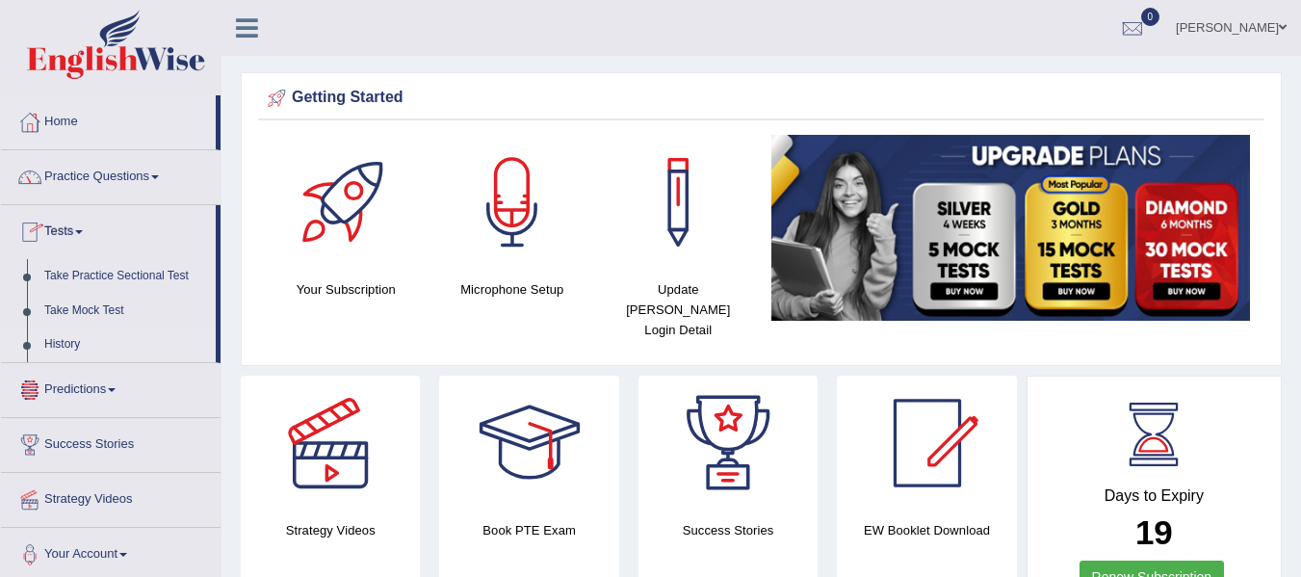
click at [65, 347] on link "History" at bounding box center [126, 344] width 180 height 35
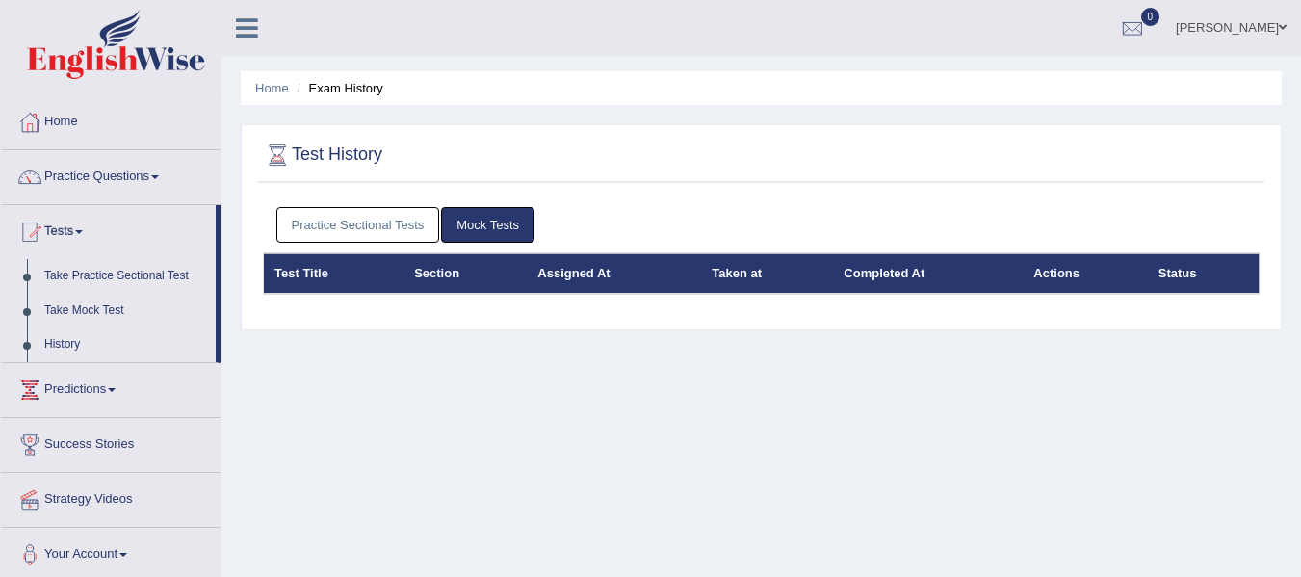
click at [508, 218] on link "Mock Tests" at bounding box center [487, 225] width 93 height 36
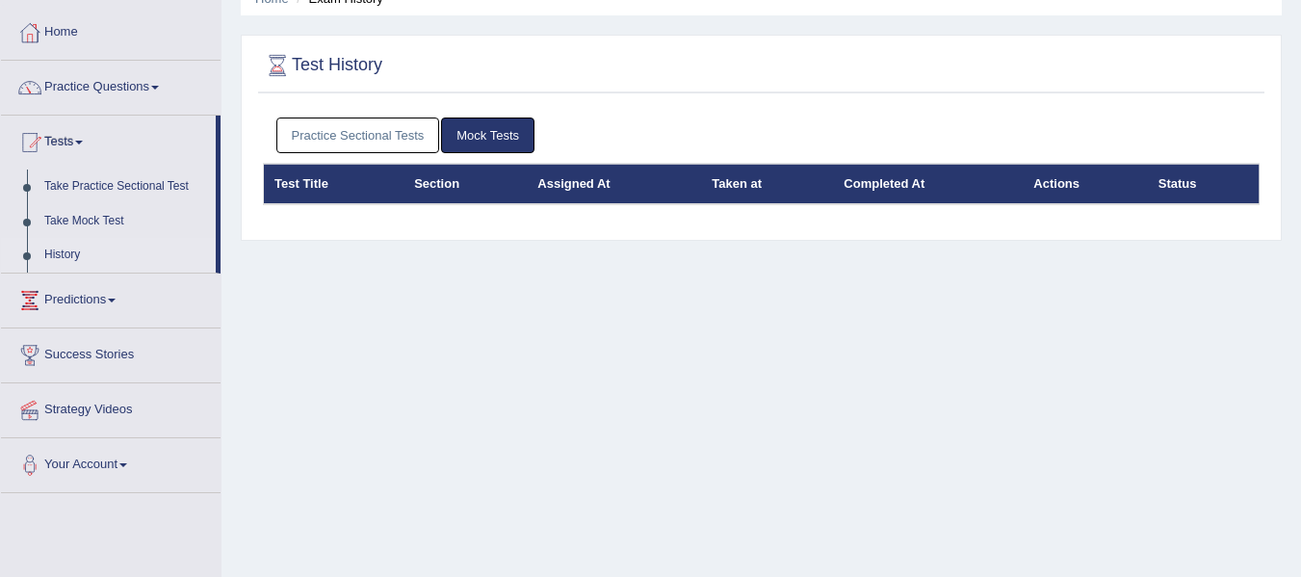
scroll to position [96, 0]
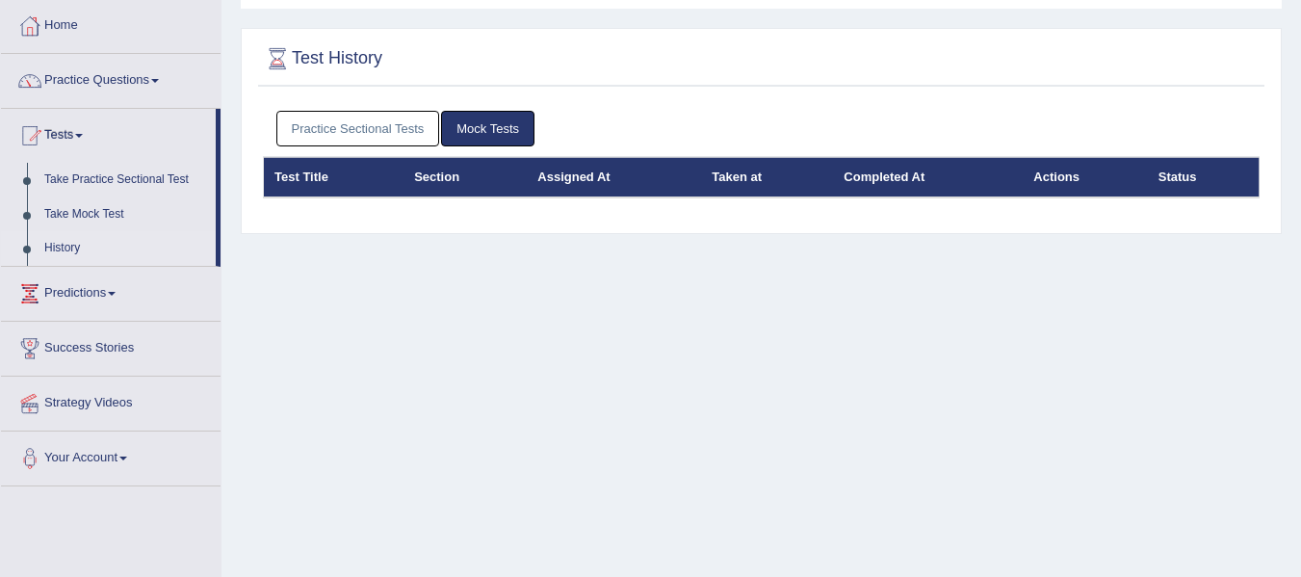
click at [360, 130] on link "Practice Sectional Tests" at bounding box center [358, 129] width 164 height 36
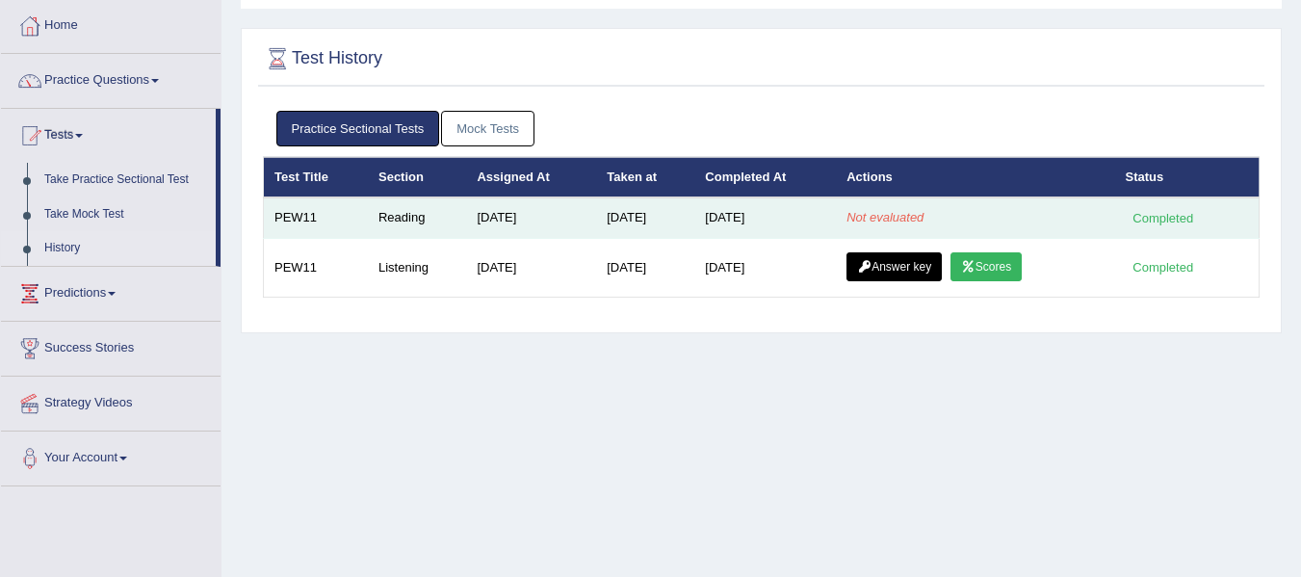
click at [909, 223] on em "Not evaluated" at bounding box center [885, 217] width 77 height 14
click at [1145, 213] on div "Completed" at bounding box center [1163, 218] width 75 height 20
click at [1089, 236] on td "Not evaluated" at bounding box center [975, 217] width 278 height 40
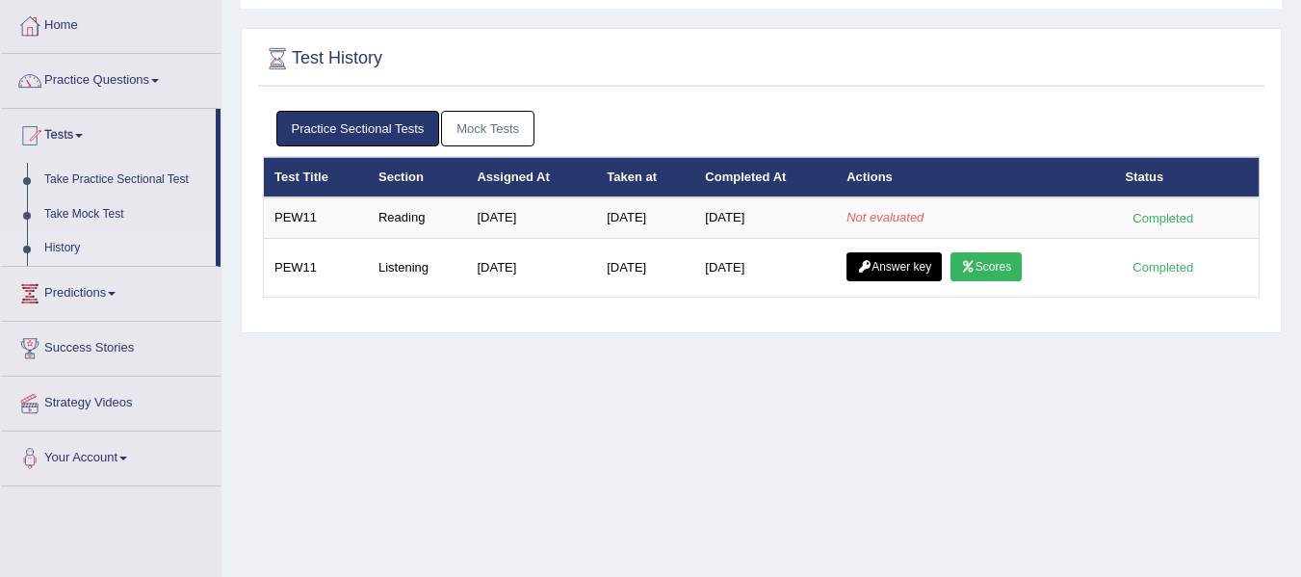
click at [590, 314] on div "Practice Sectional Tests Mock Tests Test Title Section Assigned At Taken at Com…" at bounding box center [761, 212] width 1006 height 222
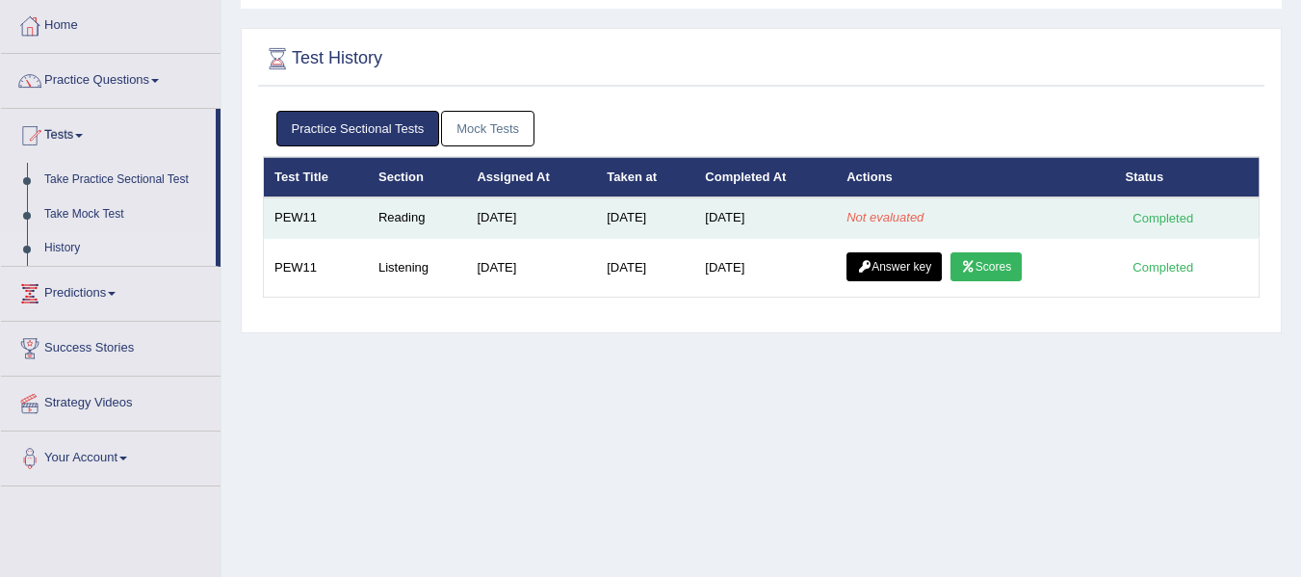
click at [868, 224] on em "Not evaluated" at bounding box center [885, 217] width 77 height 14
click at [390, 223] on td "Reading" at bounding box center [417, 217] width 98 height 40
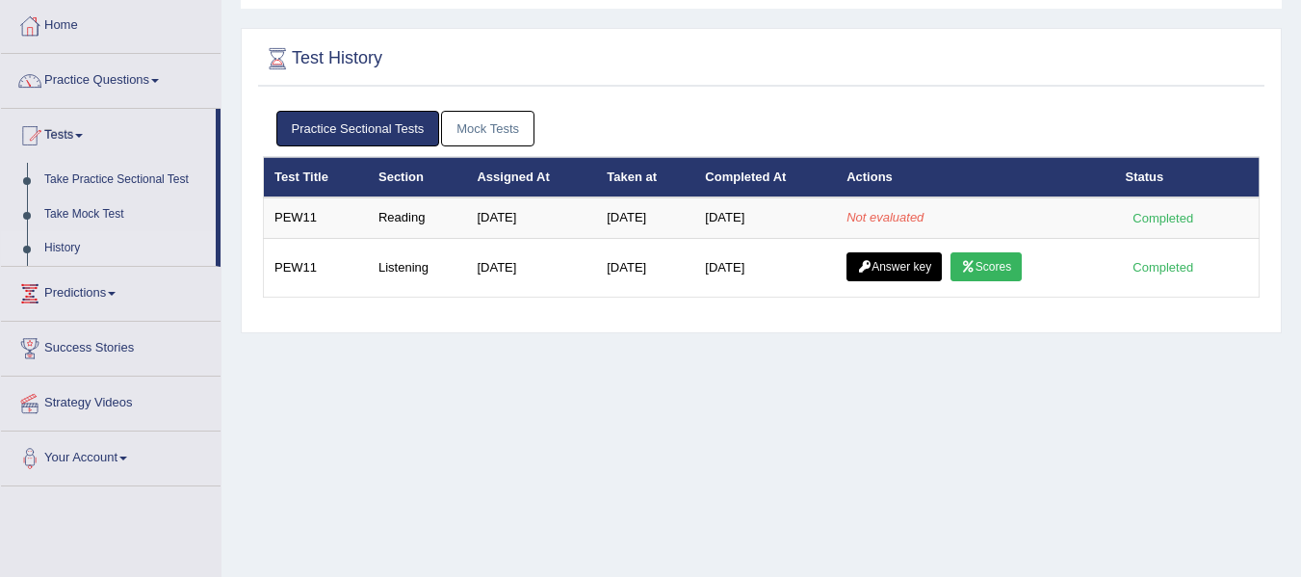
click at [466, 355] on div "Home Exam History Test History Practice Sectional Tests Mock Tests Test Title S…" at bounding box center [762, 385] width 1080 height 963
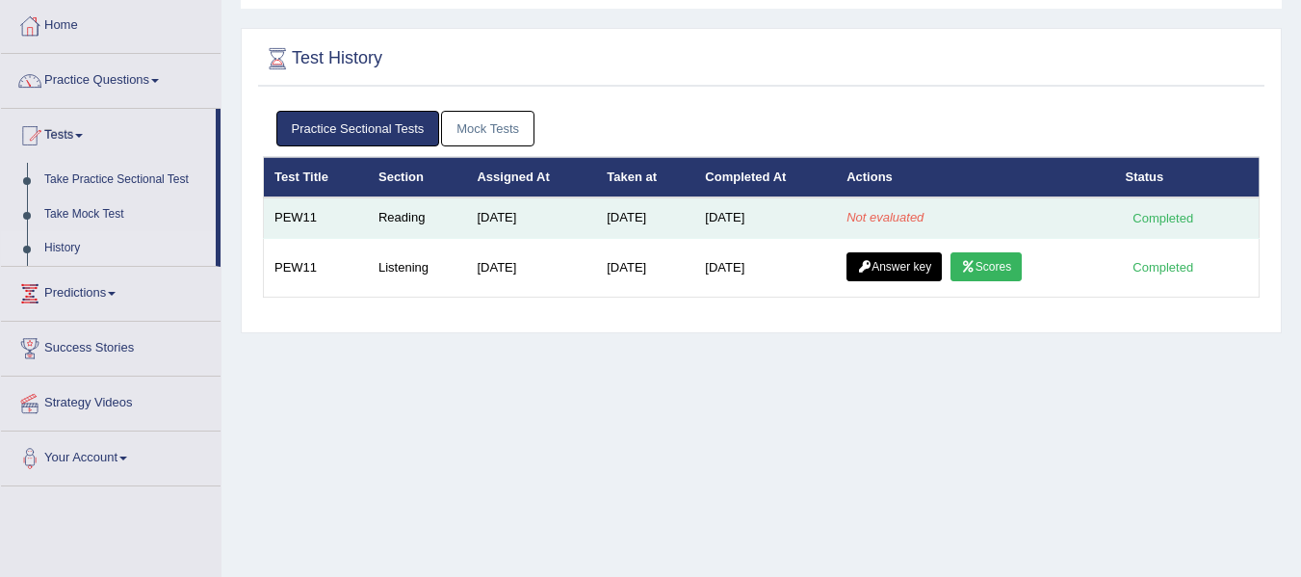
click at [1148, 215] on div "Completed" at bounding box center [1163, 218] width 75 height 20
click at [915, 214] on em "Not evaluated" at bounding box center [885, 217] width 77 height 14
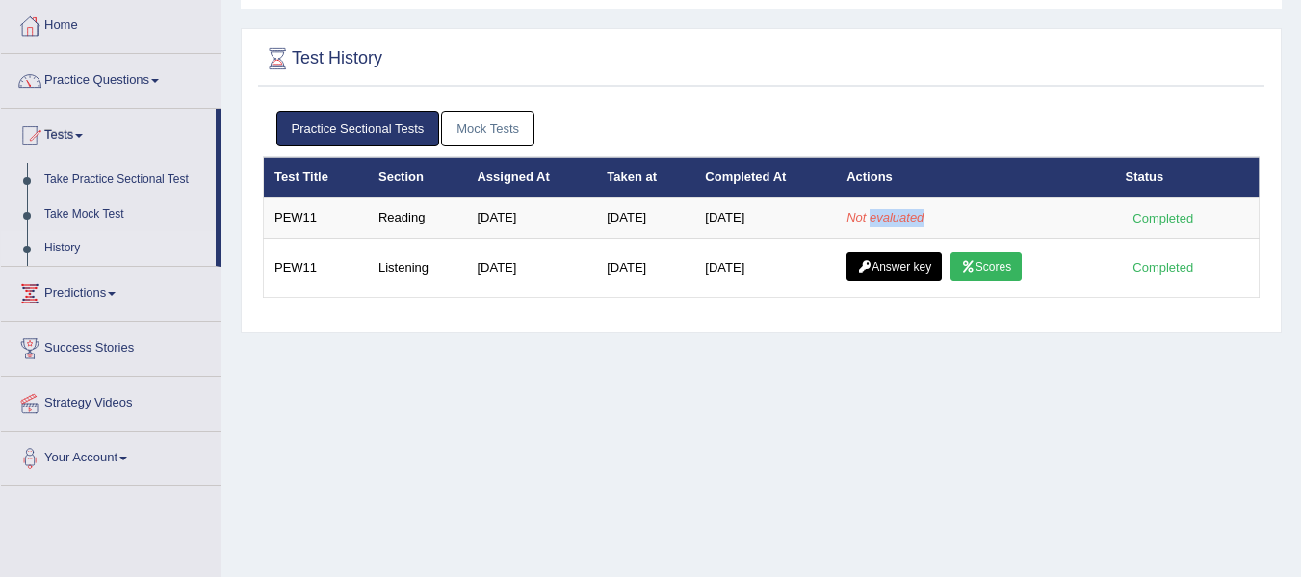
click at [458, 131] on link "Mock Tests" at bounding box center [487, 129] width 93 height 36
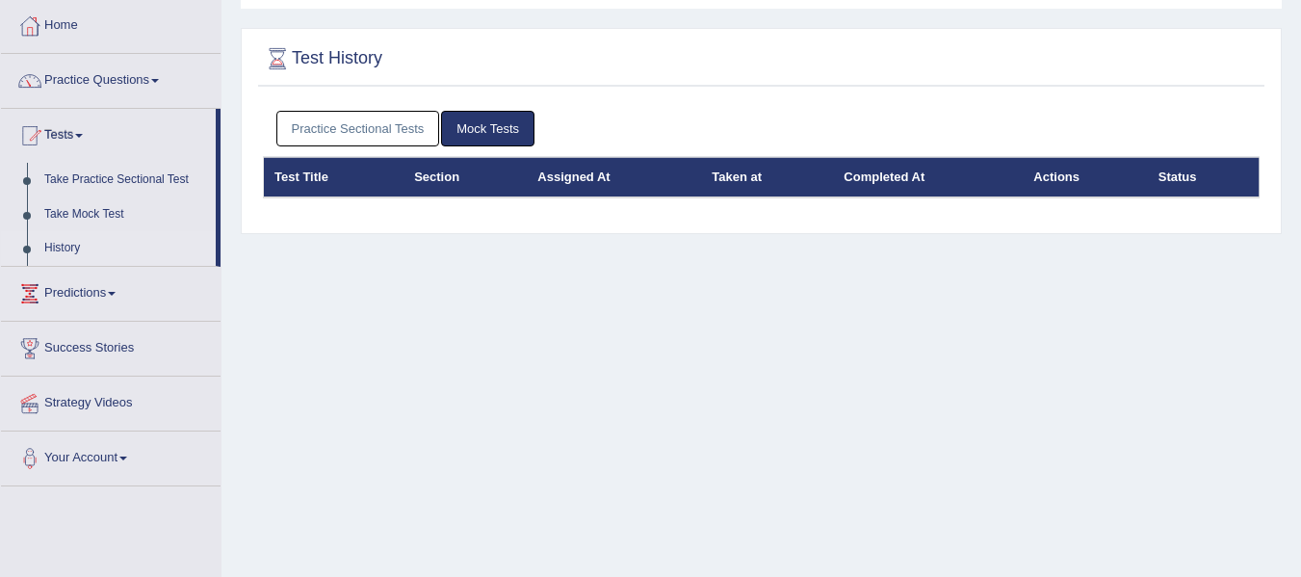
click at [404, 136] on link "Practice Sectional Tests" at bounding box center [358, 129] width 164 height 36
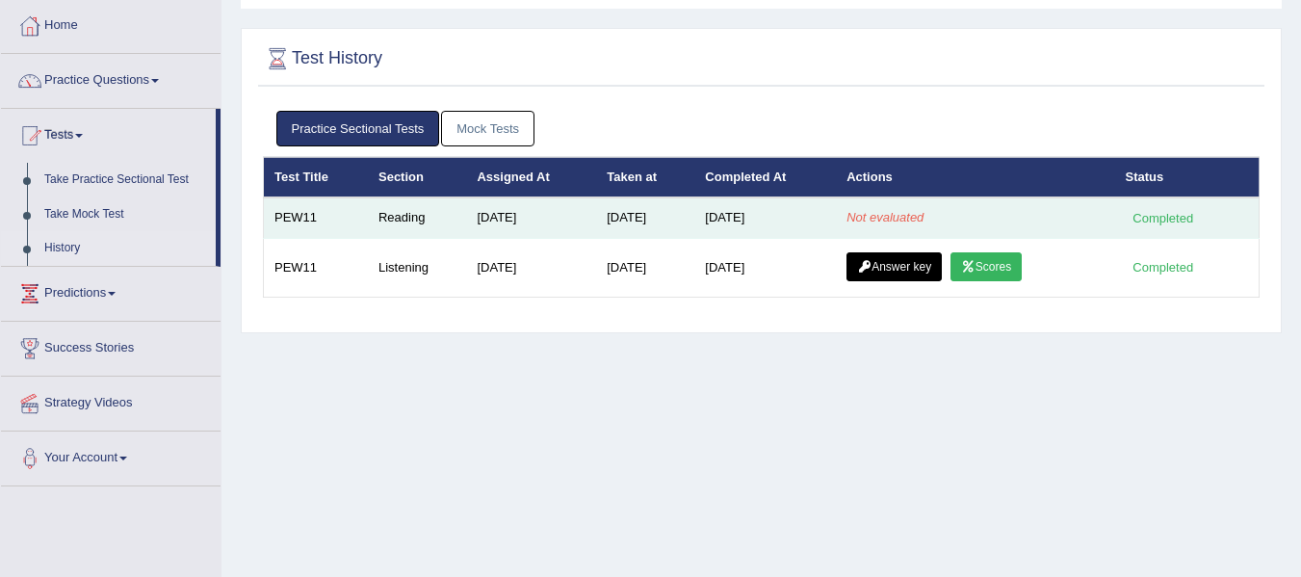
click at [299, 222] on td "PEW11" at bounding box center [316, 217] width 104 height 40
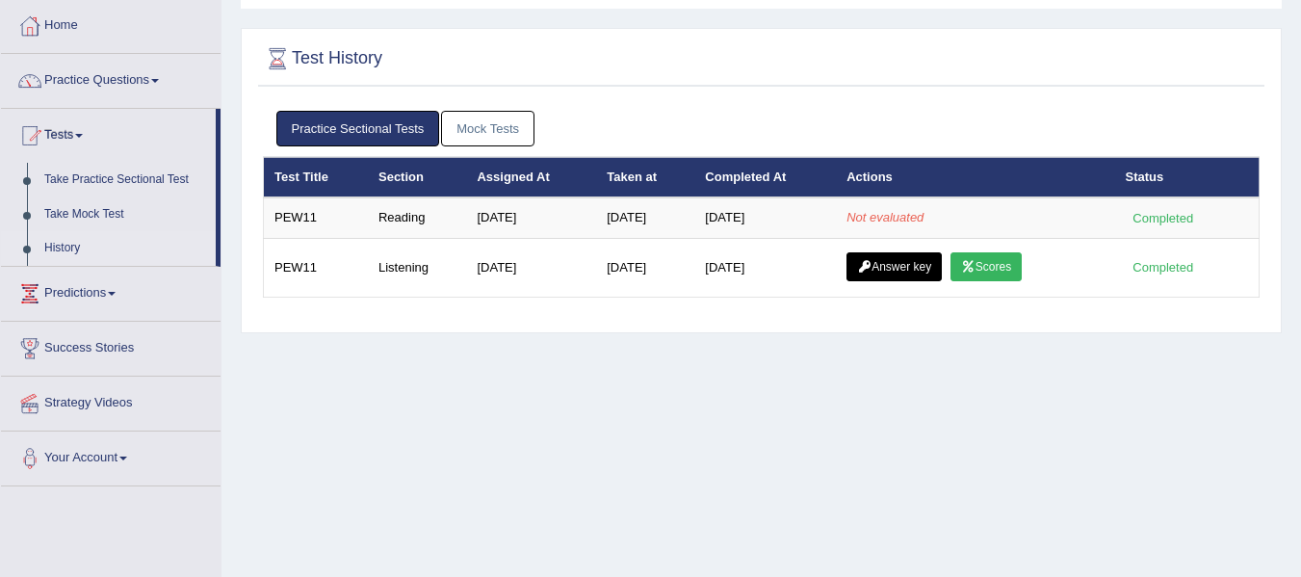
click at [422, 315] on div "Practice Sectional Tests Mock Tests Test Title Section Assigned At Taken at Com…" at bounding box center [761, 212] width 1006 height 222
click at [79, 249] on link "History" at bounding box center [126, 248] width 180 height 35
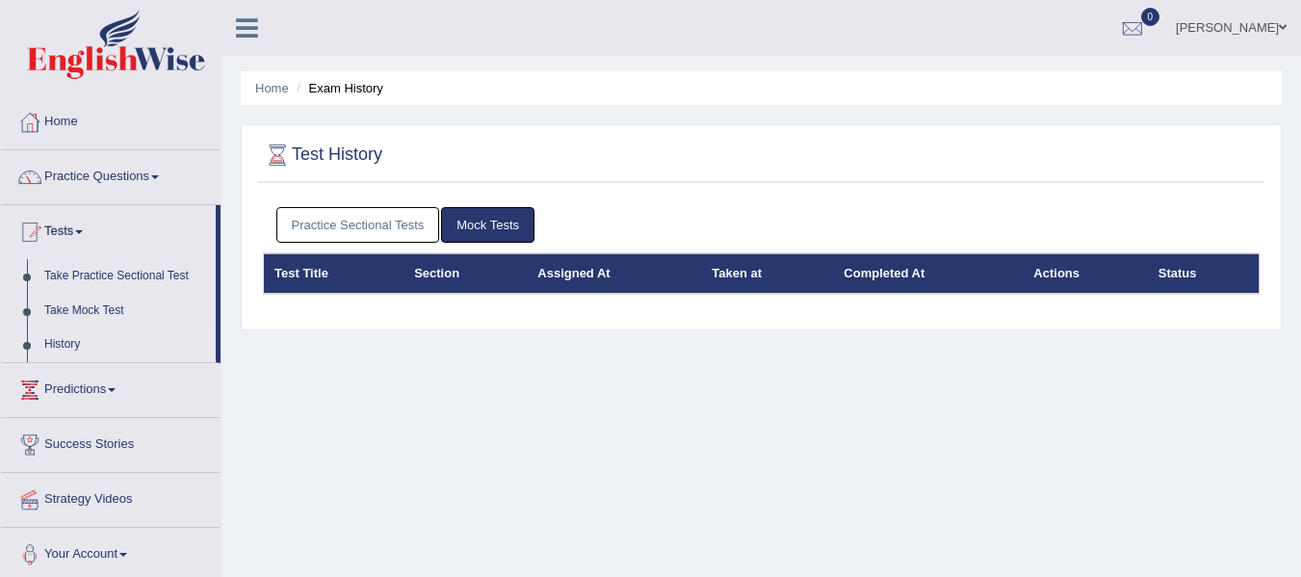
click at [307, 227] on link "Practice Sectional Tests" at bounding box center [358, 225] width 164 height 36
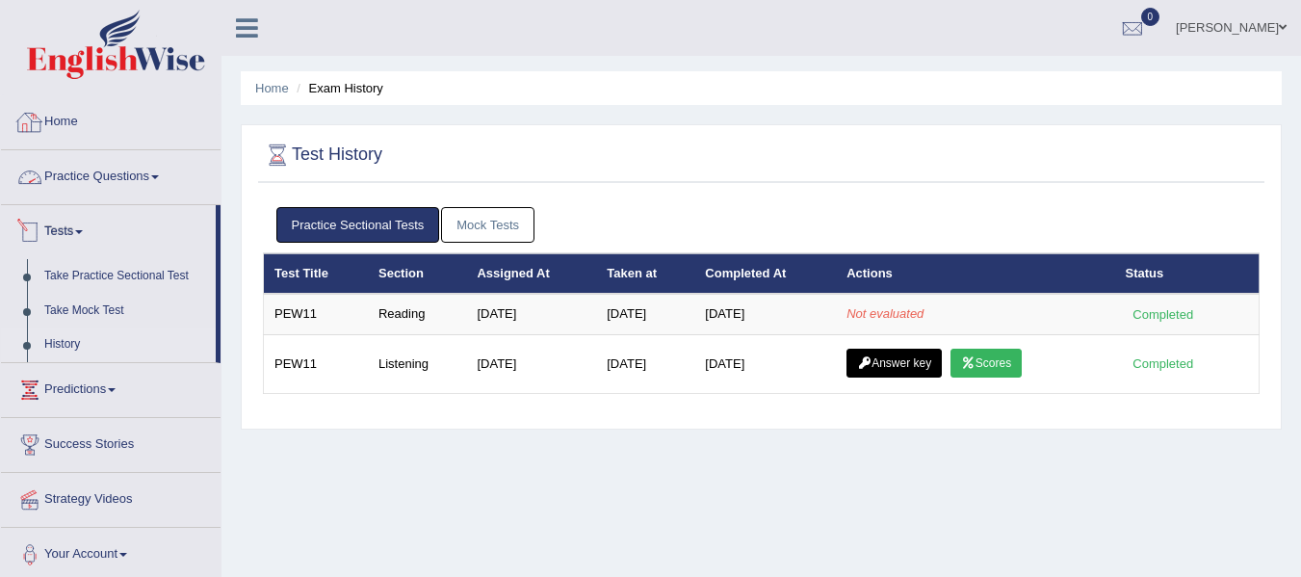
click at [100, 52] on img at bounding box center [116, 44] width 178 height 69
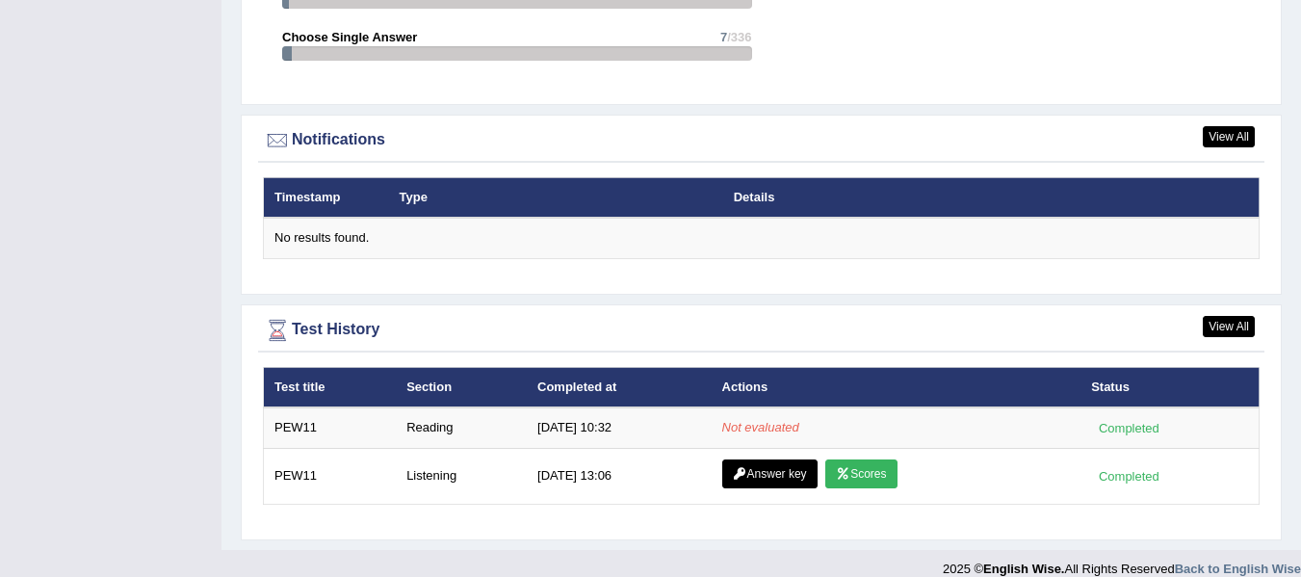
scroll to position [2253, 0]
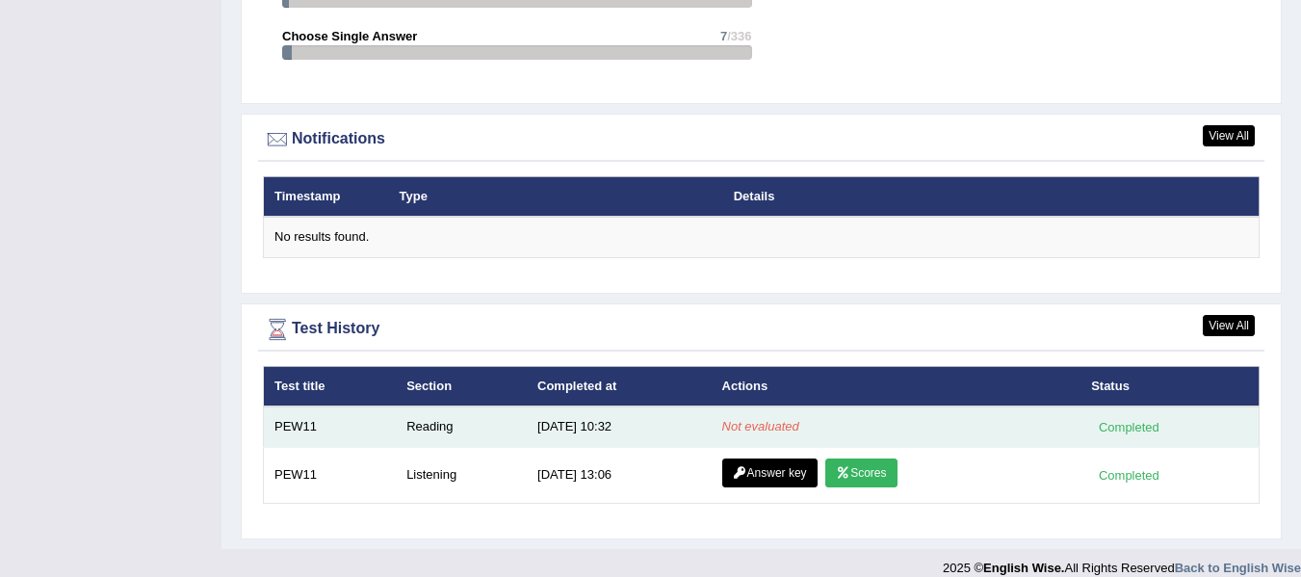
click at [768, 414] on td "Not evaluated" at bounding box center [897, 426] width 370 height 40
click at [762, 419] on em "Not evaluated" at bounding box center [760, 426] width 77 height 14
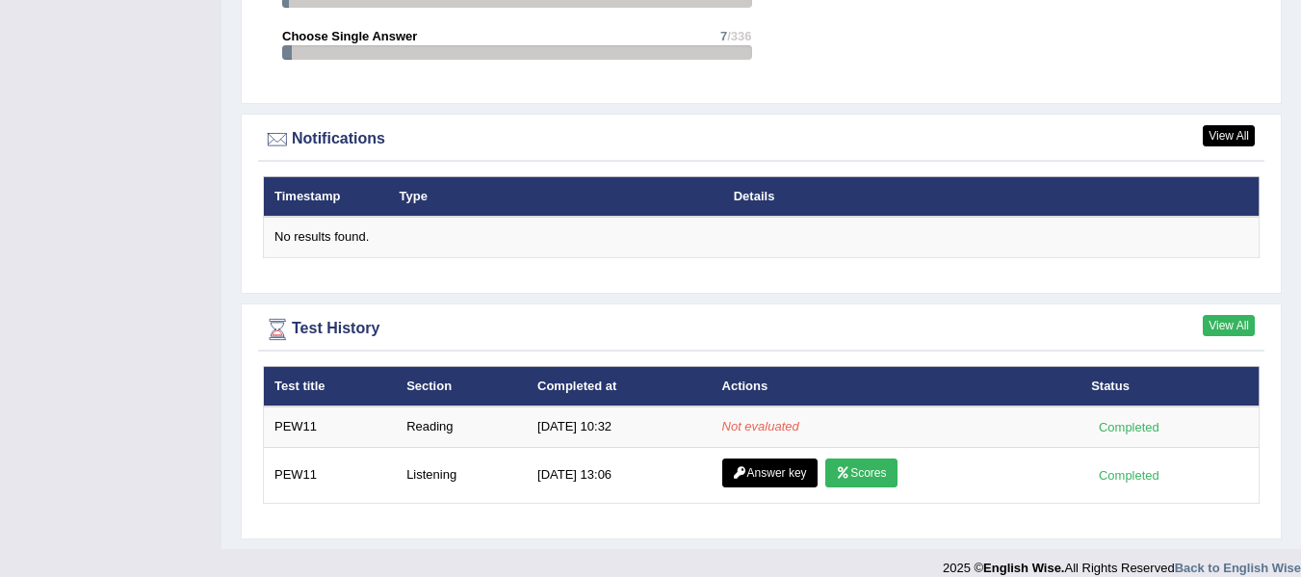
click at [1221, 315] on link "View All" at bounding box center [1229, 325] width 52 height 21
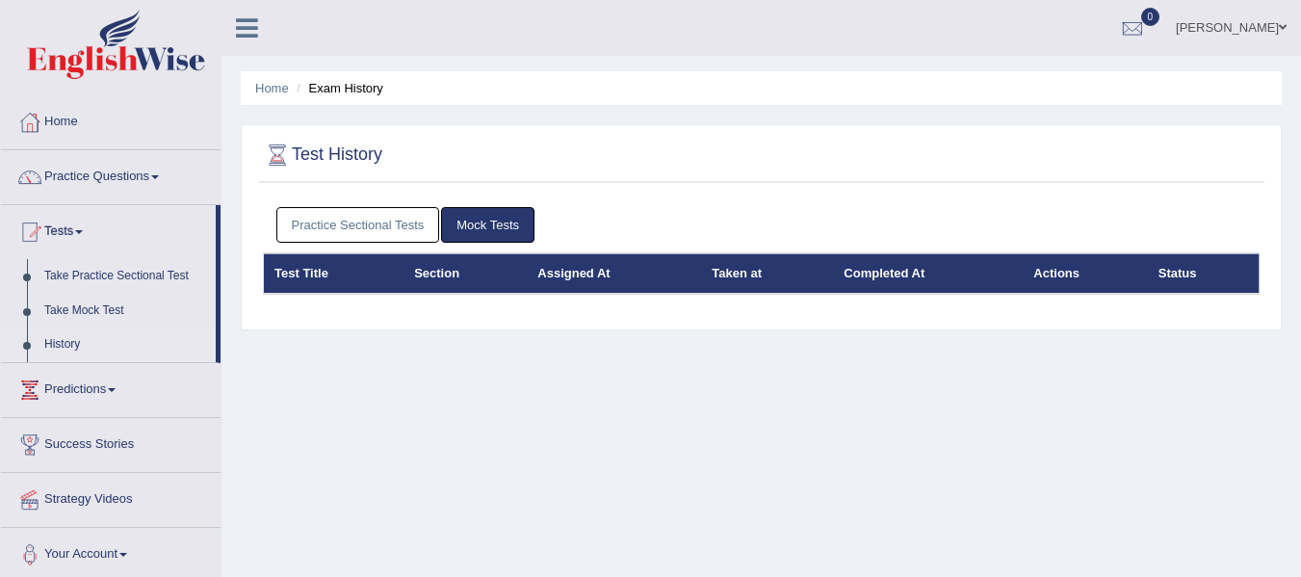
click at [329, 225] on link "Practice Sectional Tests" at bounding box center [358, 225] width 164 height 36
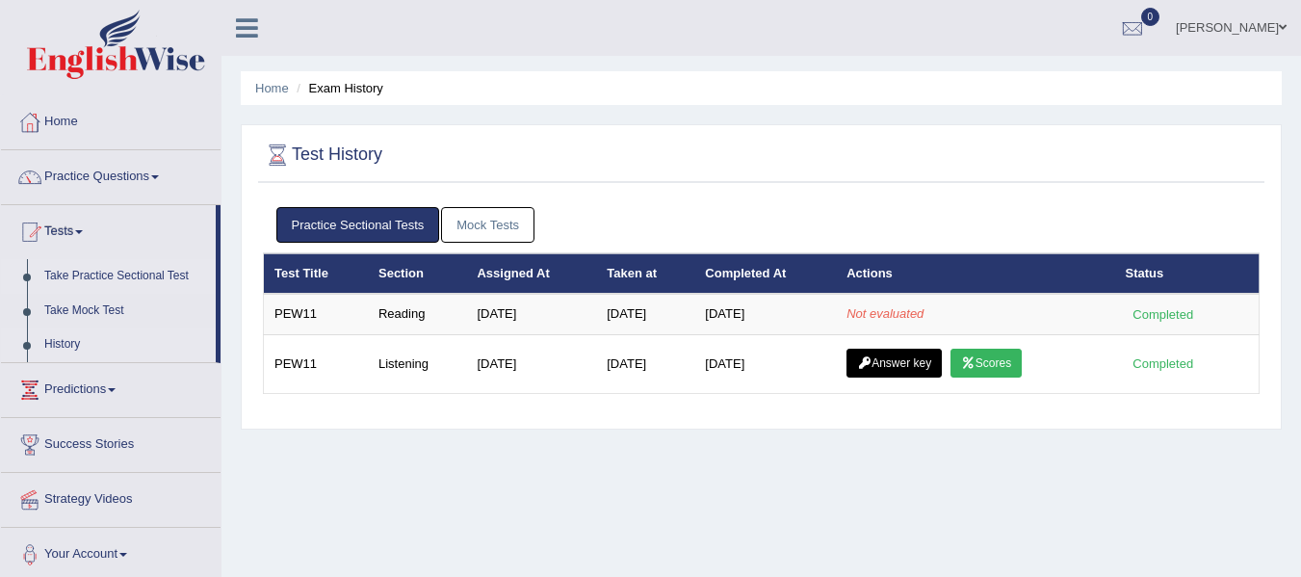
click at [125, 268] on link "Take Practice Sectional Test" at bounding box center [126, 276] width 180 height 35
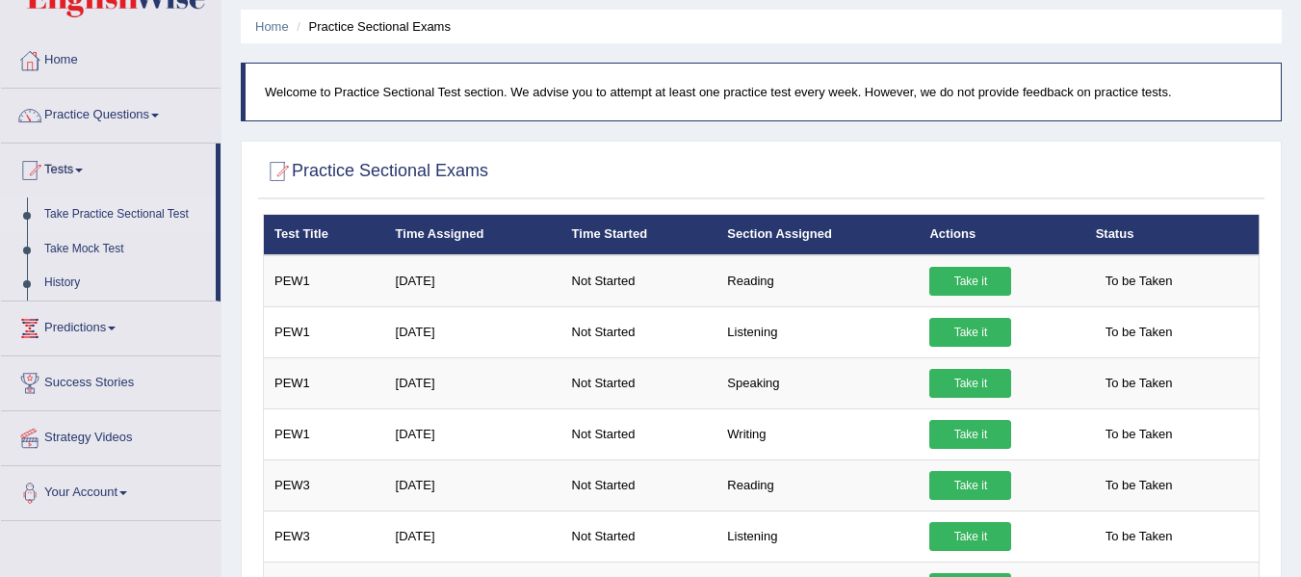
scroll to position [65, 0]
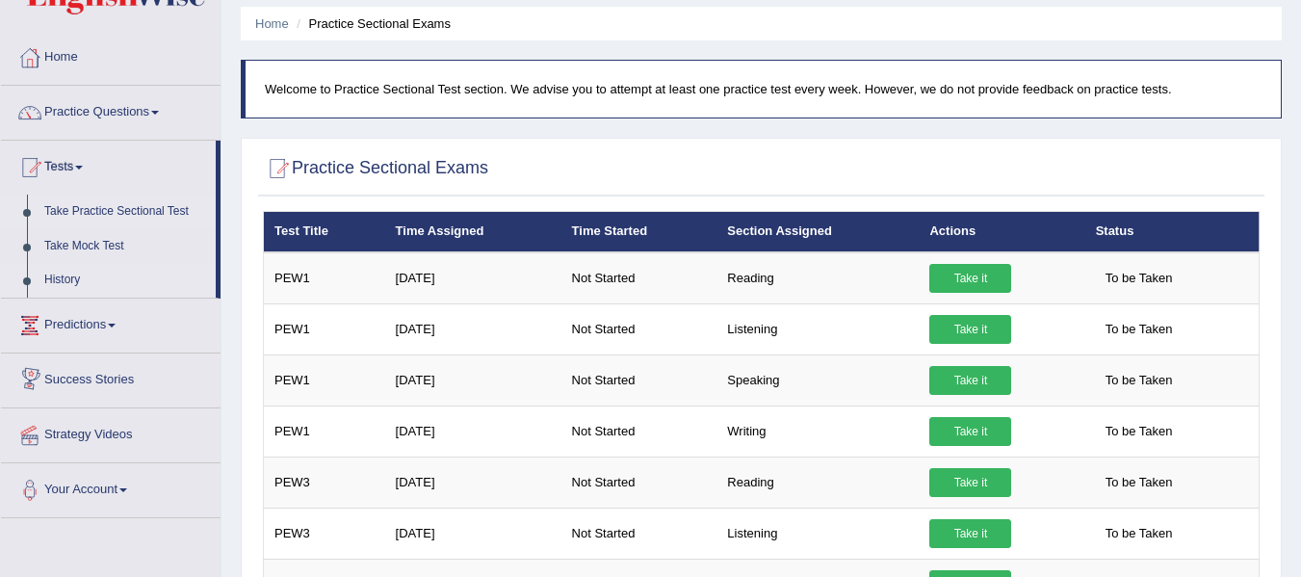
click at [50, 282] on link "History" at bounding box center [126, 280] width 180 height 35
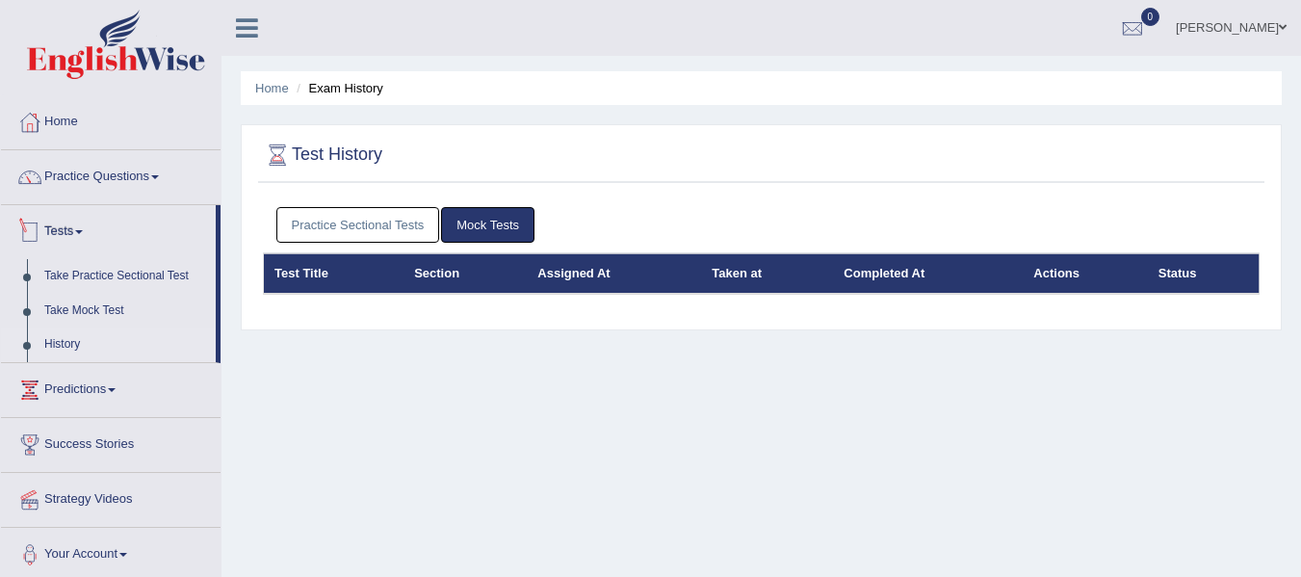
click at [309, 225] on link "Practice Sectional Tests" at bounding box center [358, 225] width 164 height 36
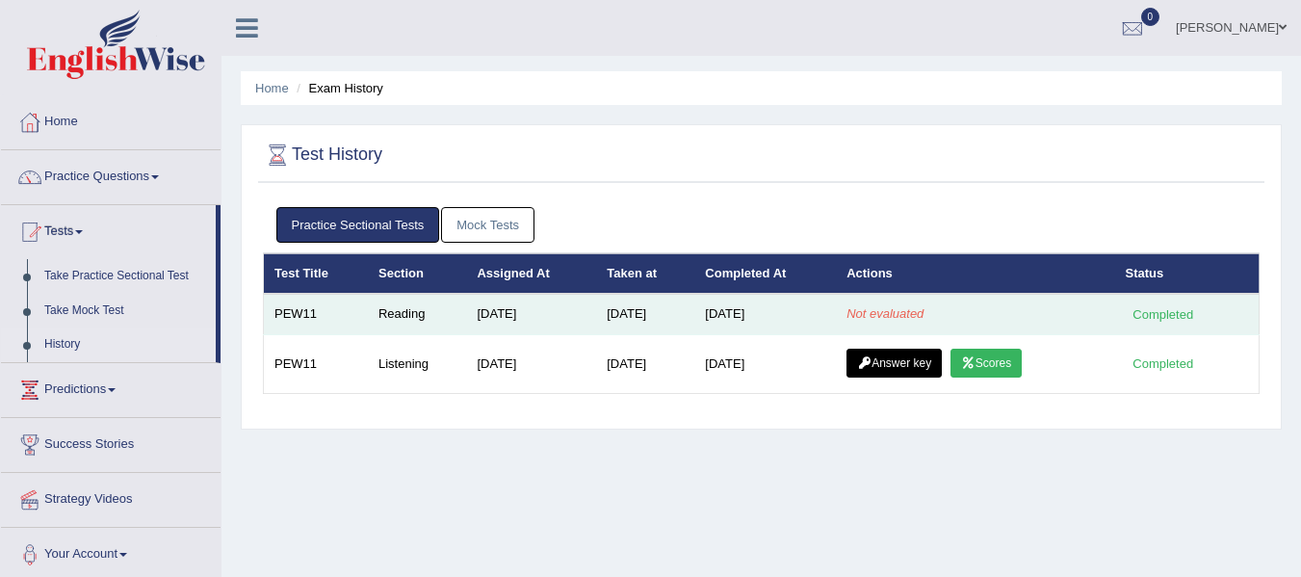
click at [1174, 312] on div "Completed" at bounding box center [1163, 314] width 75 height 20
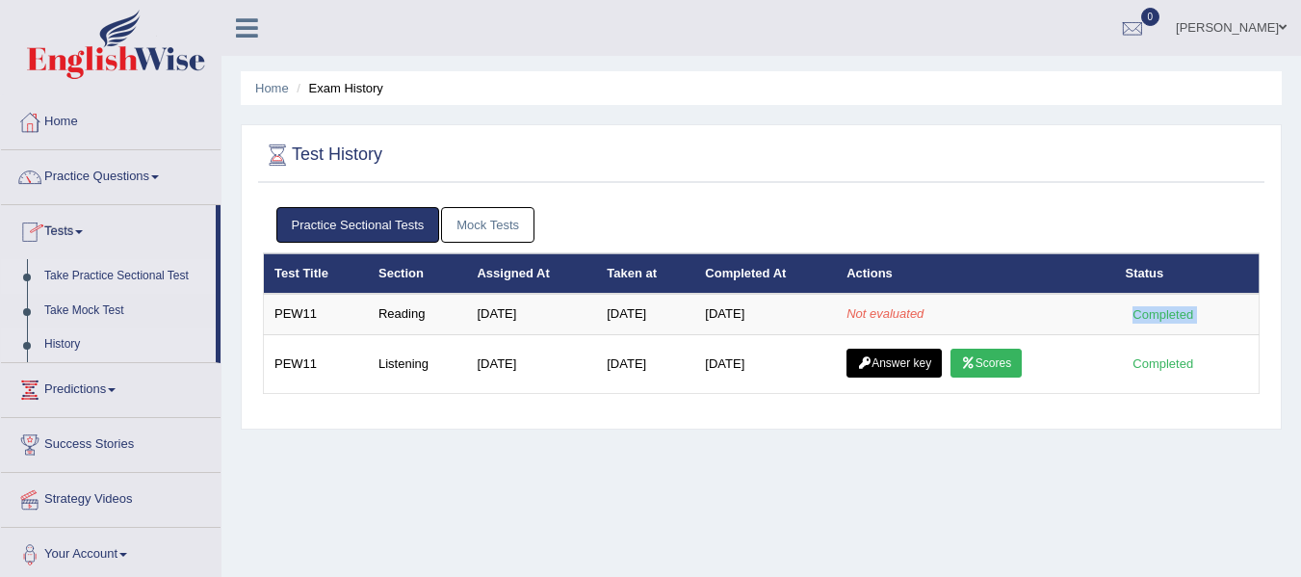
click at [85, 279] on link "Take Practice Sectional Test" at bounding box center [126, 276] width 180 height 35
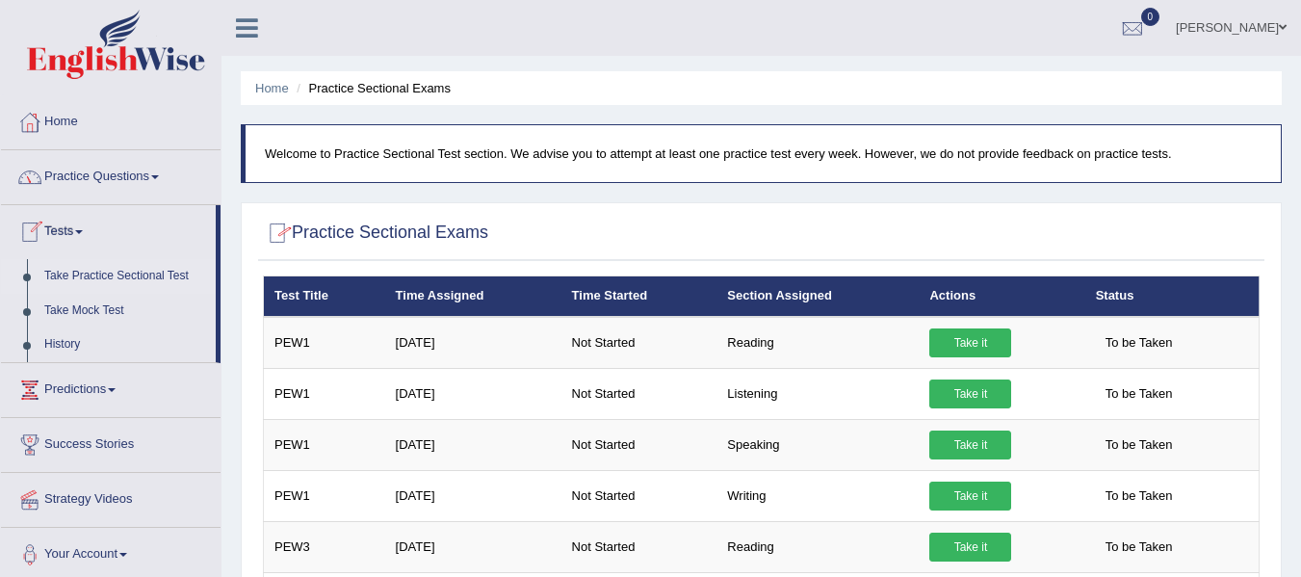
click at [89, 166] on link "Practice Questions" at bounding box center [111, 174] width 220 height 48
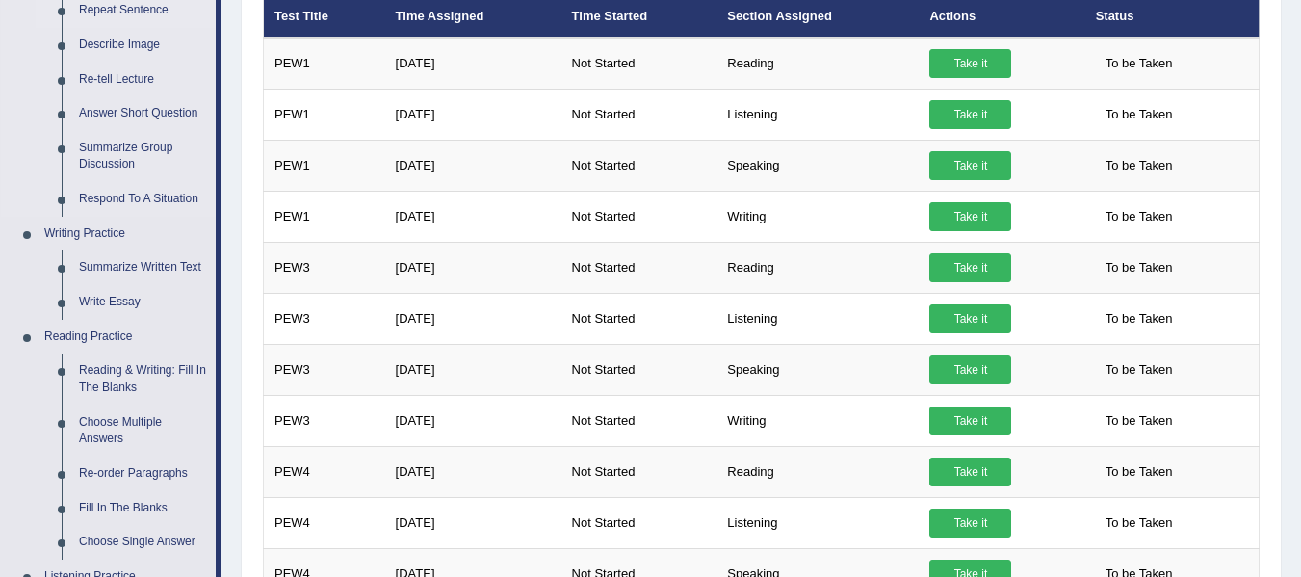
scroll to position [289, 0]
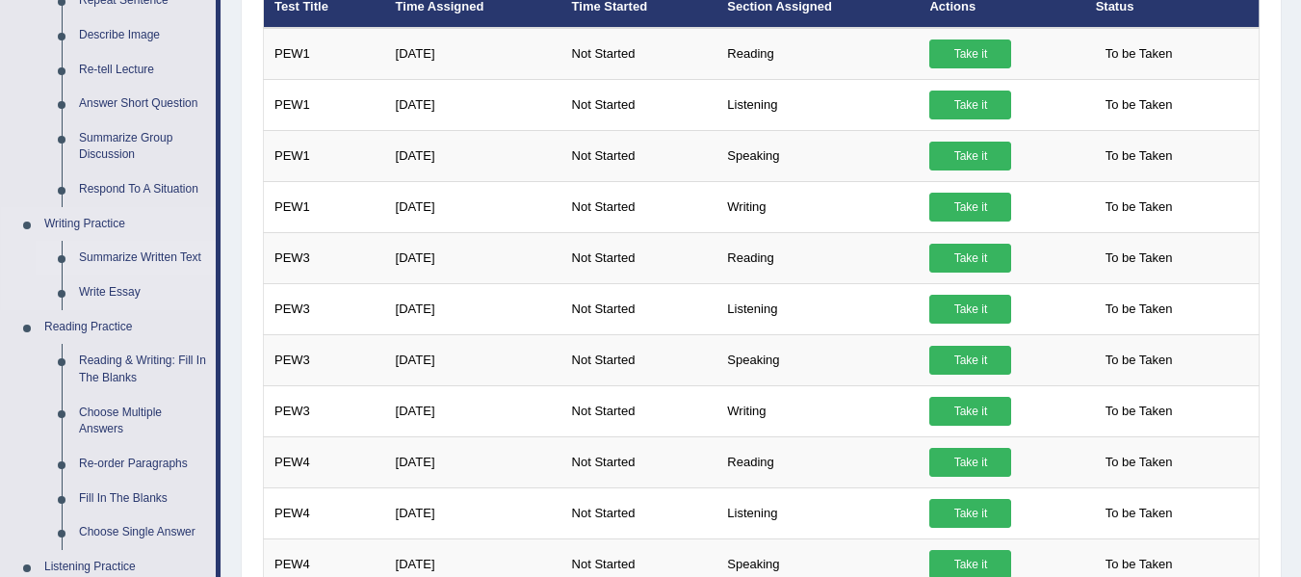
click at [139, 258] on link "Summarize Written Text" at bounding box center [142, 258] width 145 height 35
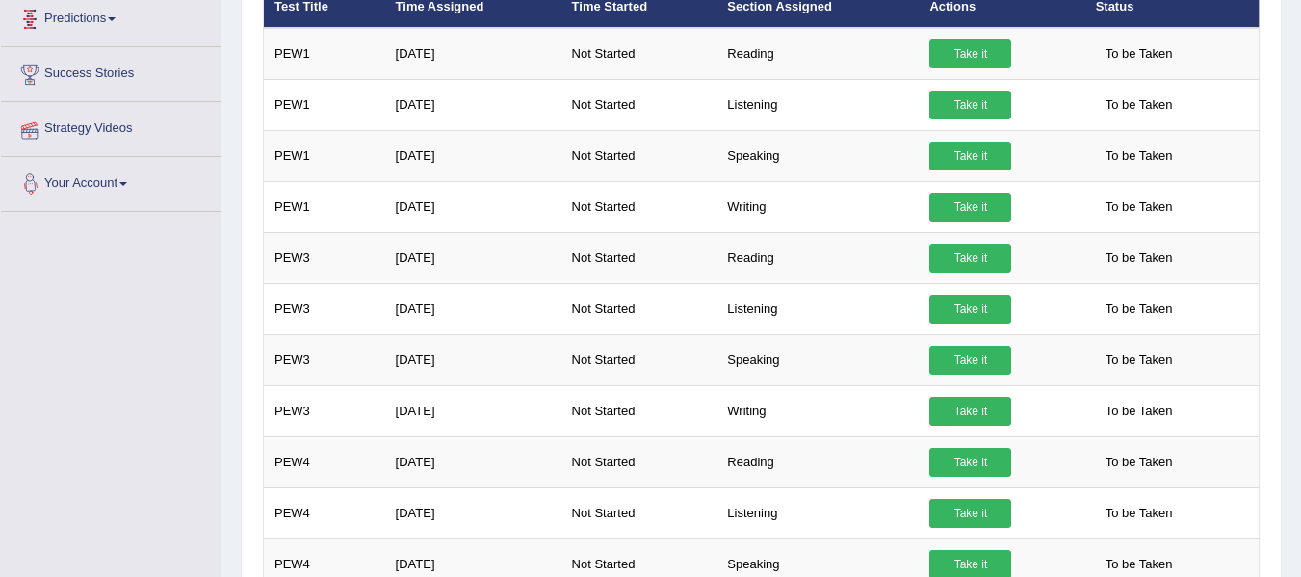
scroll to position [417, 0]
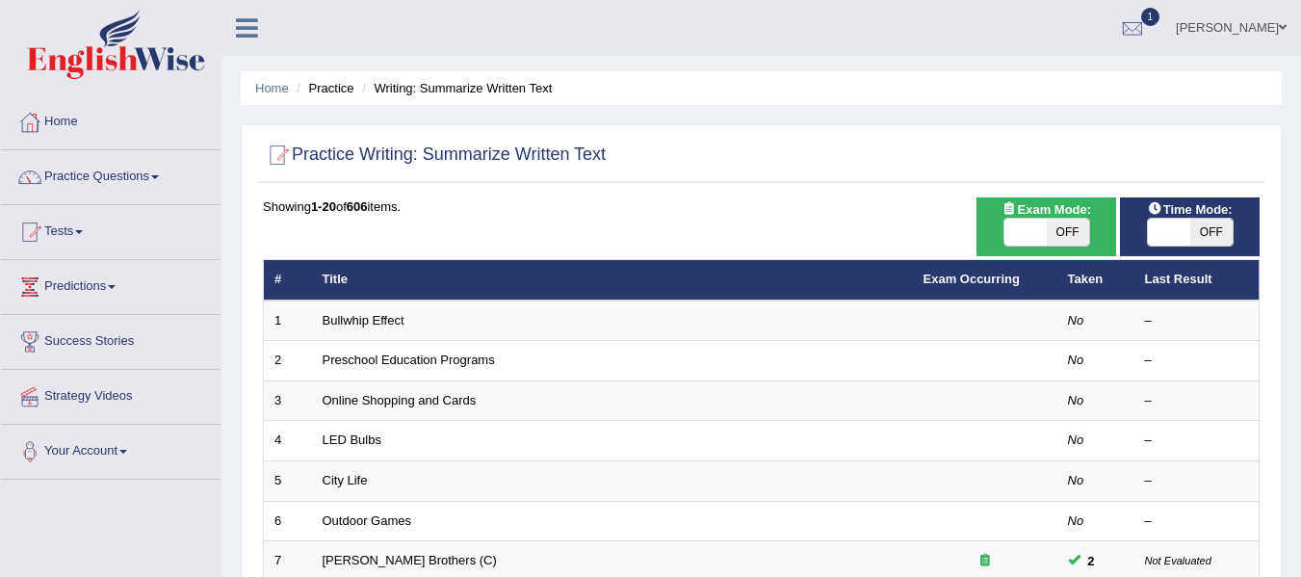
click at [1047, 237] on span "OFF" at bounding box center [1068, 232] width 42 height 27
checkbox input "true"
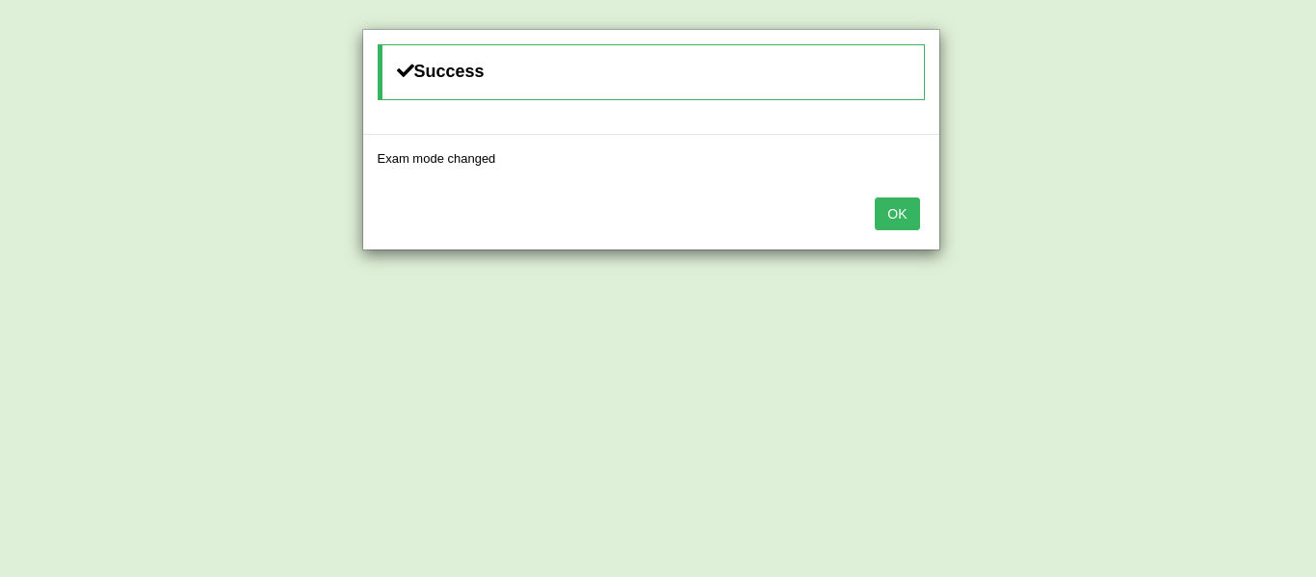
click at [910, 221] on button "OK" at bounding box center [896, 213] width 44 height 33
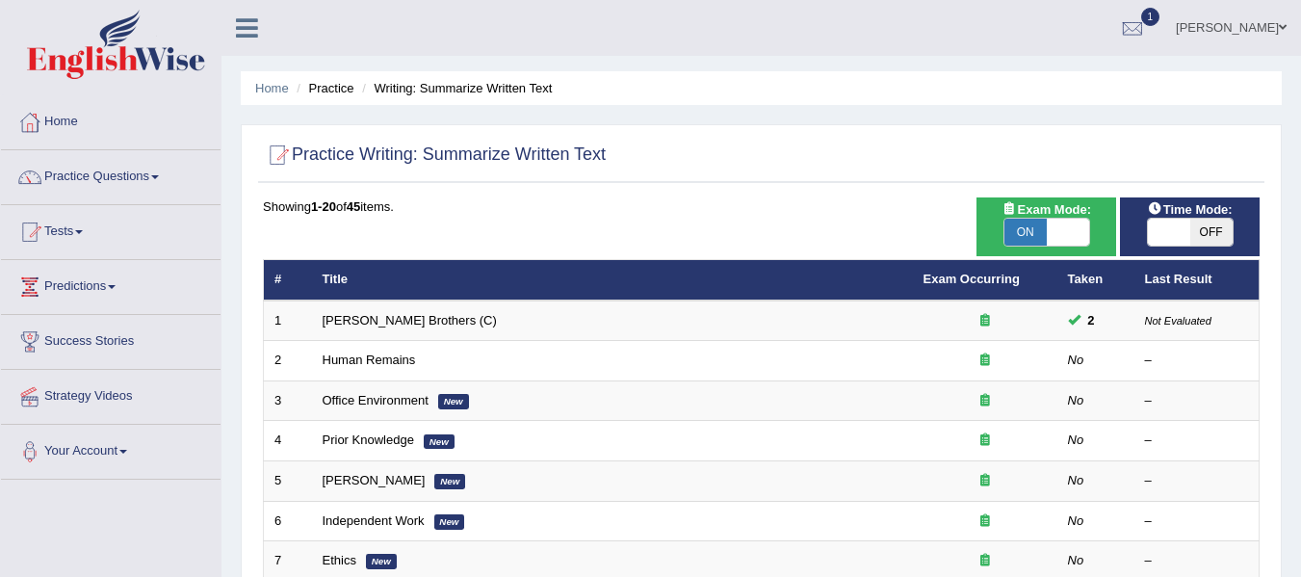
click at [1171, 235] on span at bounding box center [1169, 232] width 42 height 27
checkbox input "true"
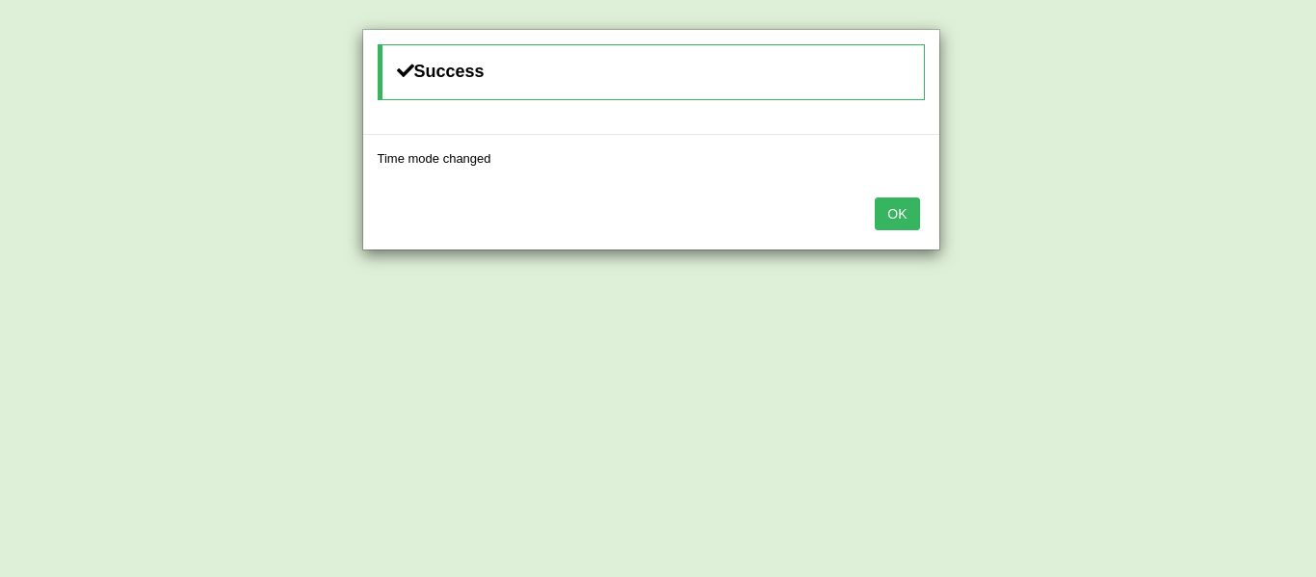
click at [874, 209] on button "OK" at bounding box center [896, 213] width 44 height 33
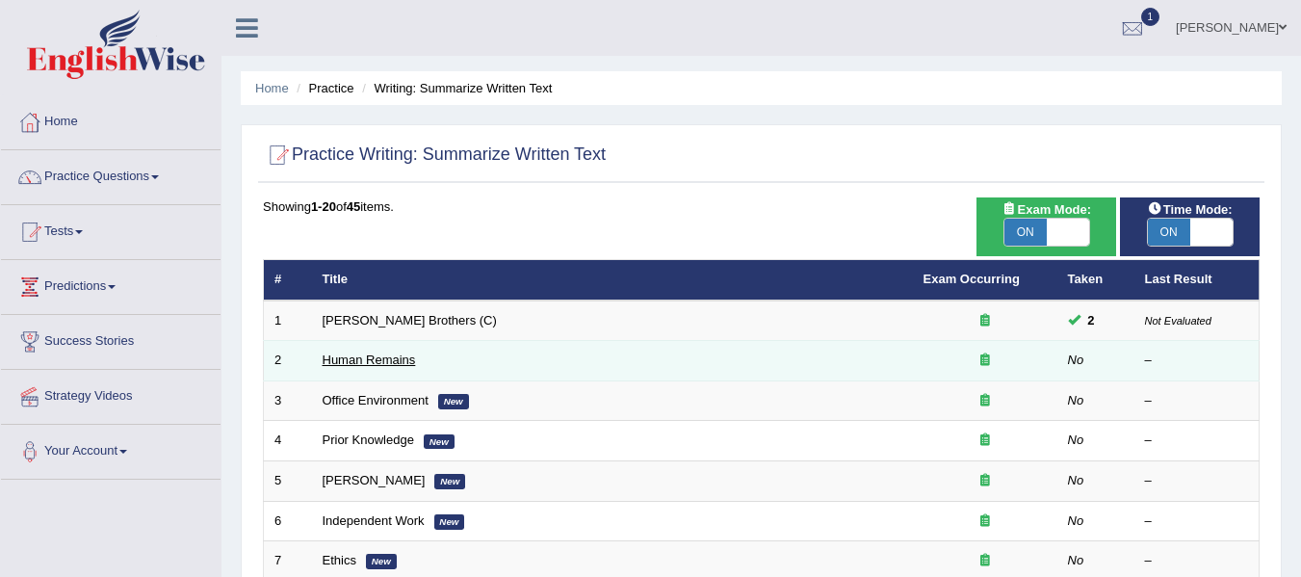
click at [367, 354] on link "Human Remains" at bounding box center [369, 359] width 93 height 14
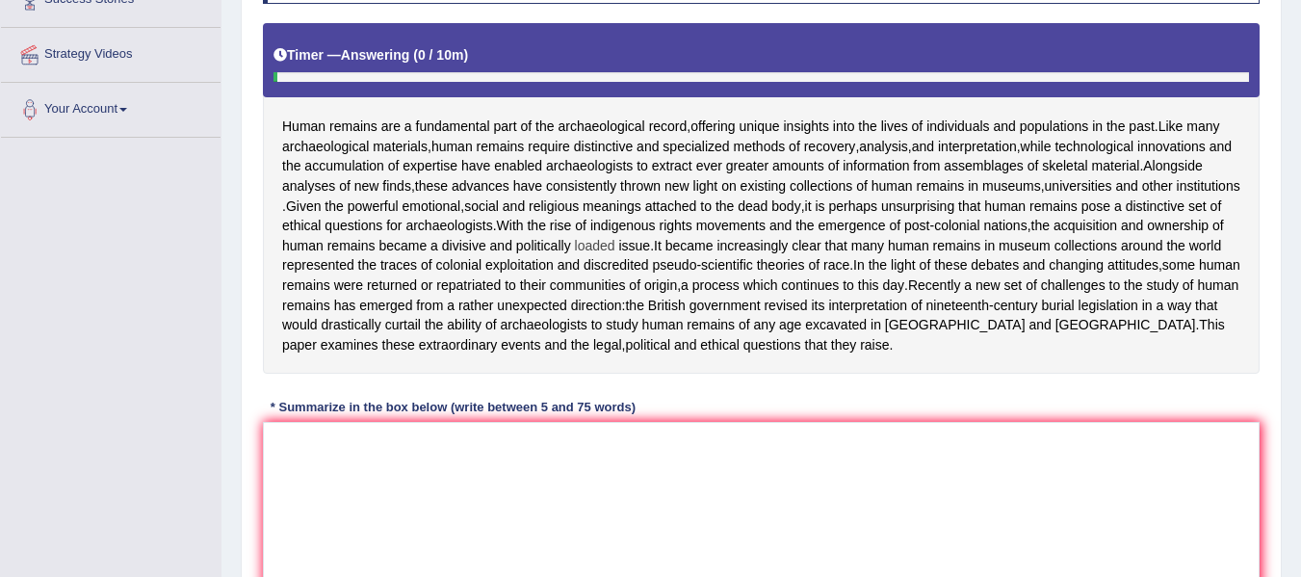
scroll to position [385, 0]
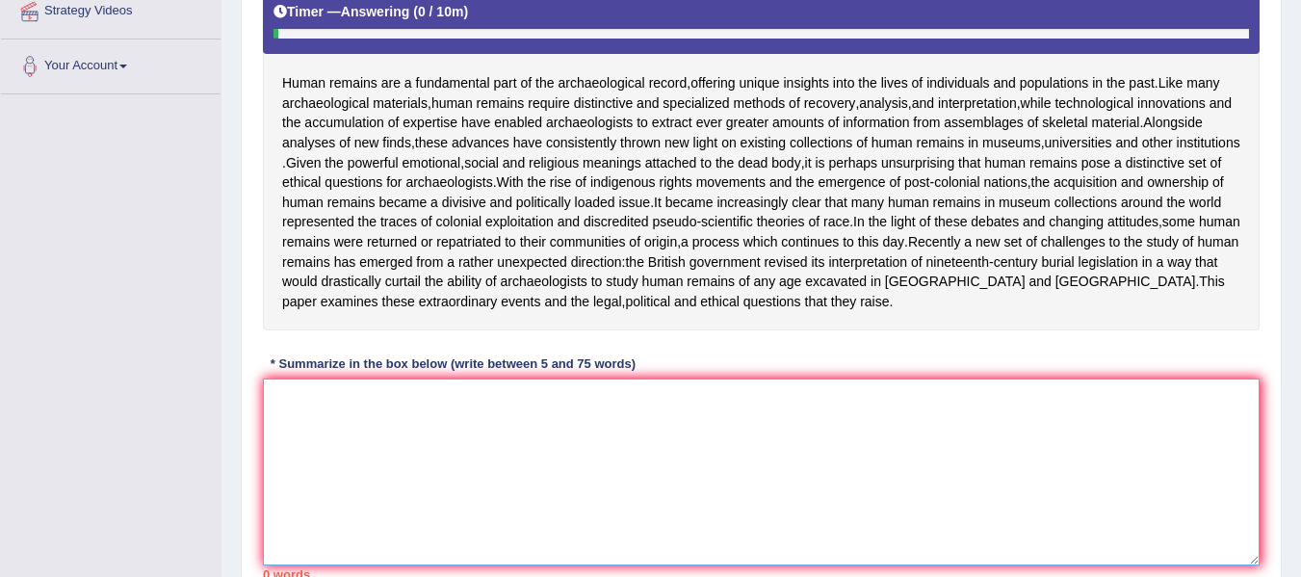
click at [481, 460] on textarea at bounding box center [761, 471] width 997 height 187
drag, startPoint x: 339, startPoint y: 123, endPoint x: 382, endPoint y: 133, distance: 44.4
click at [382, 132] on span "accumulation" at bounding box center [344, 123] width 80 height 20
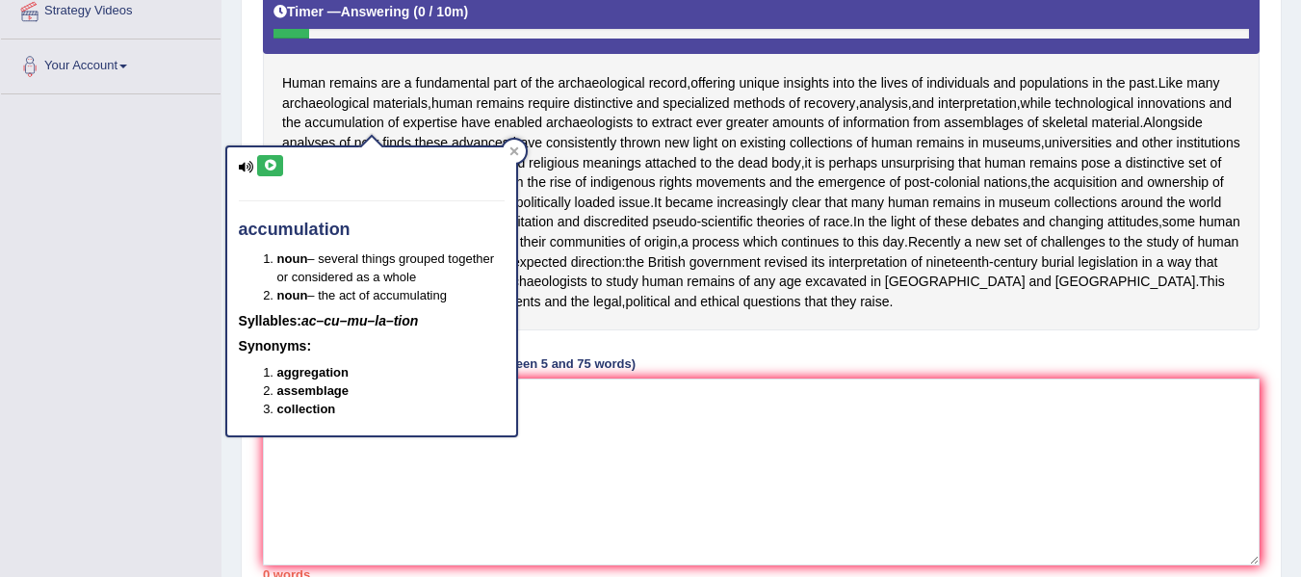
click at [515, 137] on div "accumulation noun – several things grouped together or considered as a whole no…" at bounding box center [371, 285] width 293 height 304
click at [508, 148] on div at bounding box center [514, 151] width 23 height 23
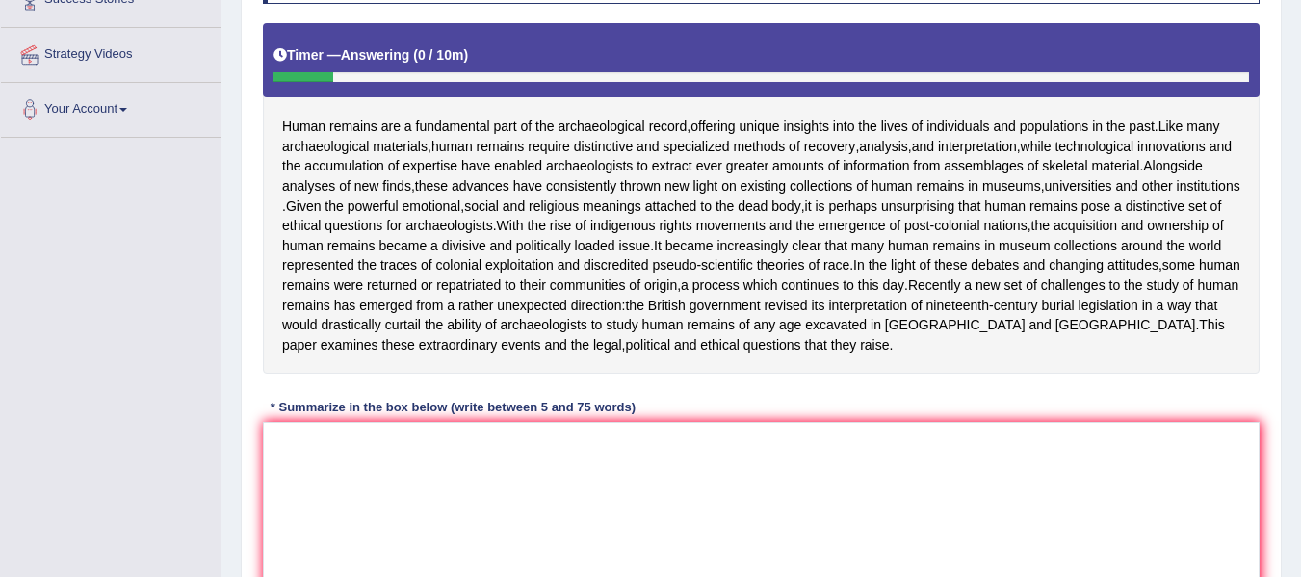
scroll to position [353, 0]
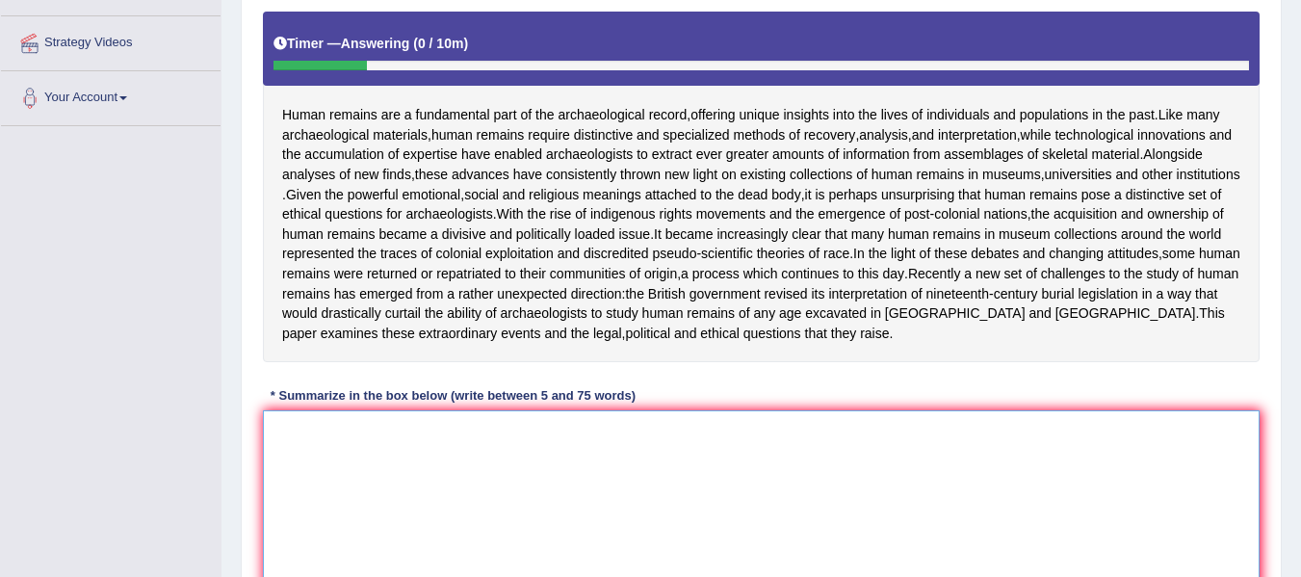
click at [588, 493] on textarea at bounding box center [761, 503] width 997 height 187
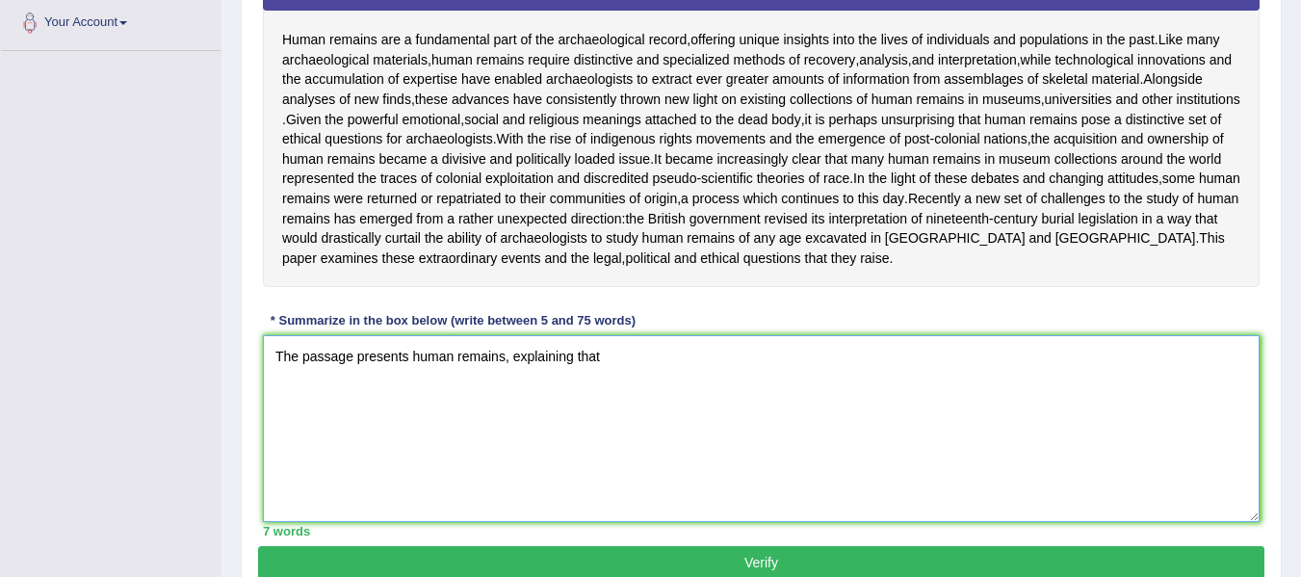
scroll to position [417, 0]
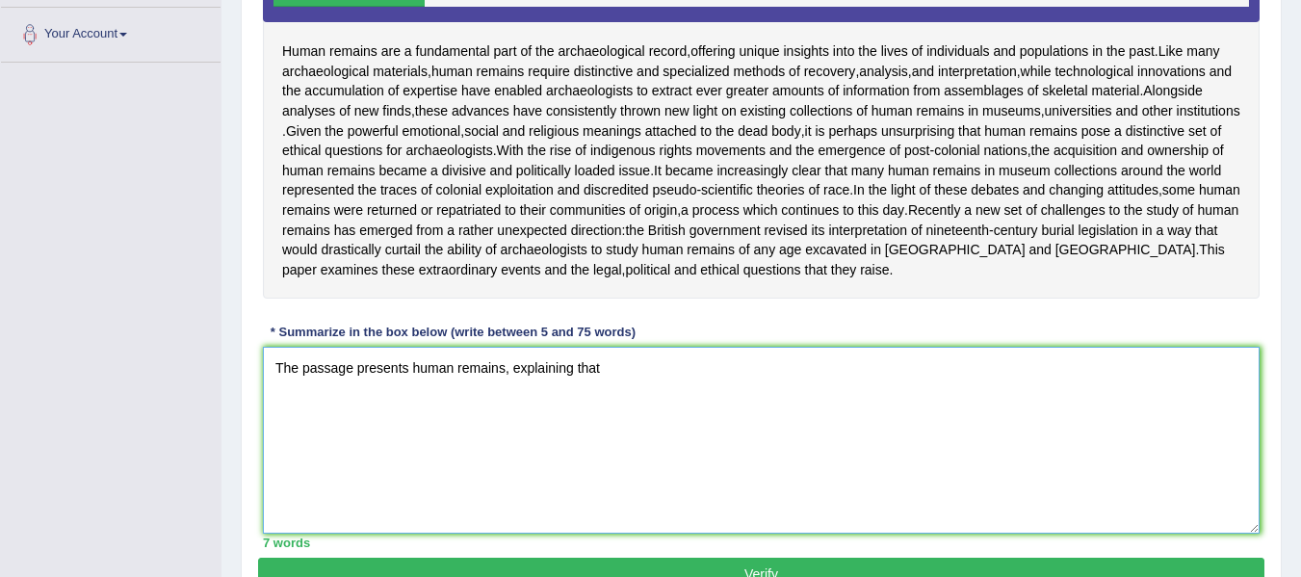
click at [628, 405] on textarea "The passage presents human remains, explaining that" at bounding box center [761, 440] width 997 height 187
click at [414, 404] on textarea "The passage presents human remains, explaining that" at bounding box center [761, 440] width 997 height 187
click at [506, 408] on textarea "The passage presents human remains, explaining that" at bounding box center [761, 440] width 997 height 187
click at [905, 399] on textarea "The passage presents human remains, which is essential for the archaeological r…" at bounding box center [761, 440] width 997 height 187
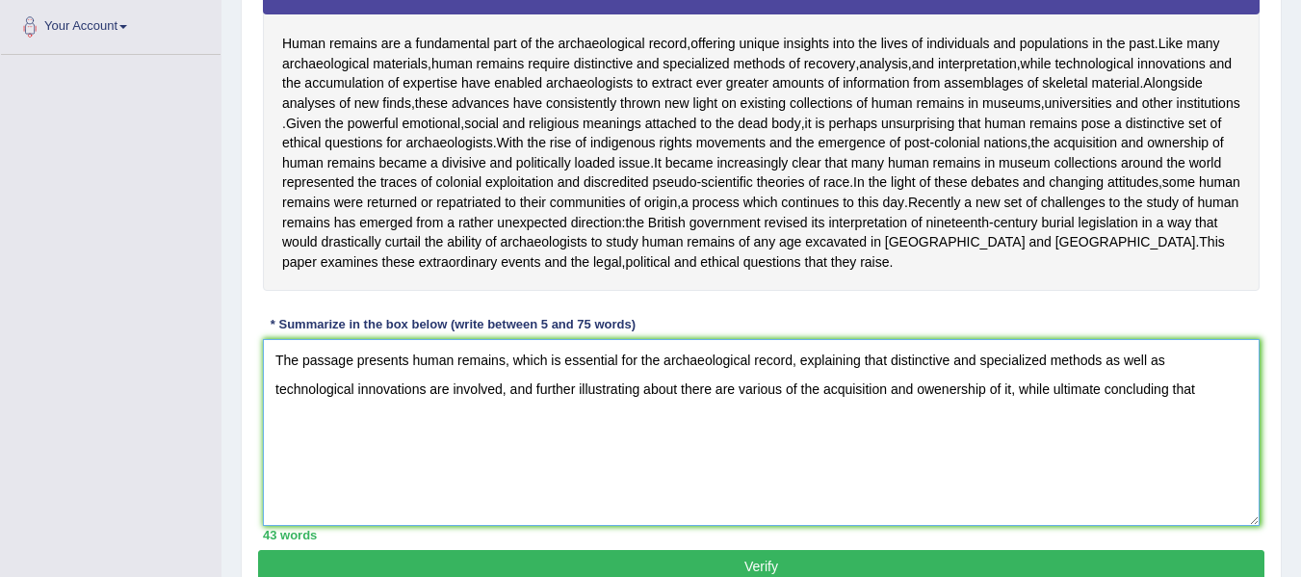
scroll to position [456, 0]
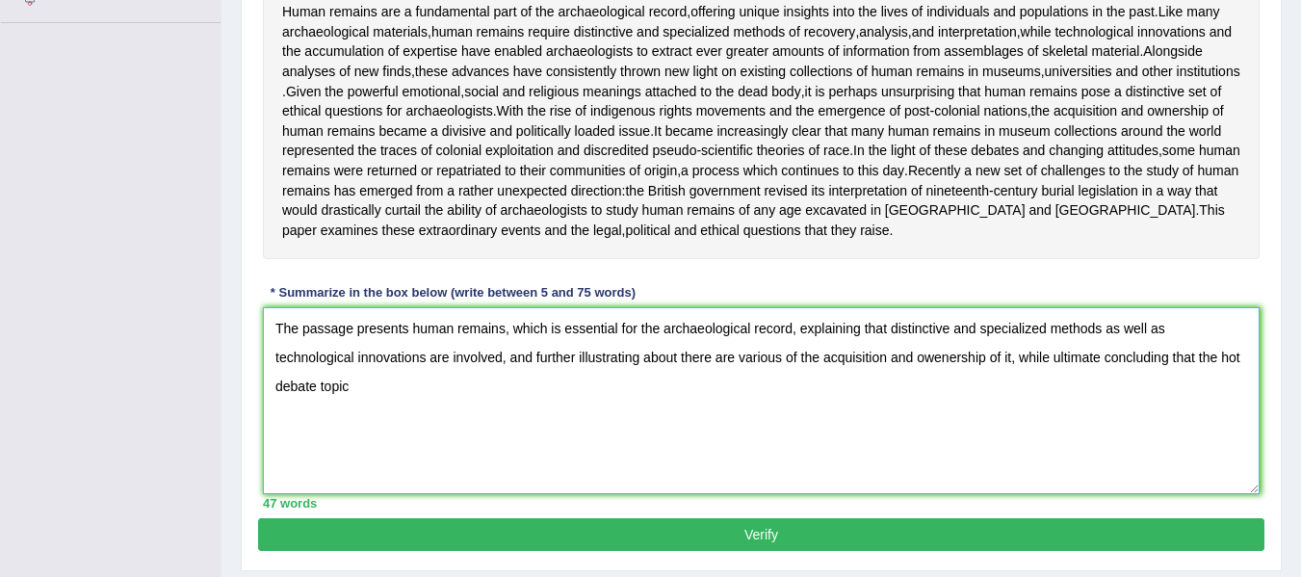
click at [1197, 378] on textarea "The passage presents human remains, which is essential for the archaeological r…" at bounding box center [761, 400] width 997 height 187
click at [1204, 395] on textarea "The passage presents human remains, which is essential for the archaeological r…" at bounding box center [761, 400] width 997 height 187
click at [1063, 444] on textarea "The passage presents human remains, which is essential for the archaeological r…" at bounding box center [761, 400] width 997 height 187
click at [1219, 404] on textarea "The passage presents human remains, which is essential for the archaeological r…" at bounding box center [761, 400] width 997 height 187
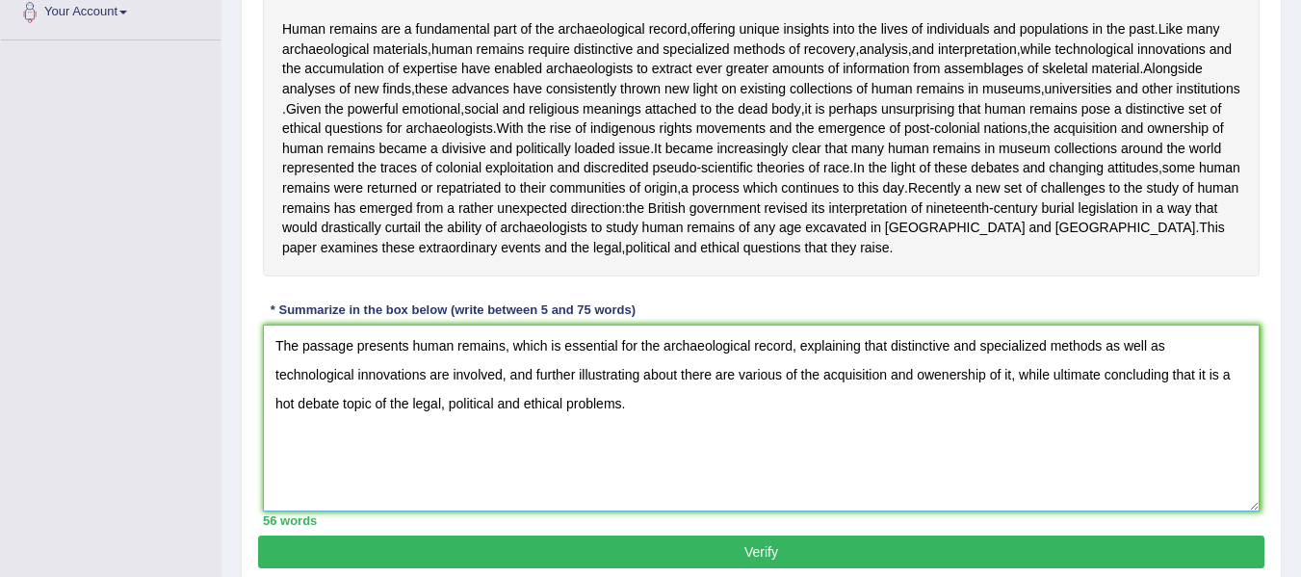
scroll to position [425, 0]
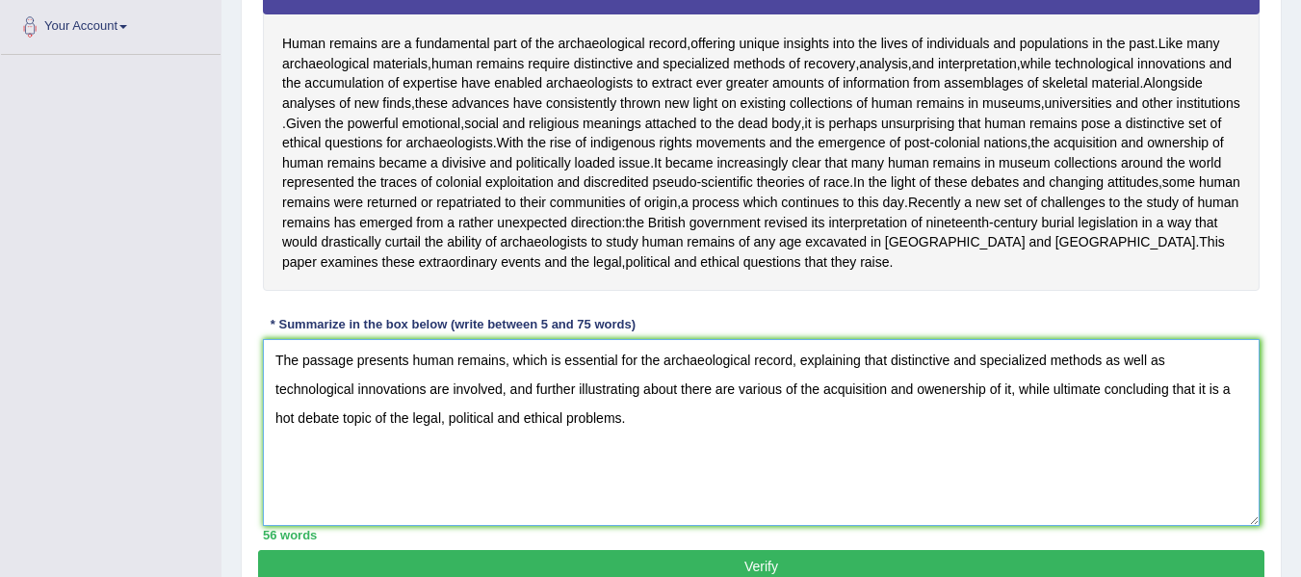
click at [1109, 399] on textarea "The passage presents human remains, which is essential for the archaeological r…" at bounding box center [761, 432] width 997 height 187
click at [430, 437] on textarea "The passage presents human remains, which is essential for the archaeological r…" at bounding box center [761, 432] width 997 height 187
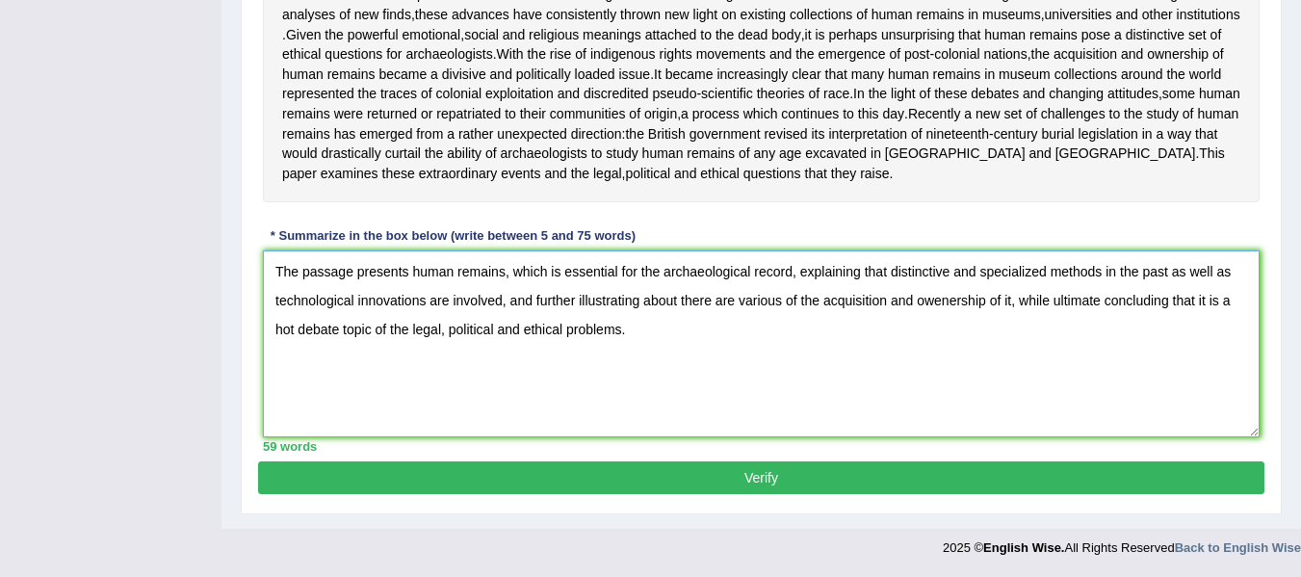
scroll to position [553, 0]
type textarea "The passage presents human remains, which is essential for the archaeological r…"
click at [598, 468] on button "Verify" at bounding box center [761, 477] width 1006 height 33
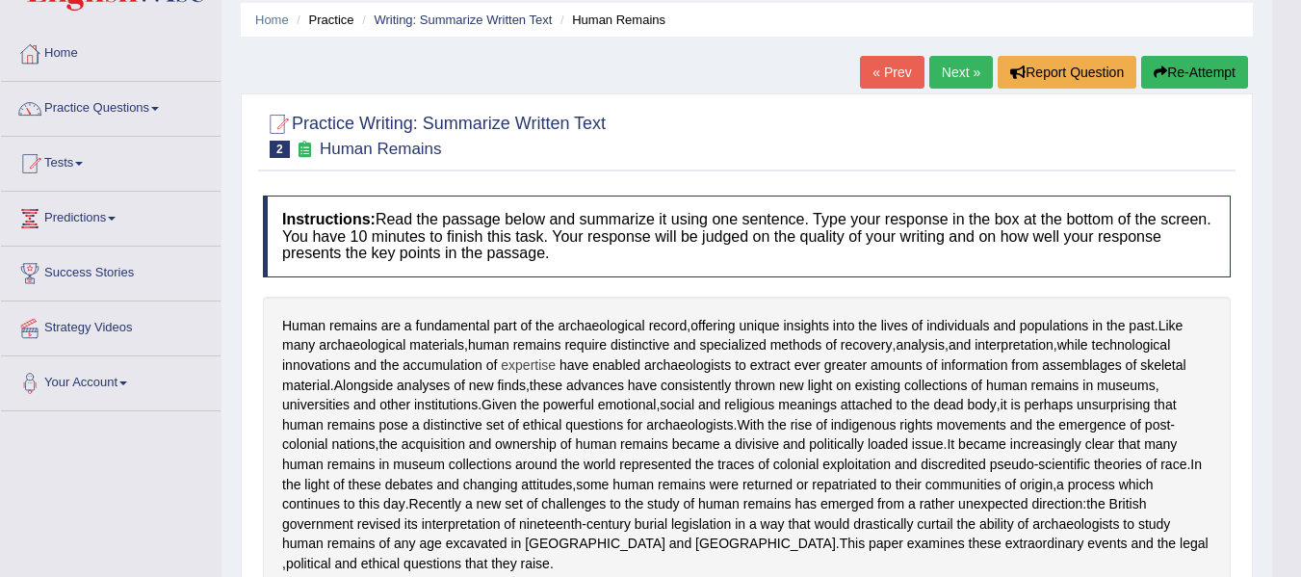
scroll to position [55, 0]
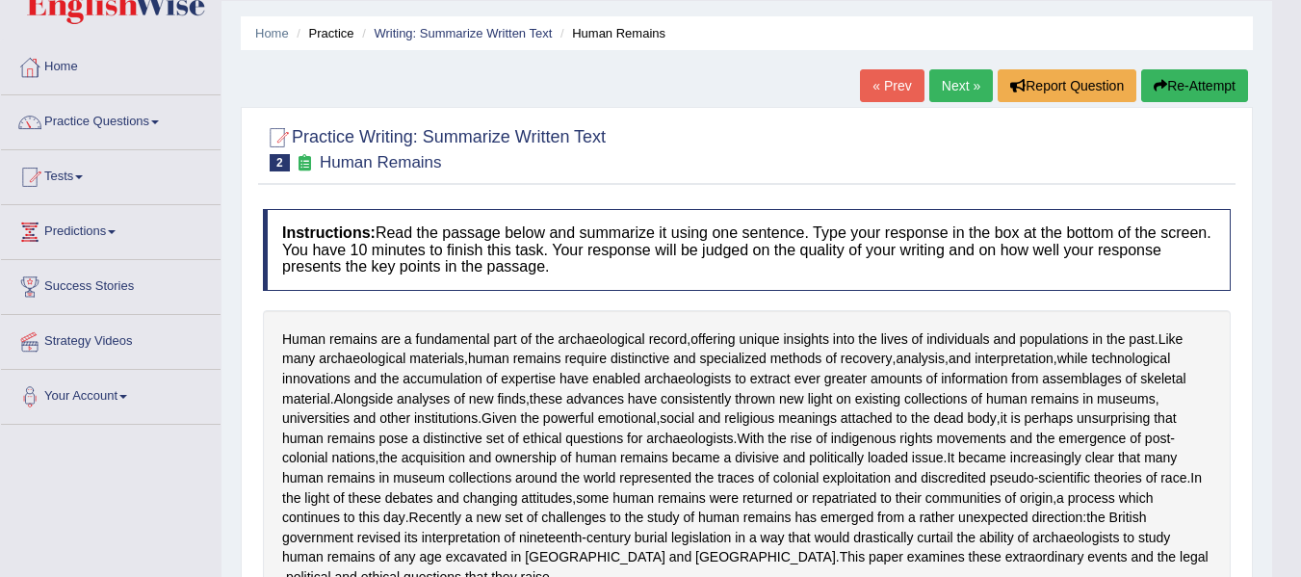
click at [955, 88] on link "Next »" at bounding box center [961, 85] width 64 height 33
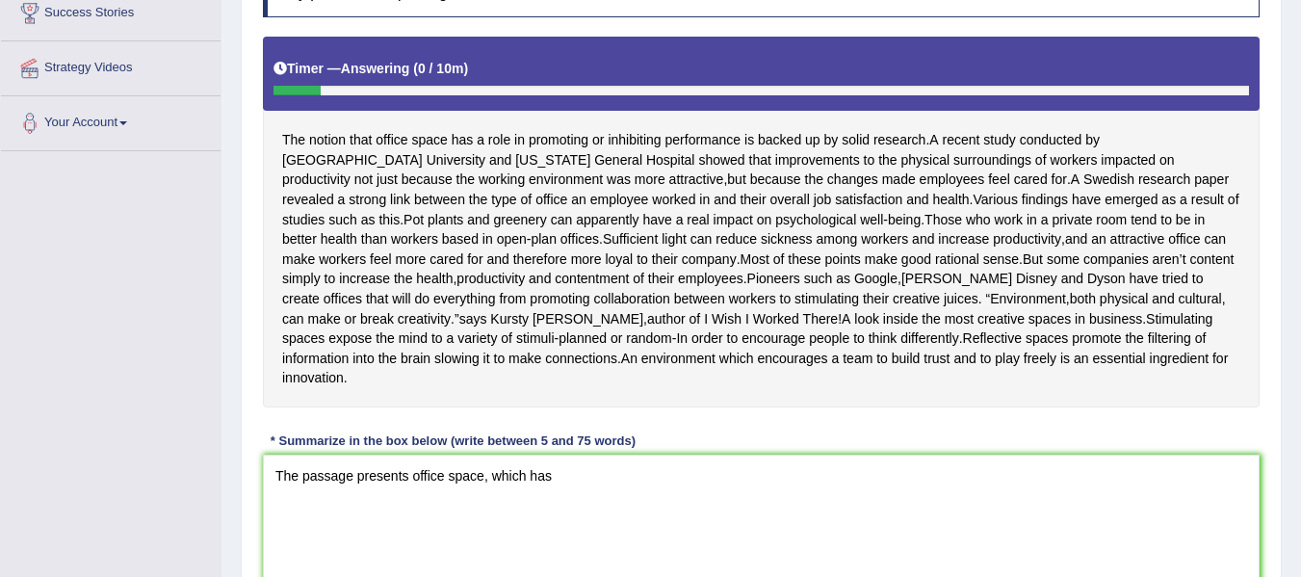
scroll to position [417, 0]
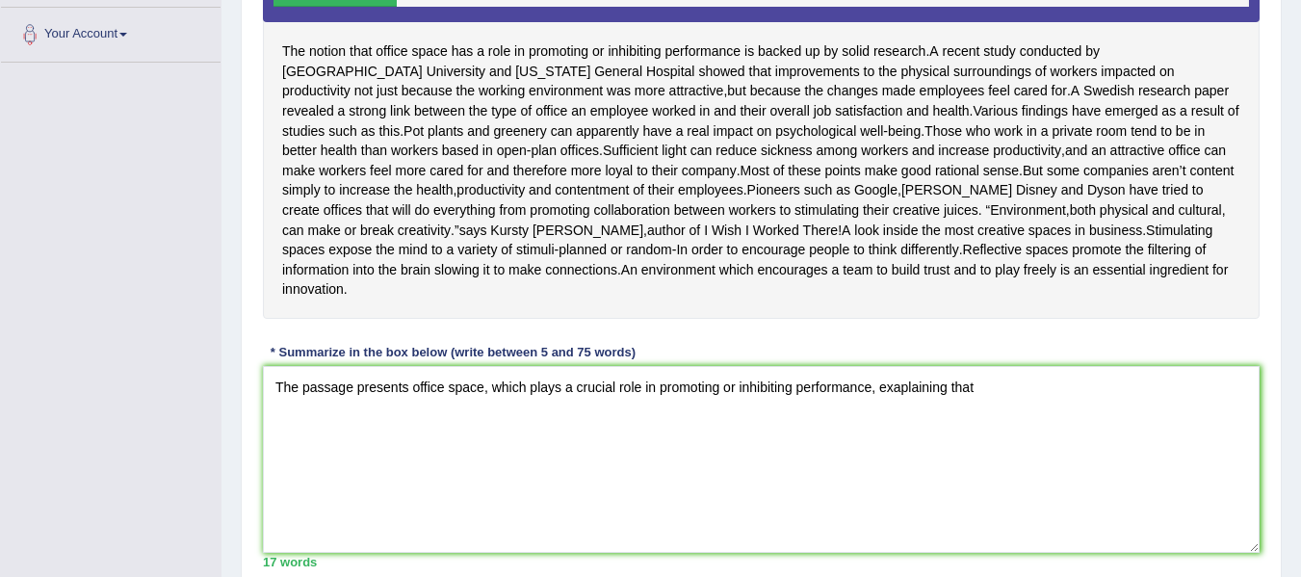
click at [885, 411] on textarea "The passage presents office space, which plays a crucial role in promoting or i…" at bounding box center [761, 459] width 997 height 187
click at [1100, 409] on textarea "The passage presents office space, which plays a crucial role in promoting or i…" at bounding box center [761, 459] width 997 height 187
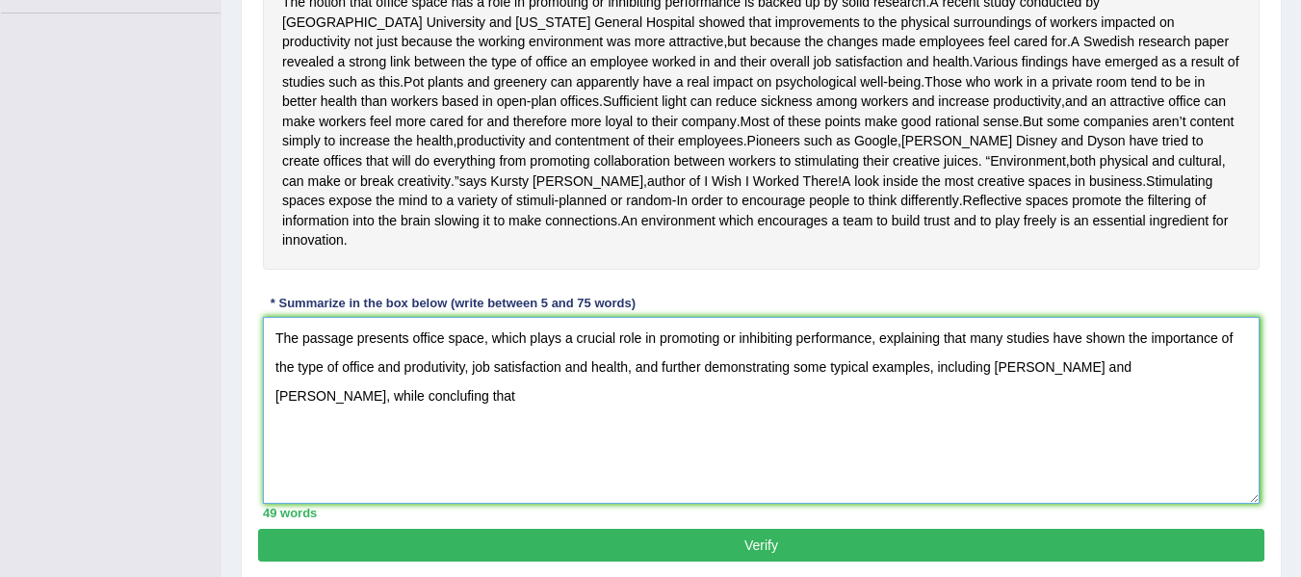
scroll to position [521, 0]
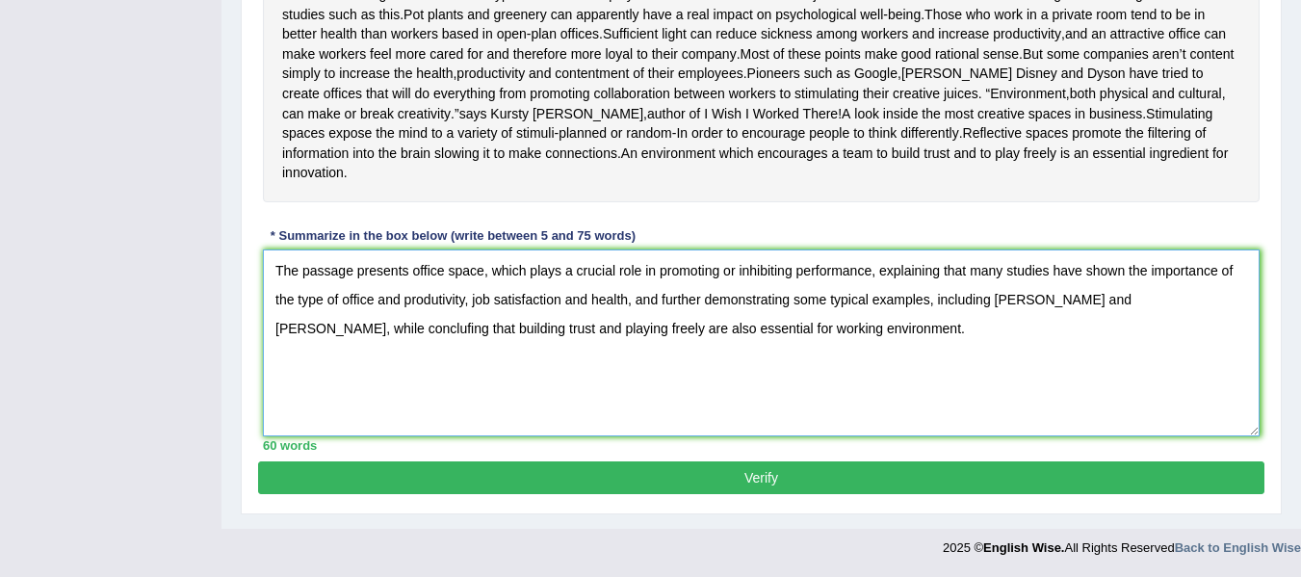
type textarea "The passage presents office space, which plays a crucial role in promoting or i…"
click at [676, 463] on button "Verify" at bounding box center [761, 477] width 1006 height 33
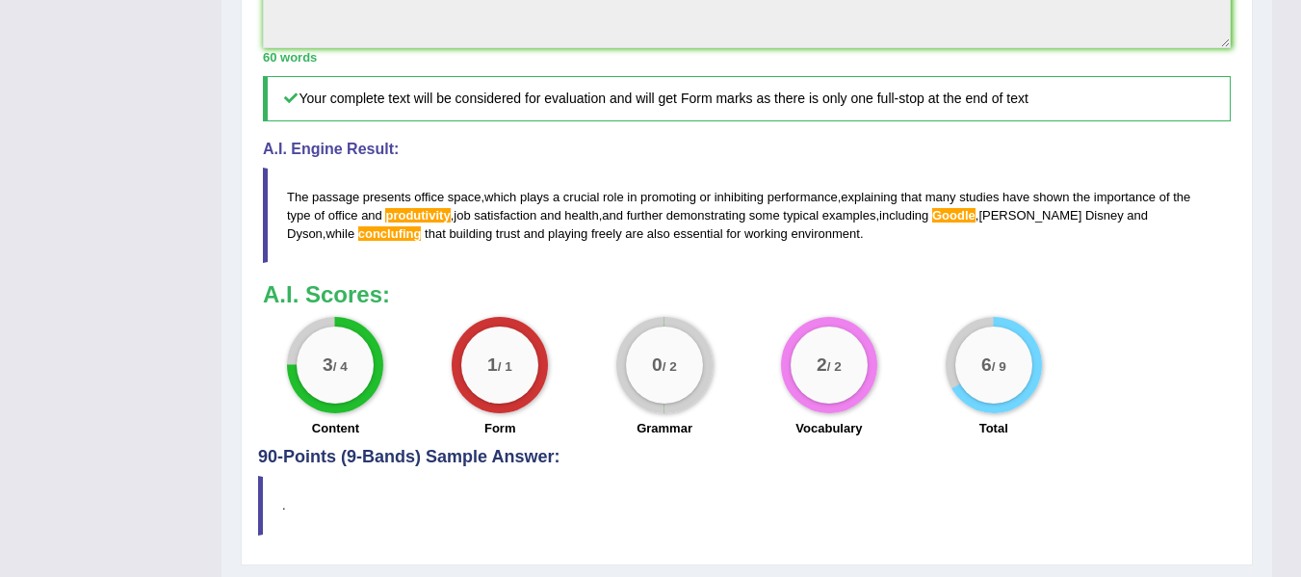
scroll to position [822, 0]
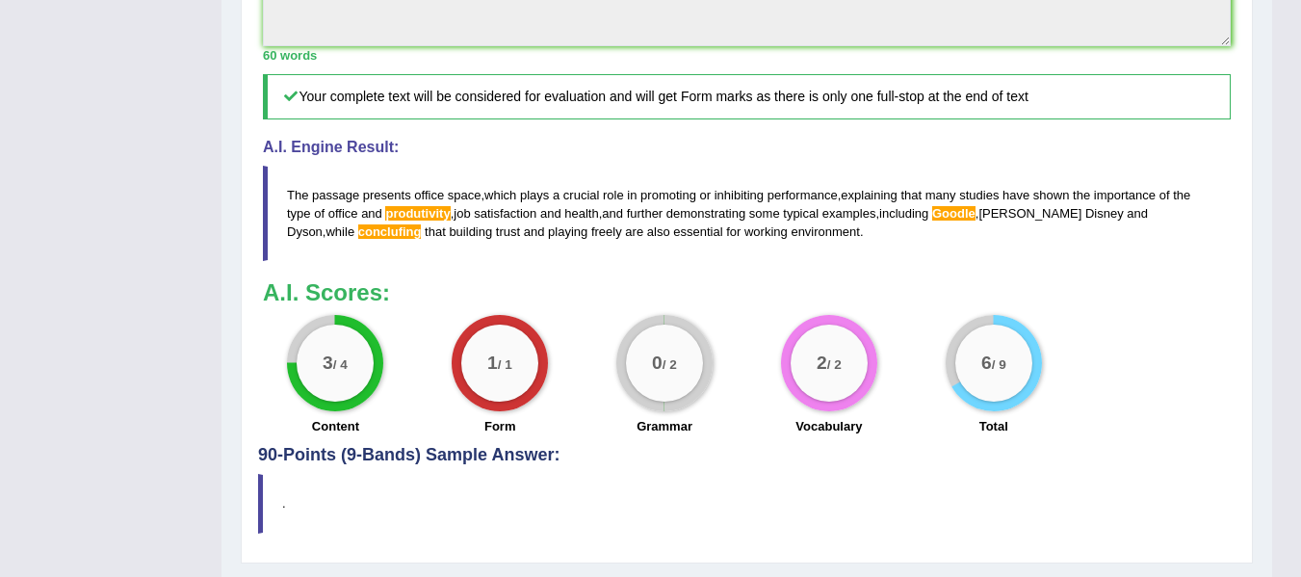
drag, startPoint x: 289, startPoint y: 213, endPoint x: 786, endPoint y: 230, distance: 497.3
click at [786, 230] on blockquote "The passage presents office space , which plays a crucial role in promoting or …" at bounding box center [747, 213] width 968 height 95
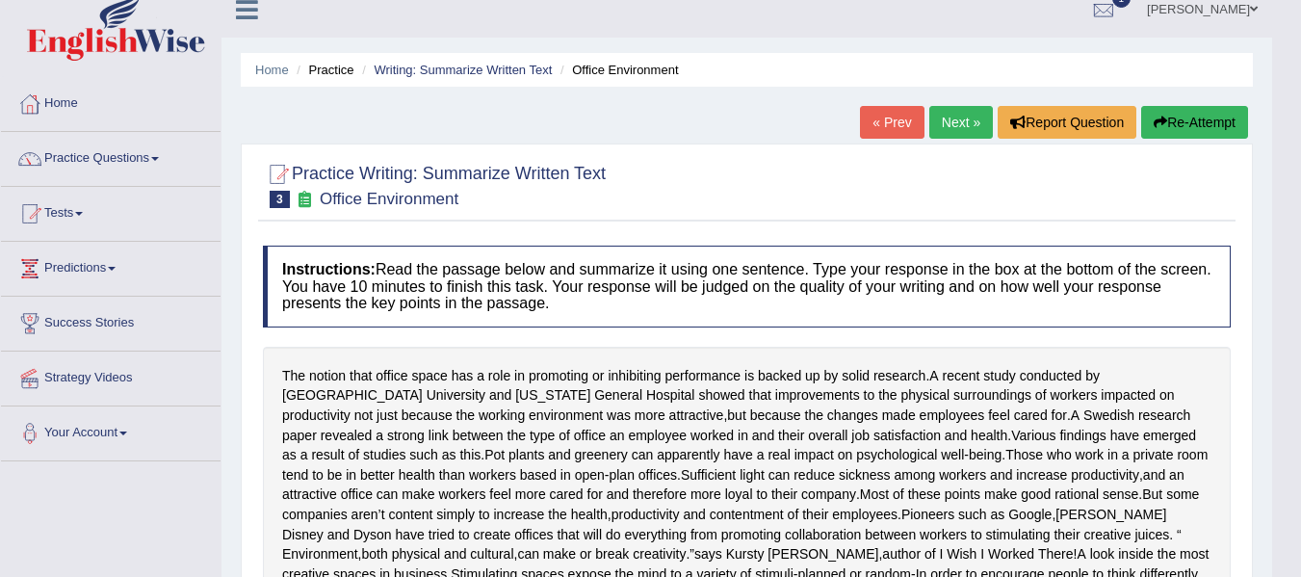
scroll to position [0, 0]
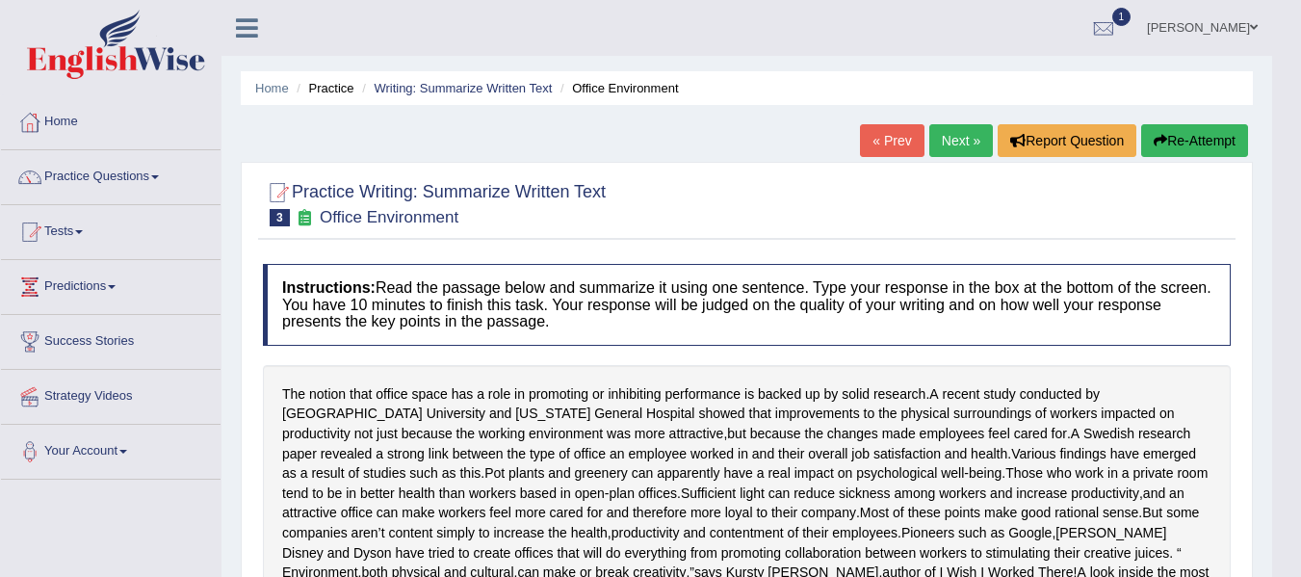
click at [1211, 134] on button "Re-Attempt" at bounding box center [1194, 140] width 107 height 33
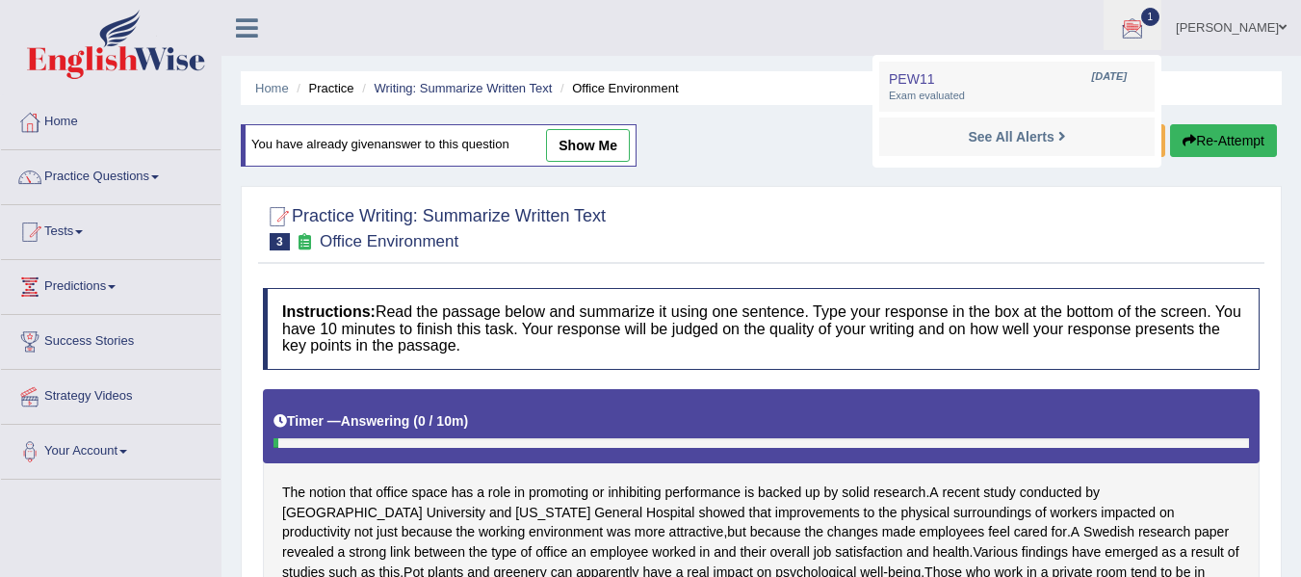
click at [1147, 27] on div at bounding box center [1132, 28] width 29 height 29
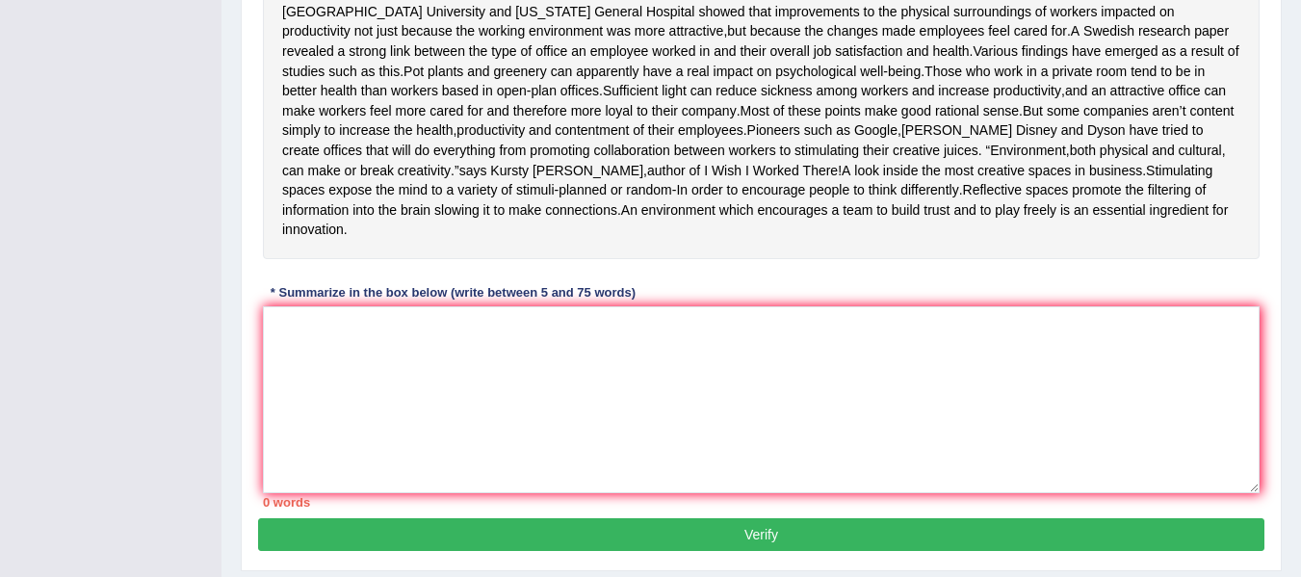
scroll to position [577, 0]
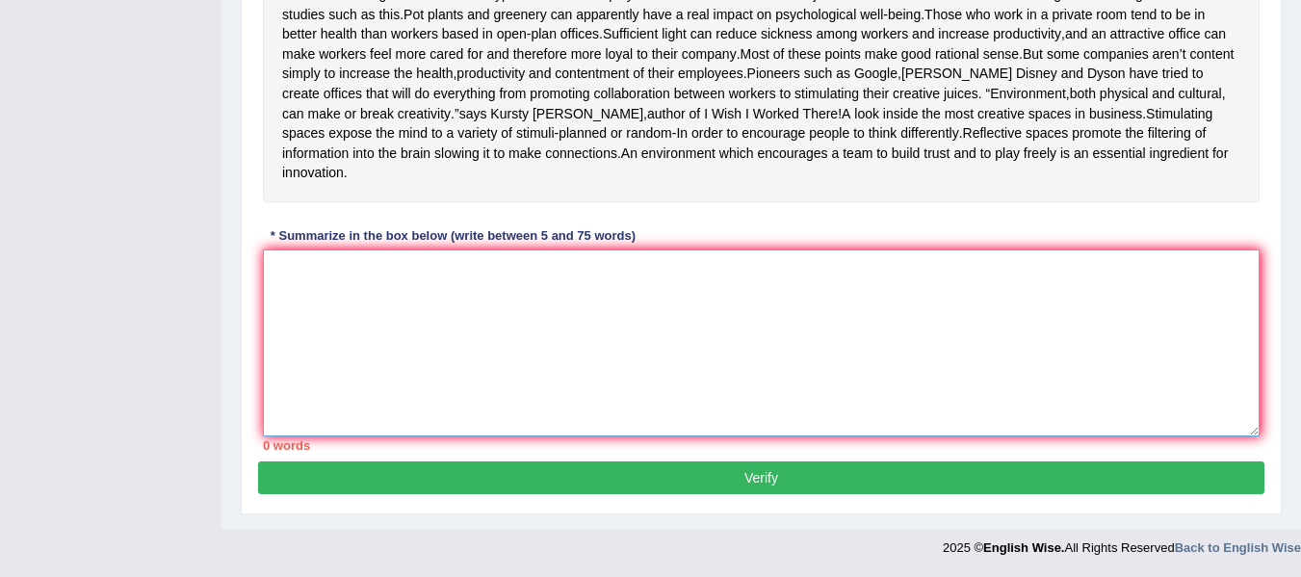
click at [433, 404] on textarea at bounding box center [761, 342] width 997 height 187
paste textarea "The passage presents office space, which plays a crucial role in promoting or i…"
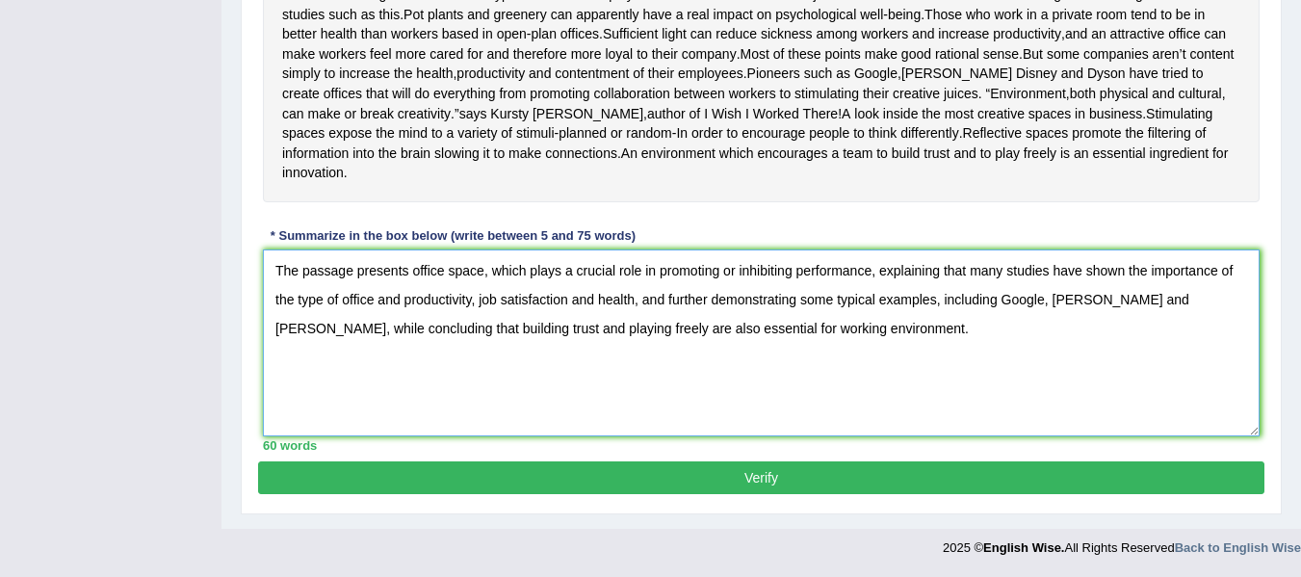
type textarea "The passage presents office space, which plays a crucial role in promoting or i…"
click at [539, 478] on button "Verify" at bounding box center [761, 477] width 1006 height 33
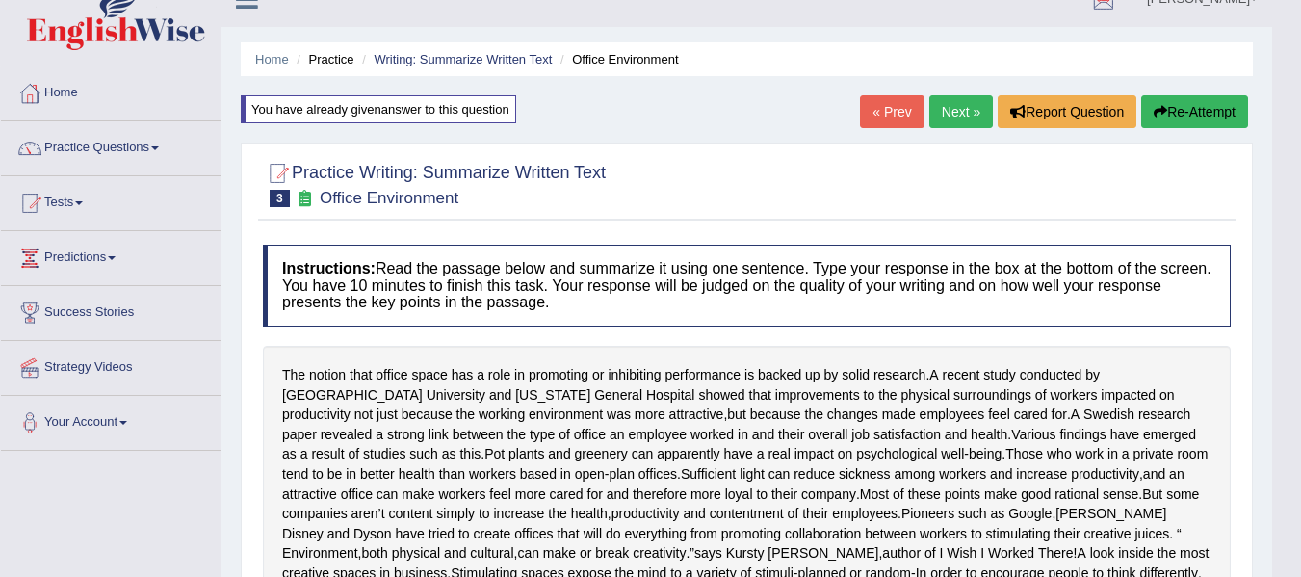
scroll to position [0, 0]
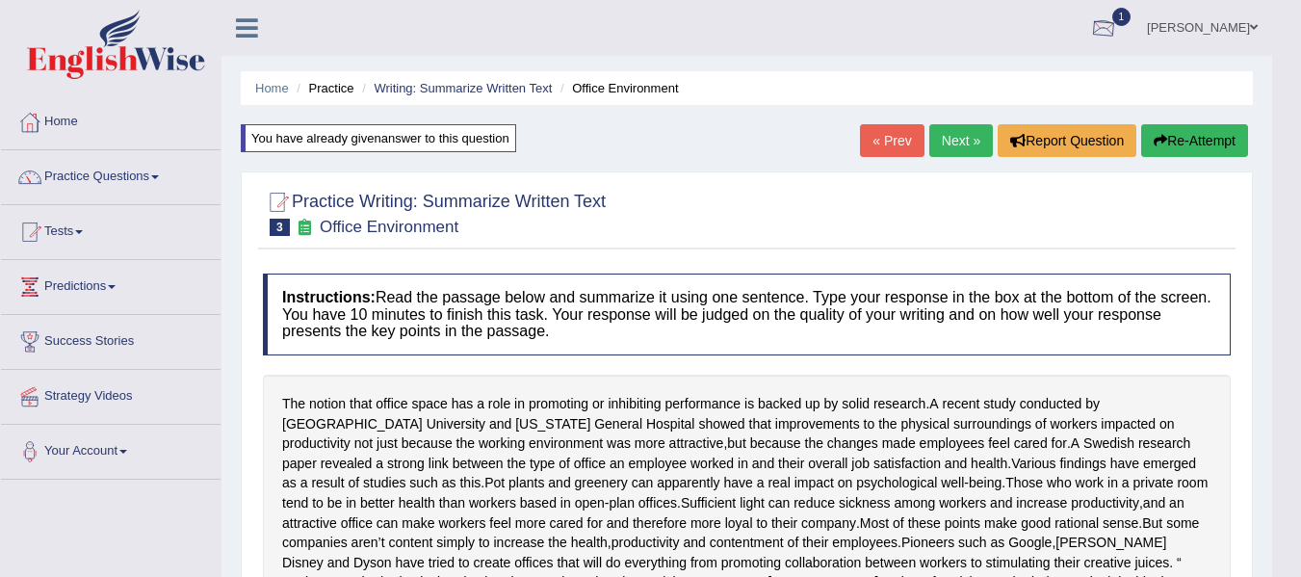
click at [1113, 31] on div at bounding box center [1103, 28] width 29 height 29
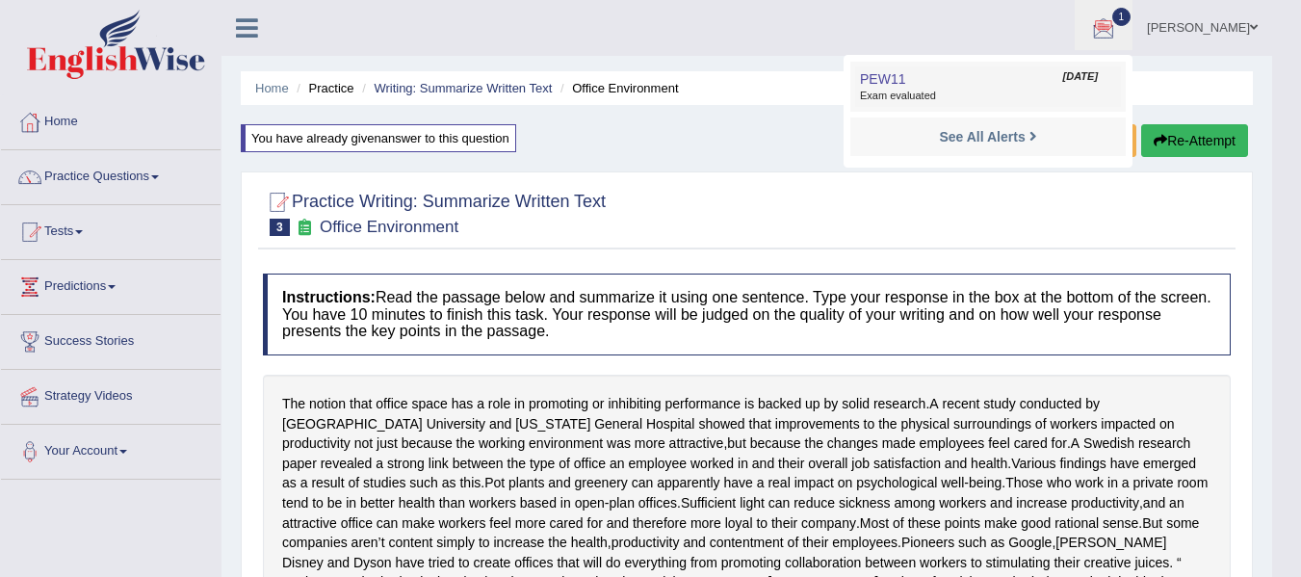
click at [996, 98] on span "Exam evaluated" at bounding box center [988, 96] width 256 height 15
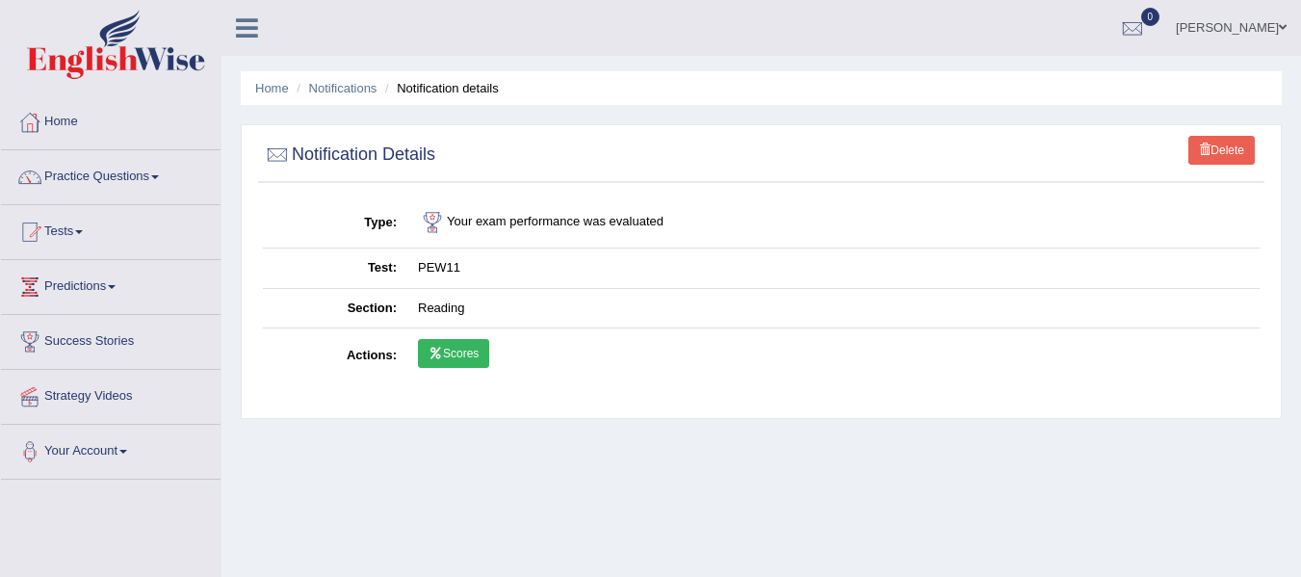
click at [464, 362] on link "Scores" at bounding box center [453, 353] width 71 height 29
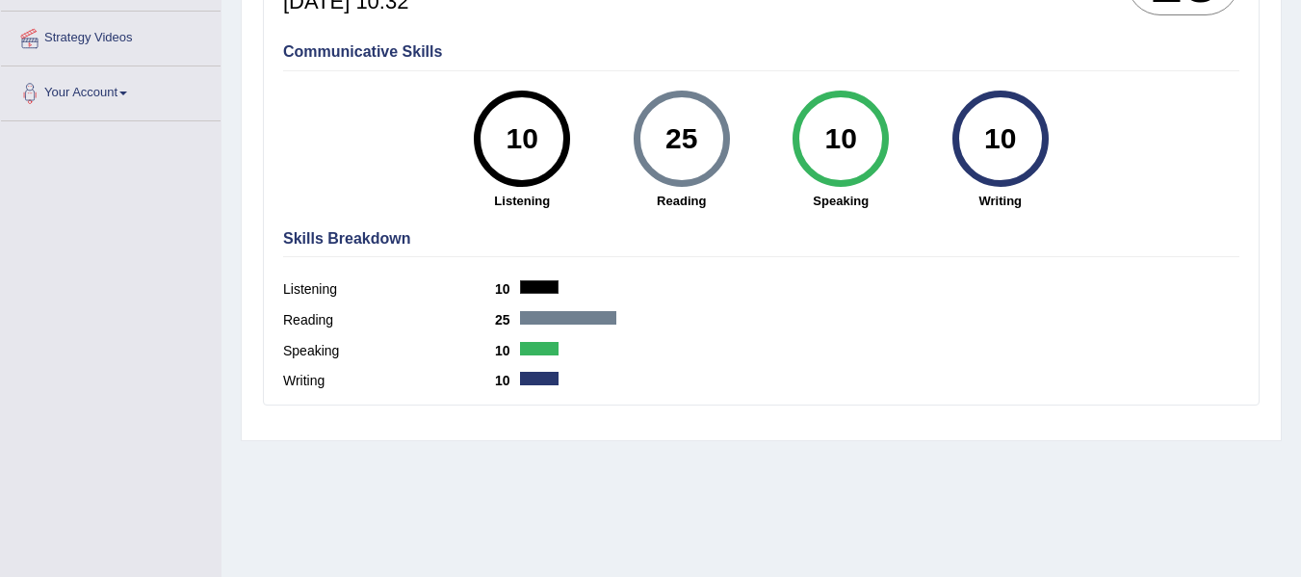
scroll to position [257, 0]
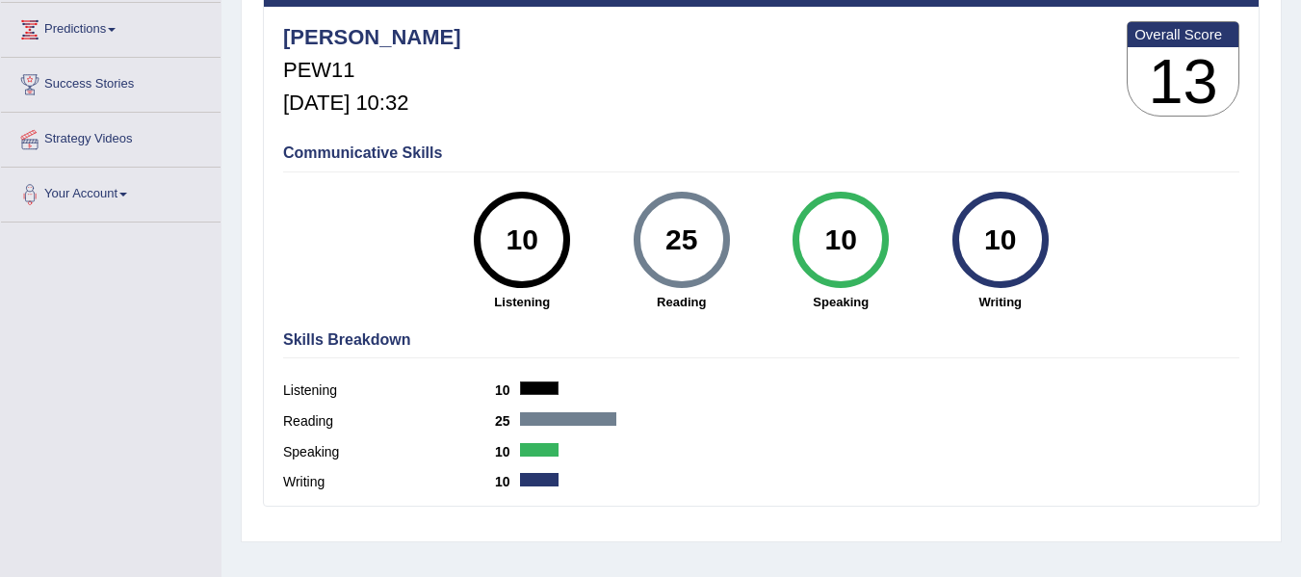
click at [661, 236] on div "25" at bounding box center [681, 239] width 70 height 81
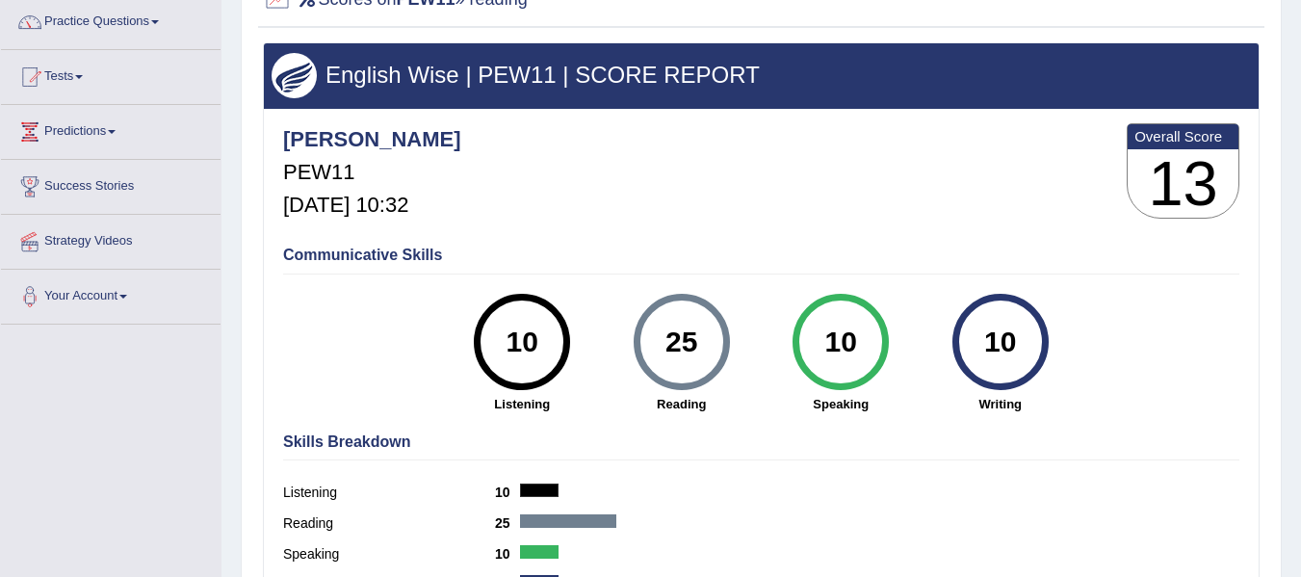
scroll to position [128, 0]
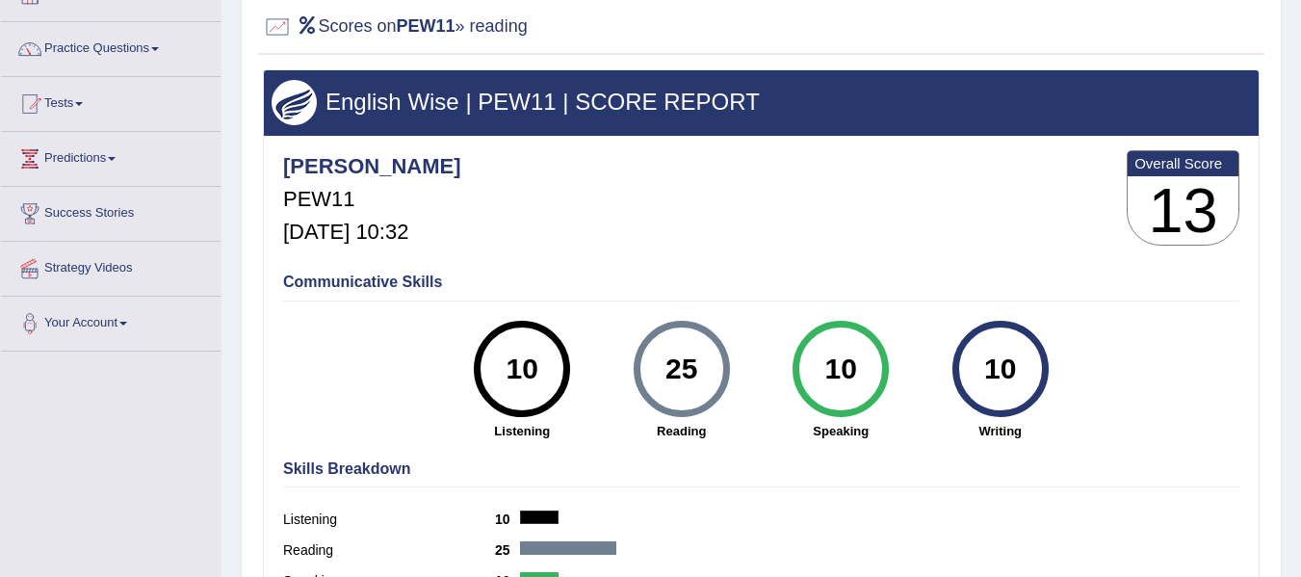
click at [388, 286] on h4 "Communicative Skills" at bounding box center [761, 282] width 956 height 17
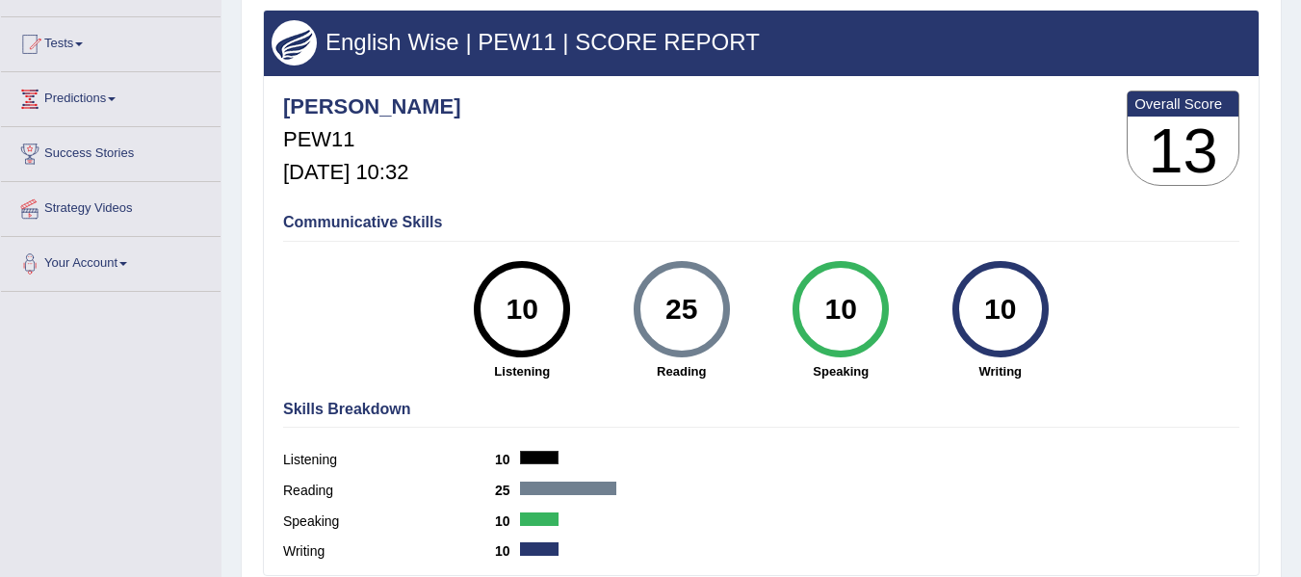
scroll to position [321, 0]
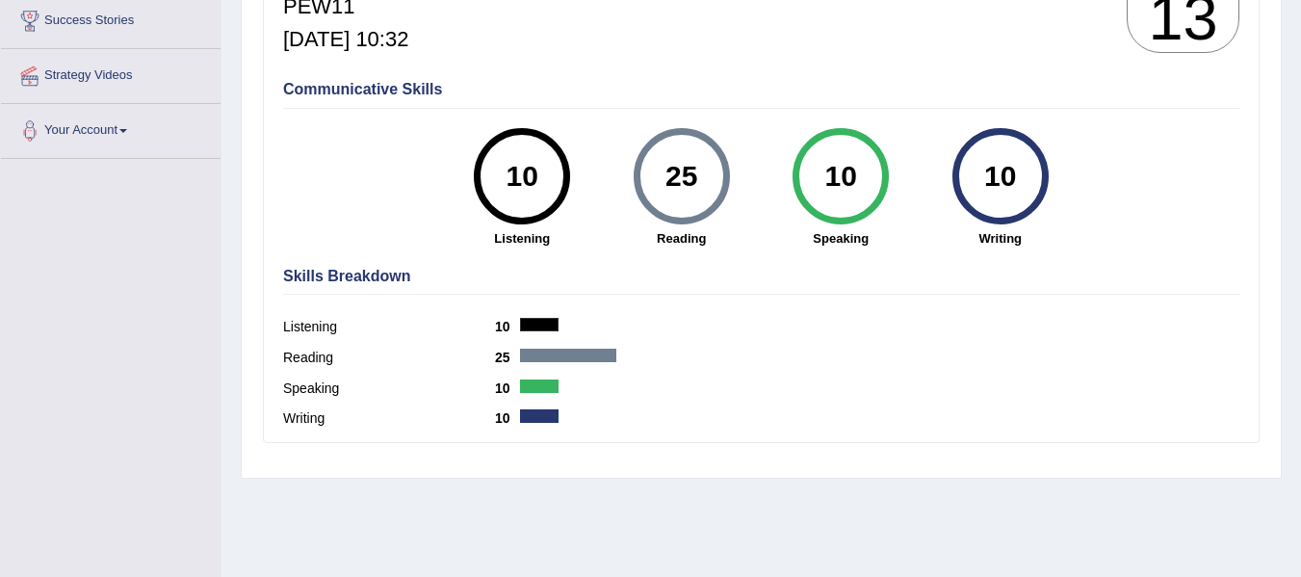
click at [356, 283] on h4 "Skills Breakdown" at bounding box center [761, 276] width 956 height 17
drag, startPoint x: 561, startPoint y: 350, endPoint x: 725, endPoint y: 163, distance: 249.1
click at [568, 339] on div "Skills Breakdown Listening 10 Reading 25 Speaking 10 Writing 10" at bounding box center [761, 350] width 966 height 184
click at [666, 180] on div "25" at bounding box center [681, 176] width 70 height 81
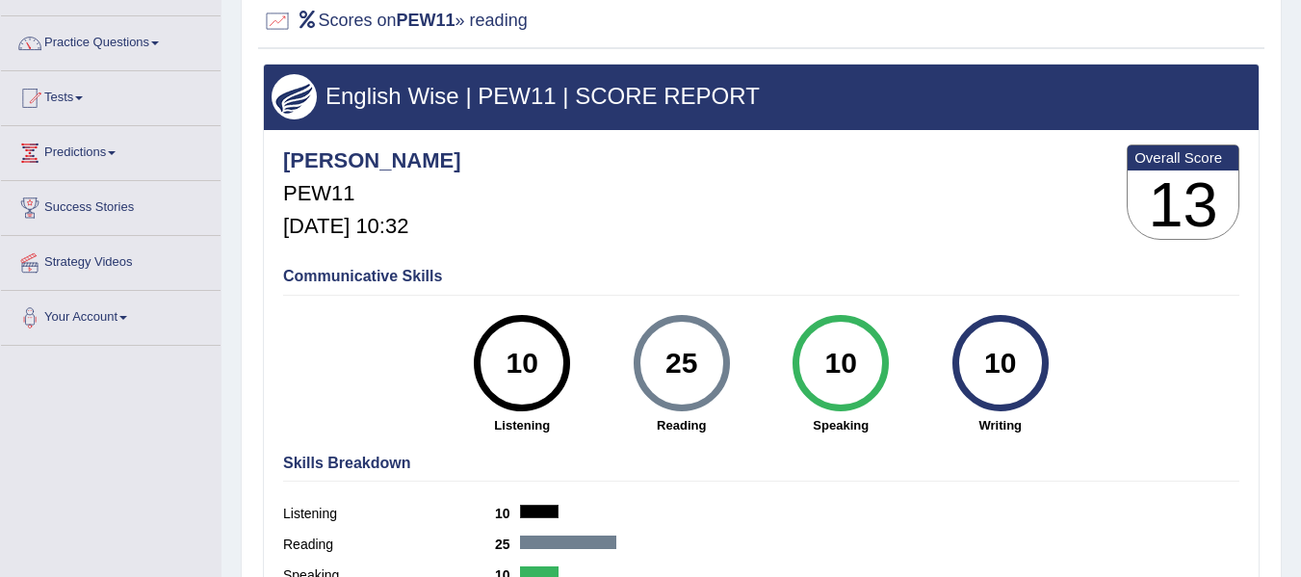
scroll to position [128, 0]
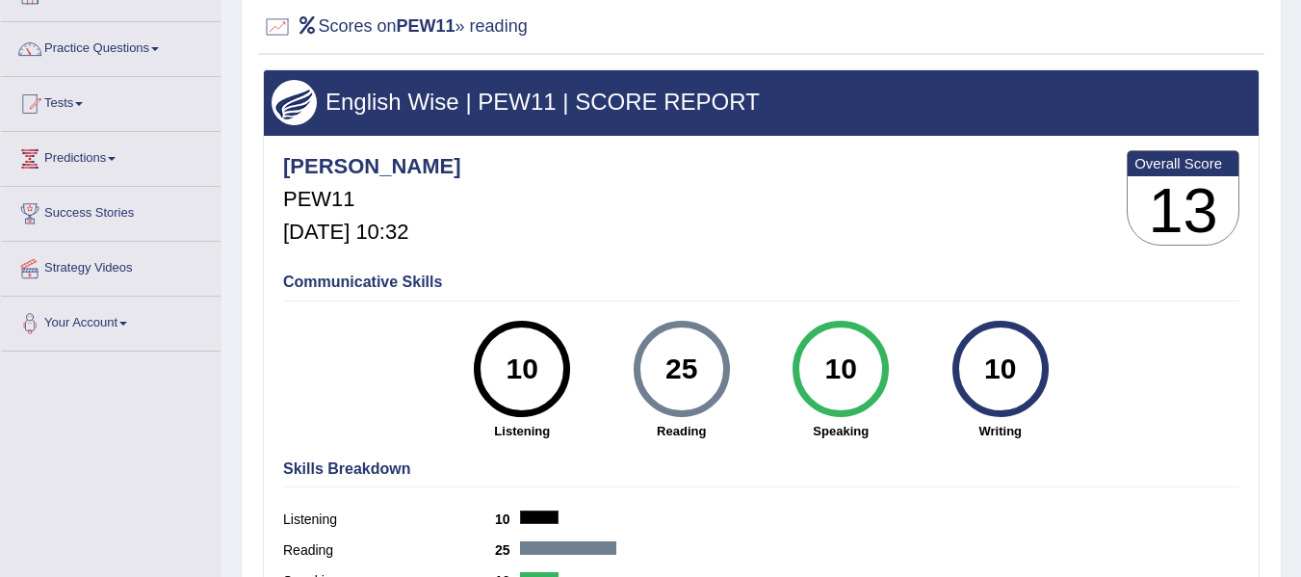
click at [1182, 218] on h3 "13" at bounding box center [1183, 210] width 111 height 69
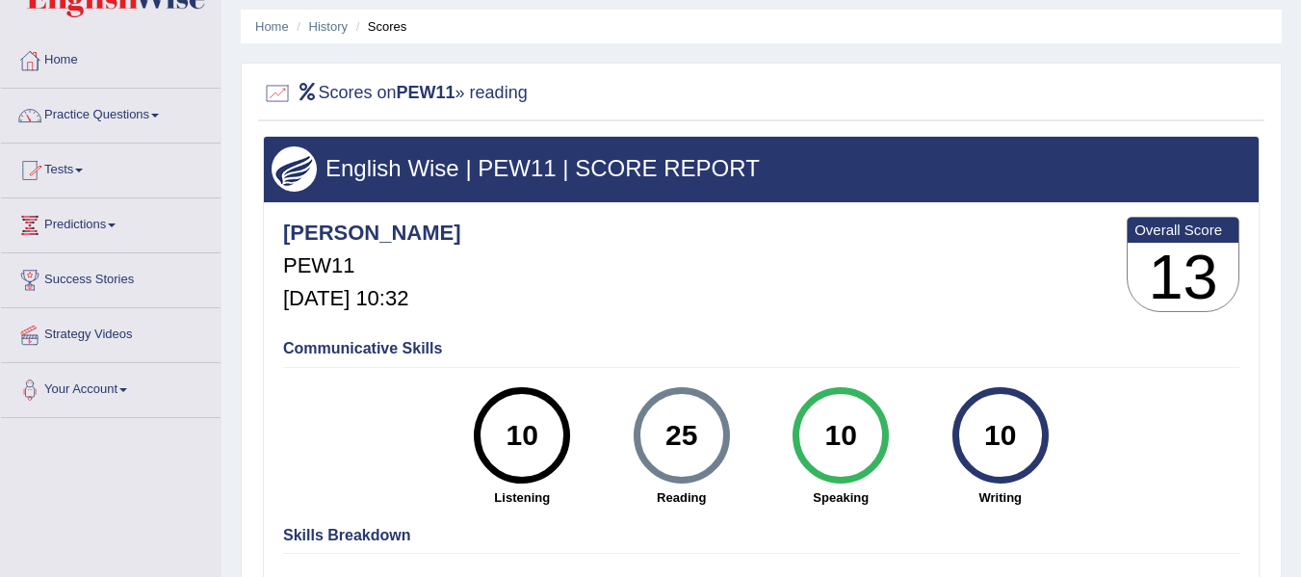
scroll to position [0, 0]
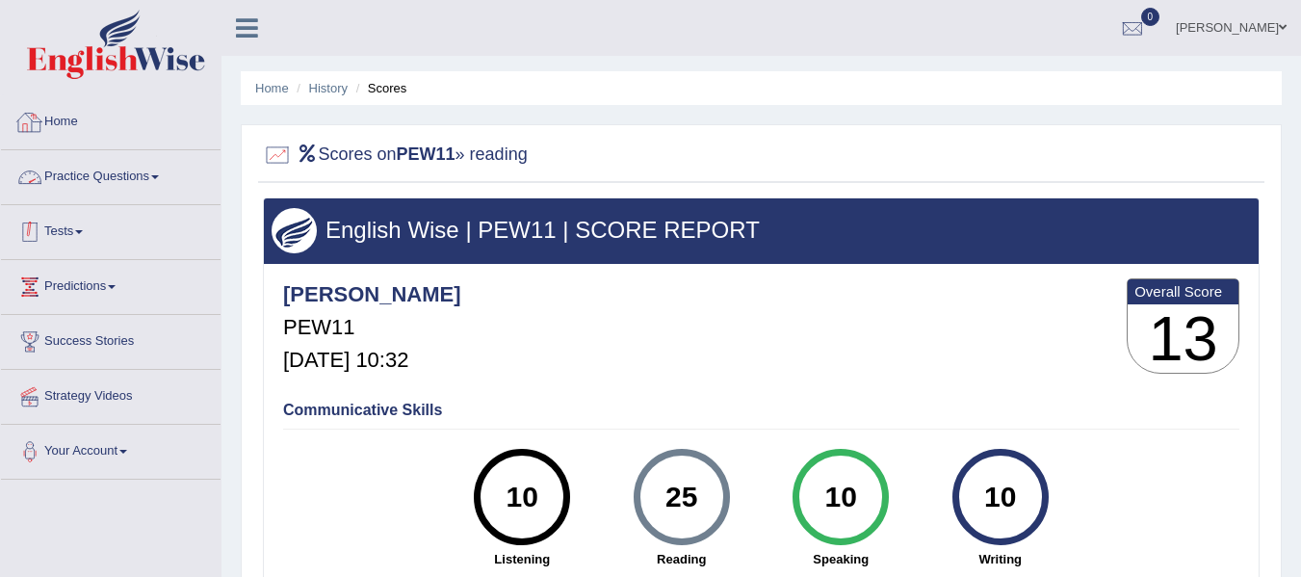
click at [91, 235] on link "Tests" at bounding box center [111, 229] width 220 height 48
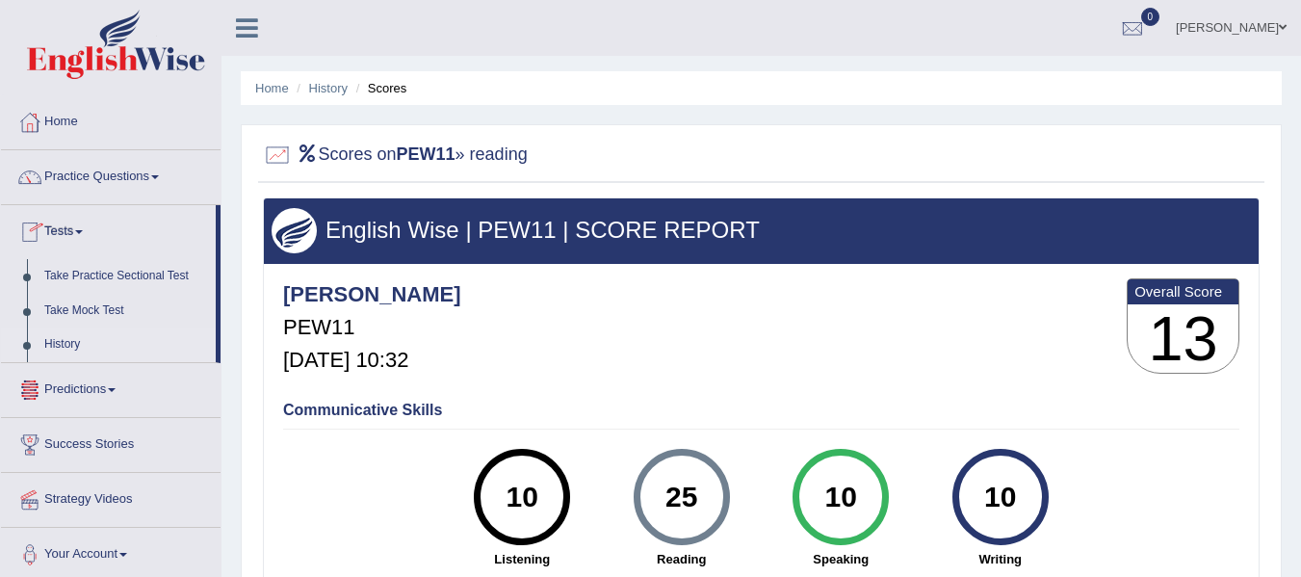
click at [67, 350] on link "History" at bounding box center [126, 344] width 180 height 35
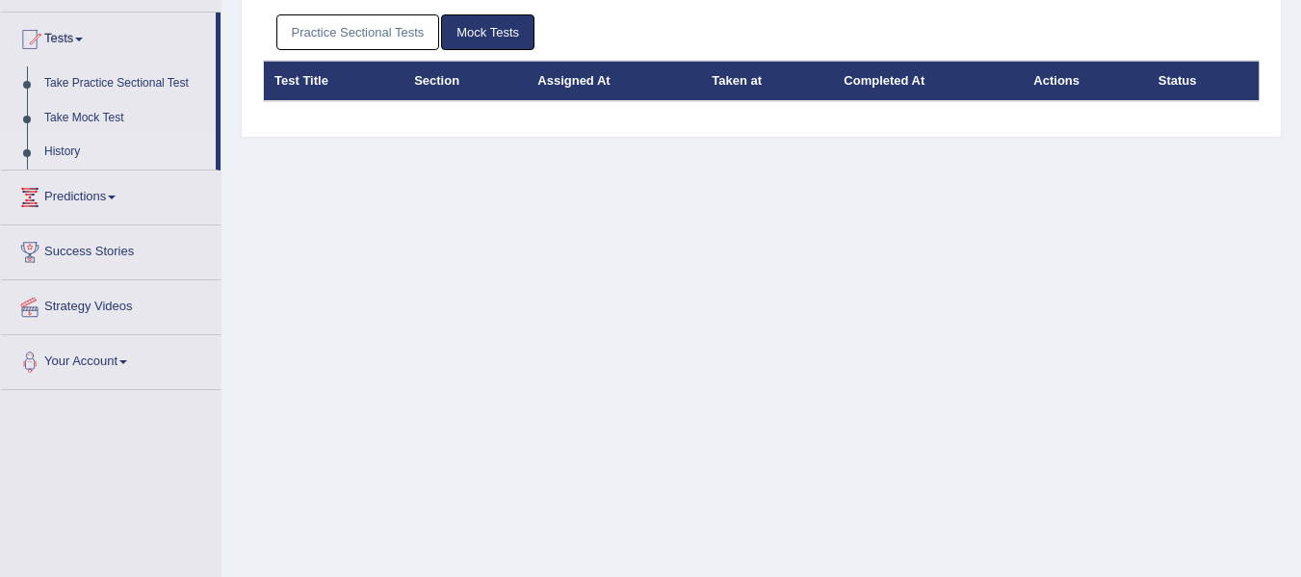
click at [402, 39] on link "Practice Sectional Tests" at bounding box center [358, 32] width 164 height 36
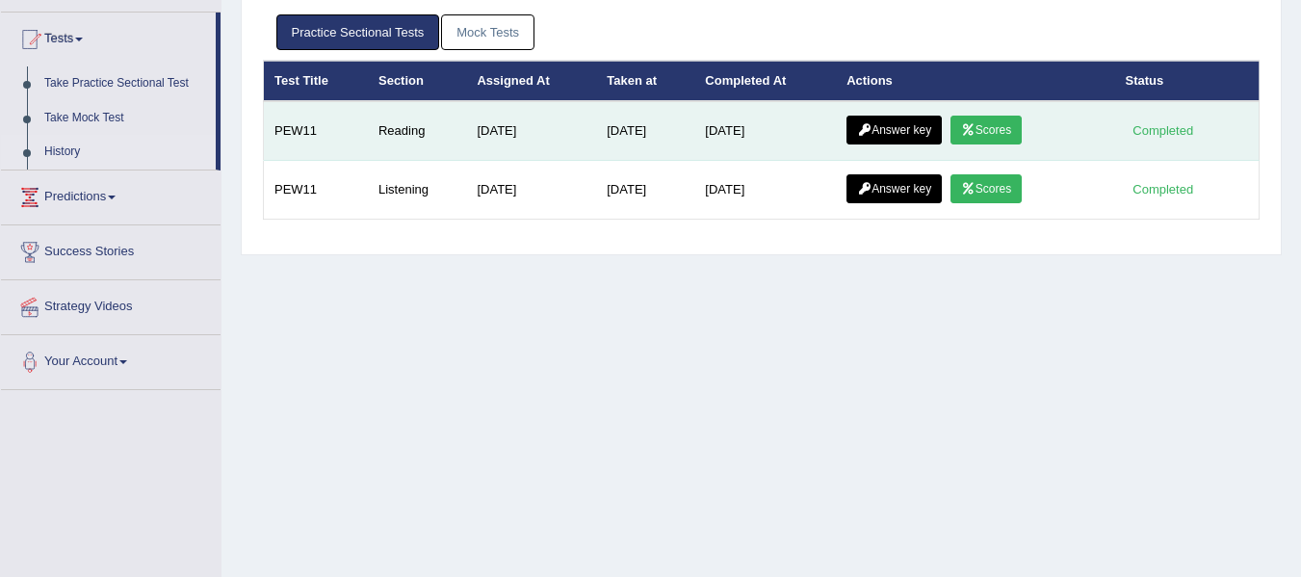
click at [988, 122] on link "Scores" at bounding box center [986, 130] width 71 height 29
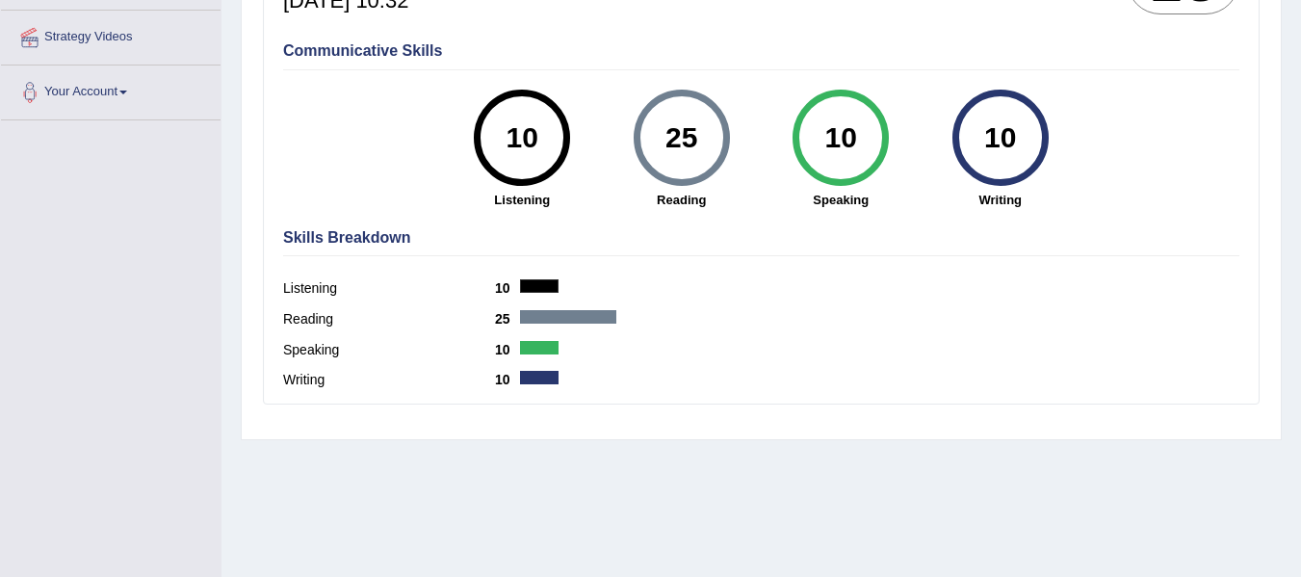
scroll to position [210, 0]
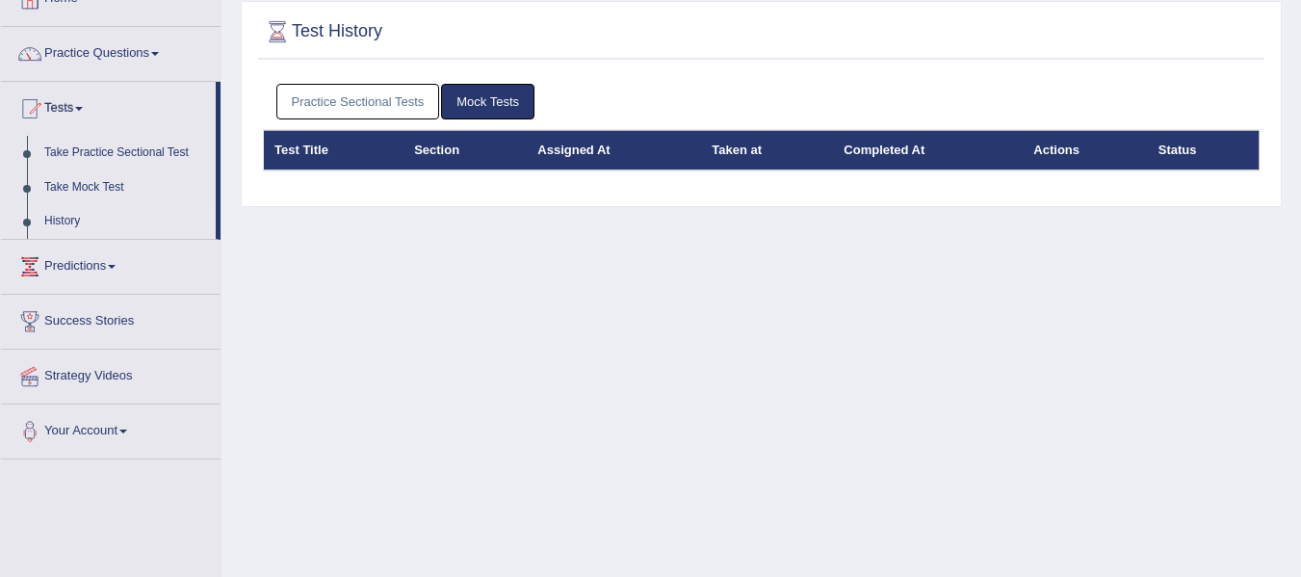
scroll to position [65, 0]
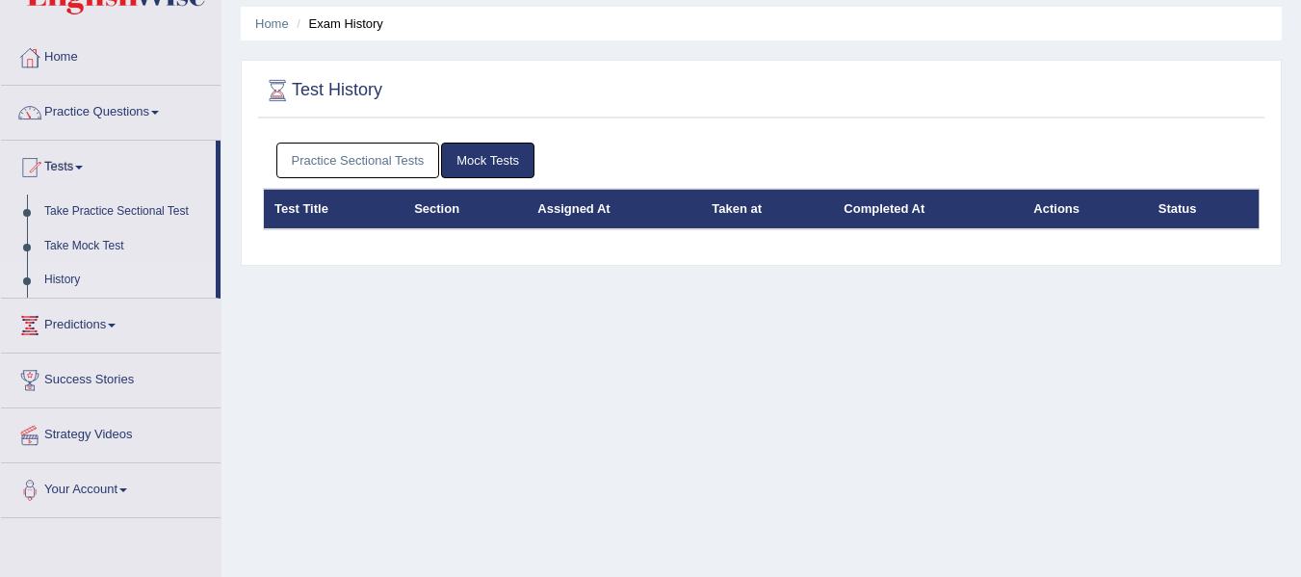
click at [378, 151] on link "Practice Sectional Tests" at bounding box center [358, 161] width 164 height 36
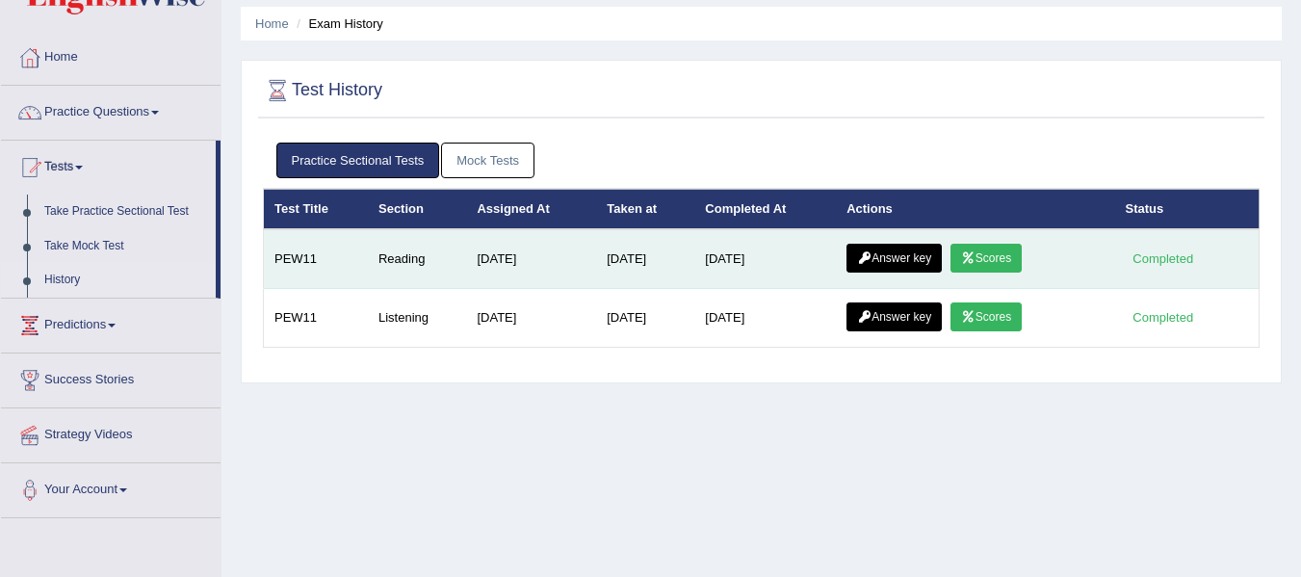
click at [880, 262] on link "Answer key" at bounding box center [894, 258] width 95 height 29
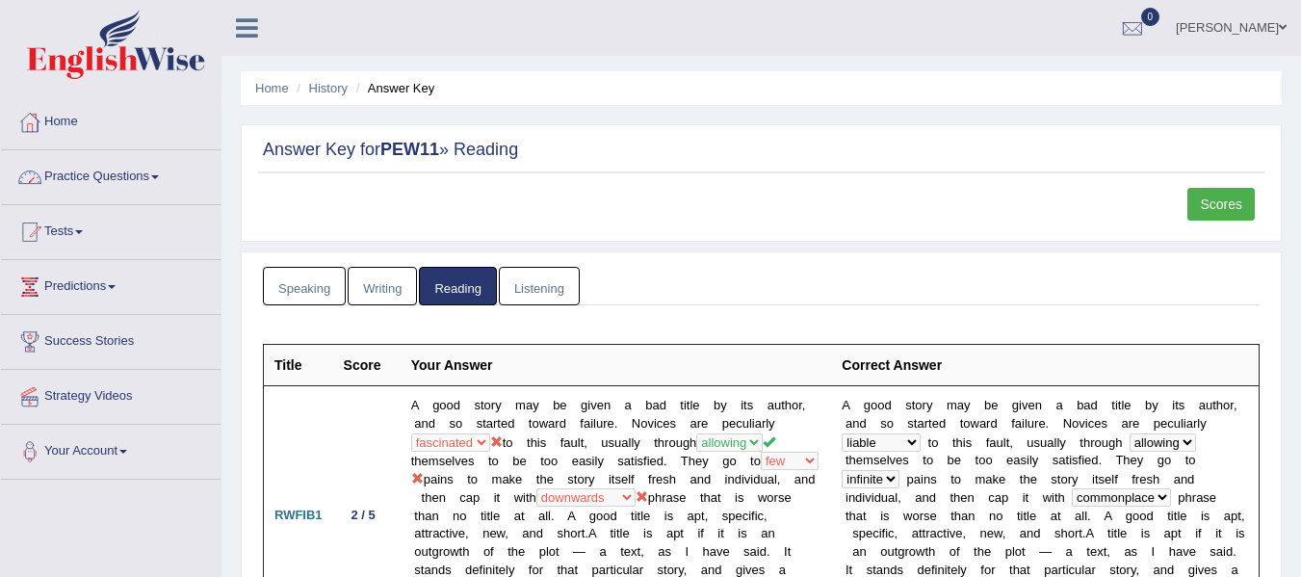
click at [136, 179] on link "Practice Questions" at bounding box center [111, 174] width 220 height 48
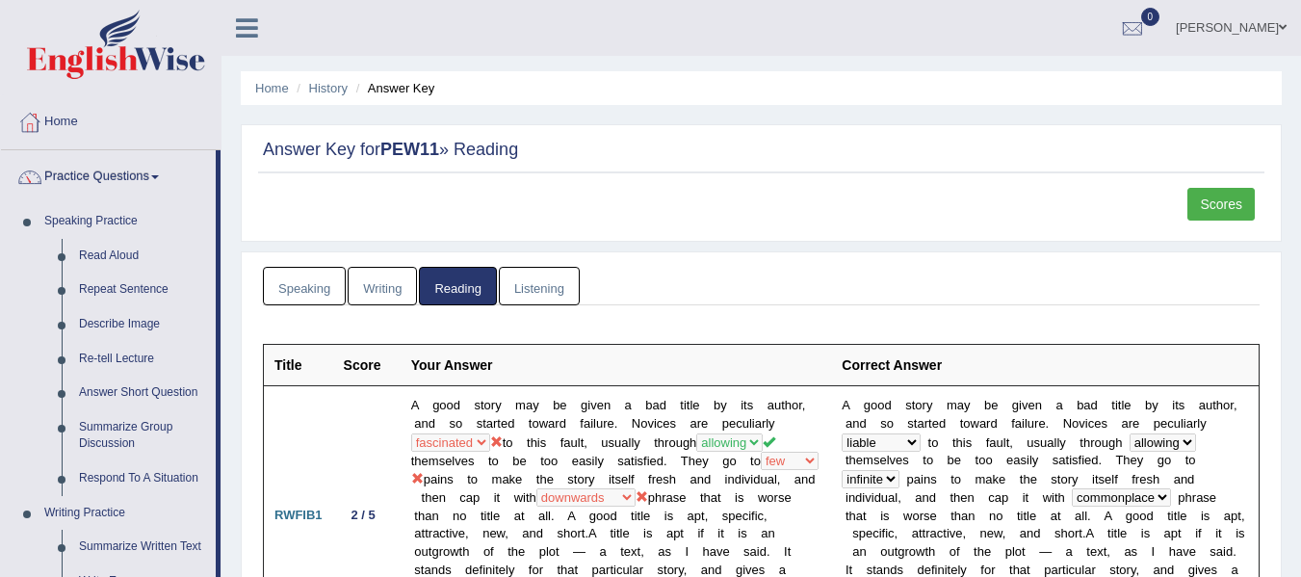
click at [125, 66] on img at bounding box center [116, 44] width 178 height 69
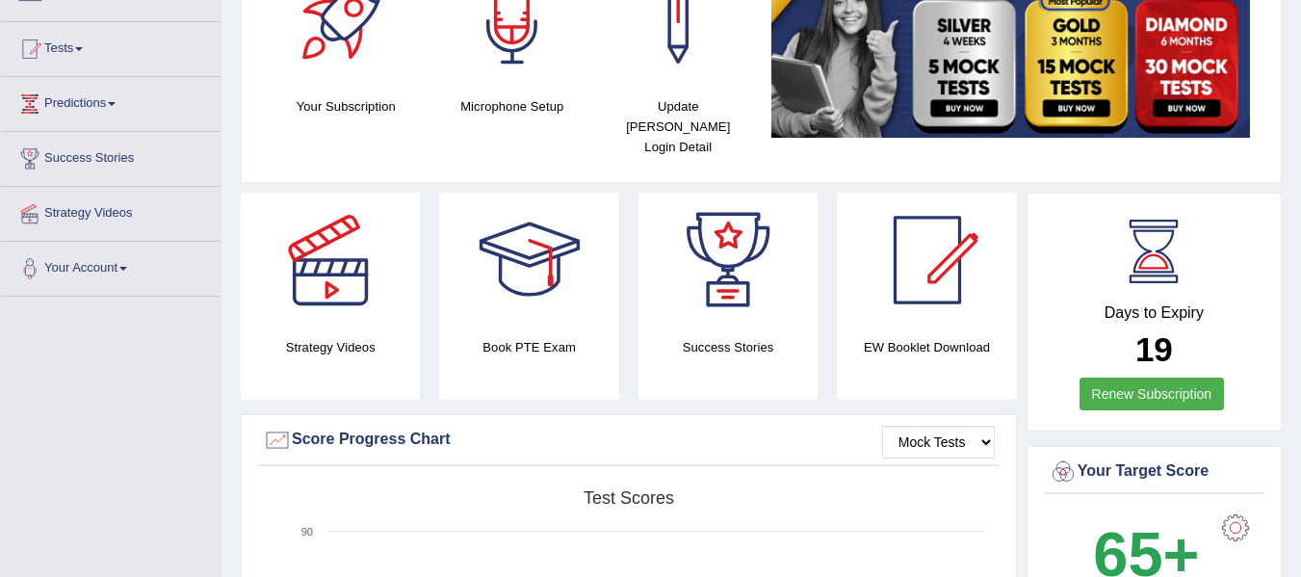
scroll to position [65, 0]
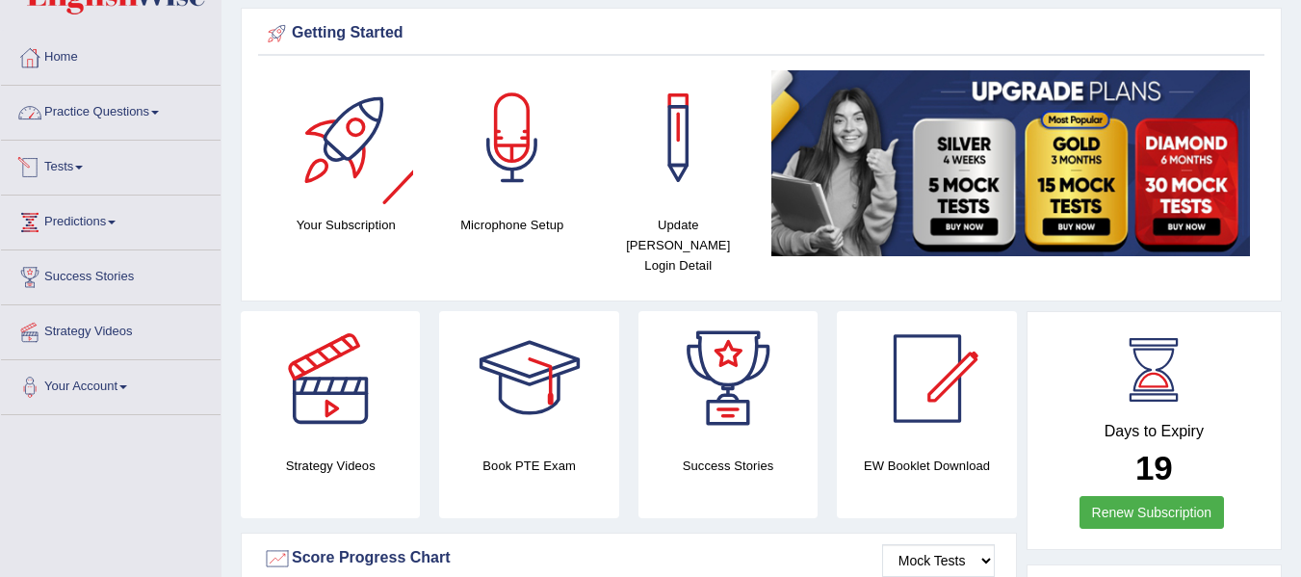
click at [167, 109] on link "Practice Questions" at bounding box center [111, 110] width 220 height 48
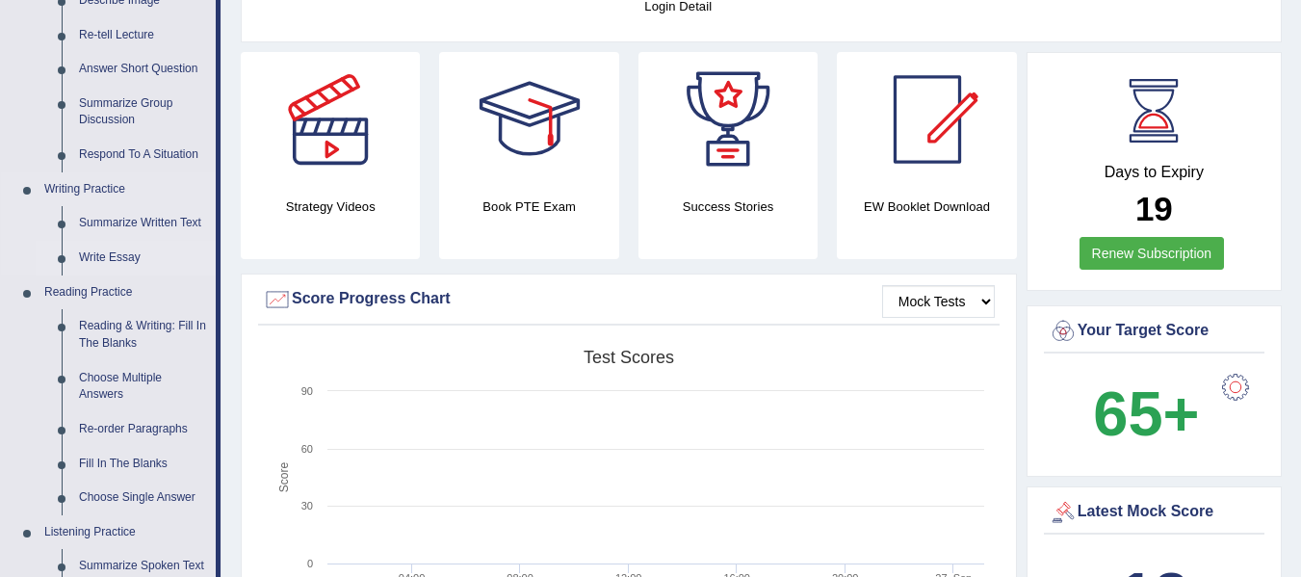
scroll to position [321, 0]
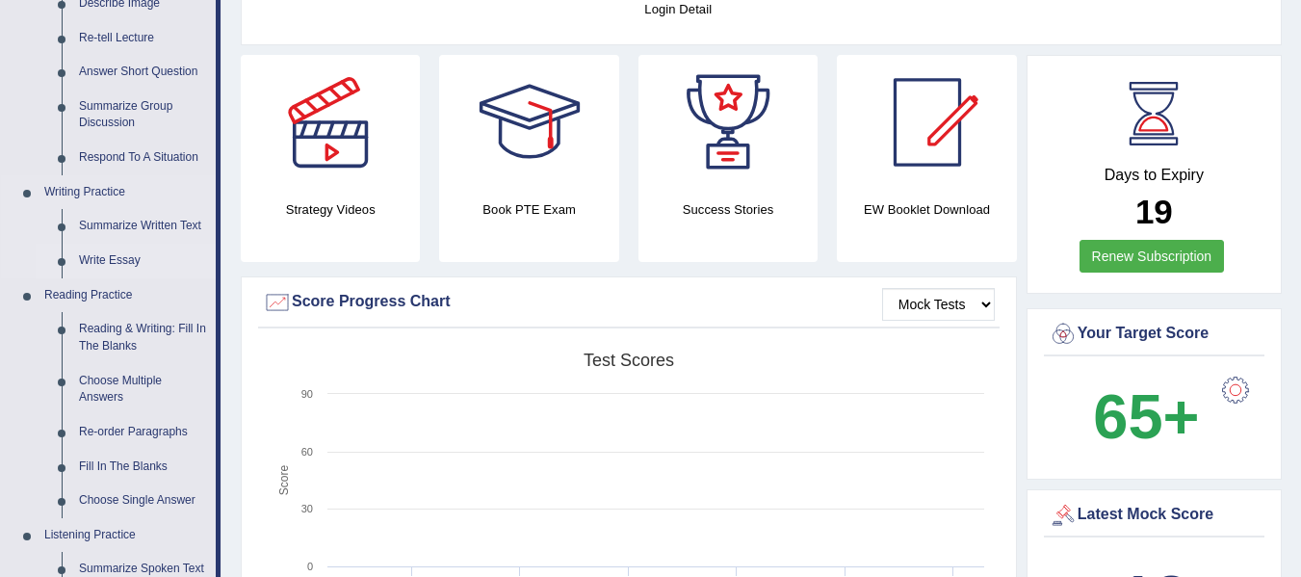
click at [104, 252] on link "Write Essay" at bounding box center [142, 261] width 145 height 35
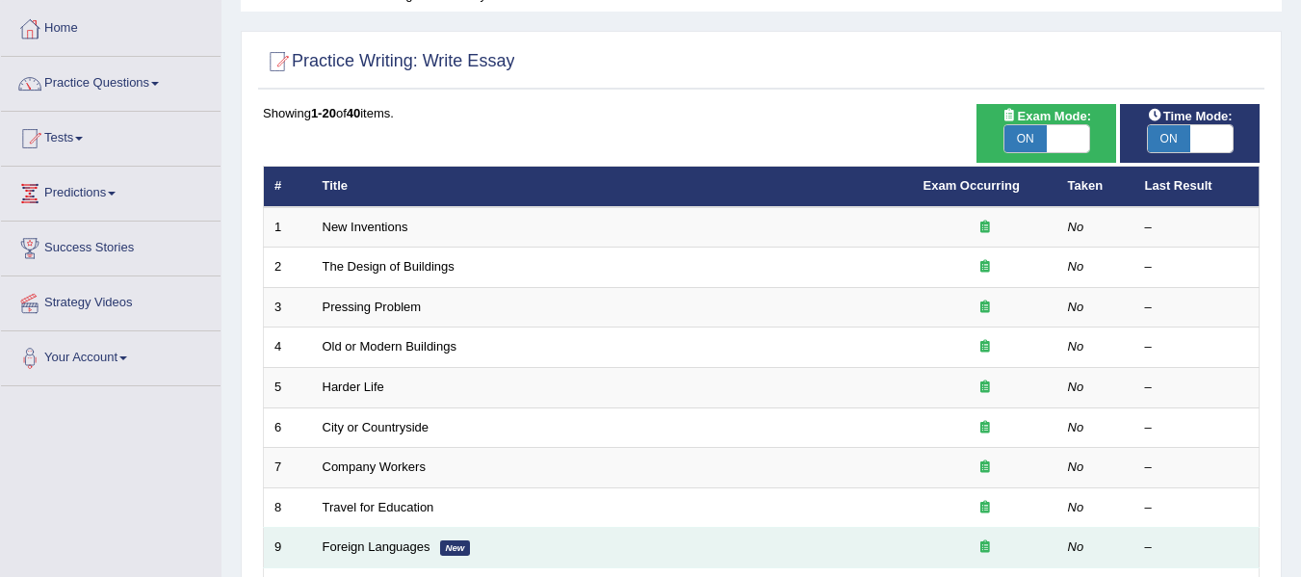
scroll to position [96, 0]
